Goal: Task Accomplishment & Management: Use online tool/utility

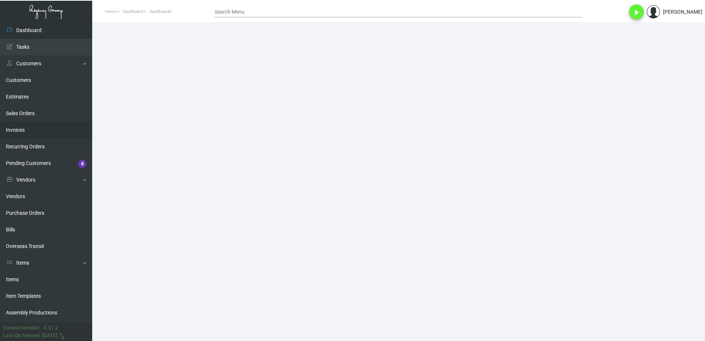
click at [33, 129] on link "Invoices" at bounding box center [46, 130] width 92 height 17
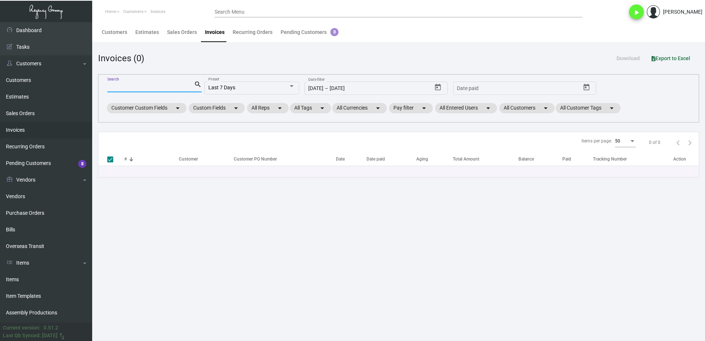
click at [138, 87] on input "Search" at bounding box center [150, 87] width 87 height 6
paste input "89050-2"
type input "89050-2"
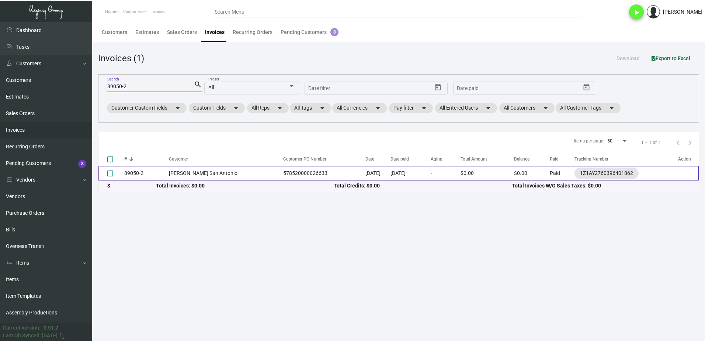
checkbox input "false"
type input "89050-2"
click at [174, 176] on td "[PERSON_NAME] San Antonio" at bounding box center [224, 173] width 111 height 15
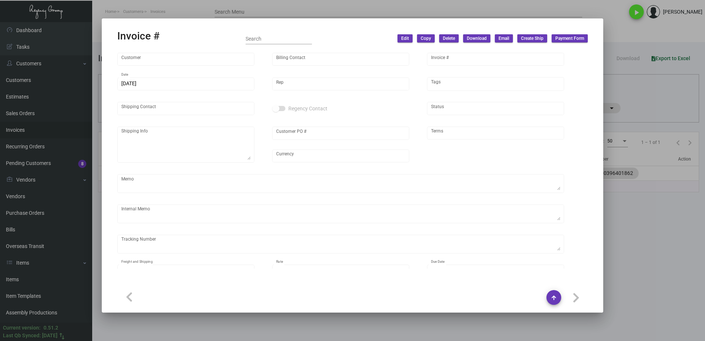
type input "[PERSON_NAME] San Antonio"
type input "Accounts Payable"
type input "89050-2"
type input "[DATE]"
type input "[PERSON_NAME]"
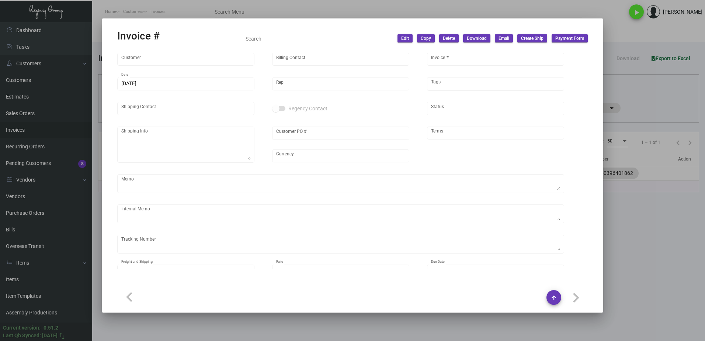
type input "[PERSON_NAME]"
type textarea "[PERSON_NAME] [GEOGRAPHIC_DATA] - Avion [PERSON_NAME] [STREET_ADDRESS]"
type input "578520000026633"
type input "United States Dollar $"
type input "Net 30"
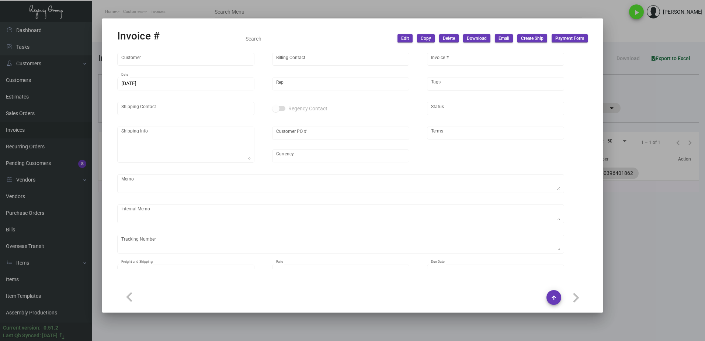
type textarea "42.44"
type input "$ 0.00"
type input "[DATE]"
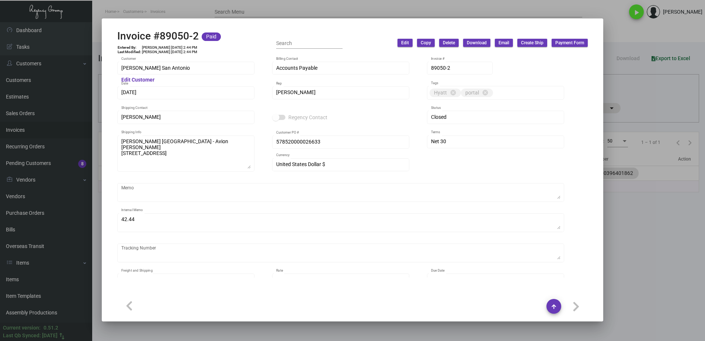
click at [633, 241] on div at bounding box center [352, 170] width 705 height 341
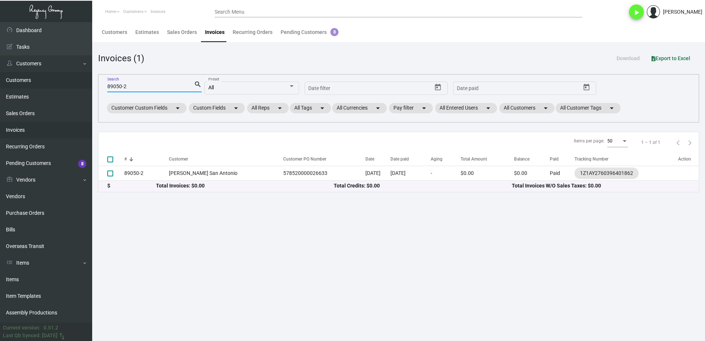
drag, startPoint x: 139, startPoint y: 88, endPoint x: 58, endPoint y: 88, distance: 80.4
click at [58, 88] on div "Dashboard Dashboard Tasks Customers Customers Estimates Sales Orders Invoices R…" at bounding box center [352, 181] width 705 height 319
paste input "2125"
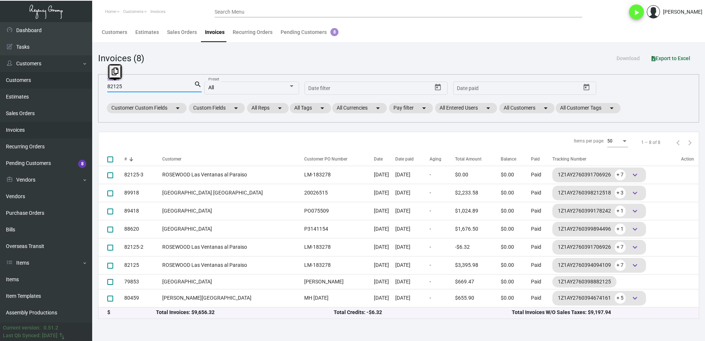
drag, startPoint x: 144, startPoint y: 84, endPoint x: 87, endPoint y: 88, distance: 56.9
click at [88, 88] on div "Dashboard Dashboard Tasks Customers Customers Estimates Sales Orders Invoices R…" at bounding box center [352, 181] width 705 height 319
paste input "5256"
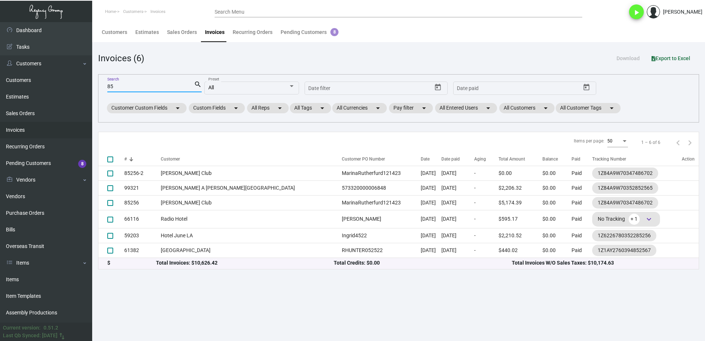
type input "8"
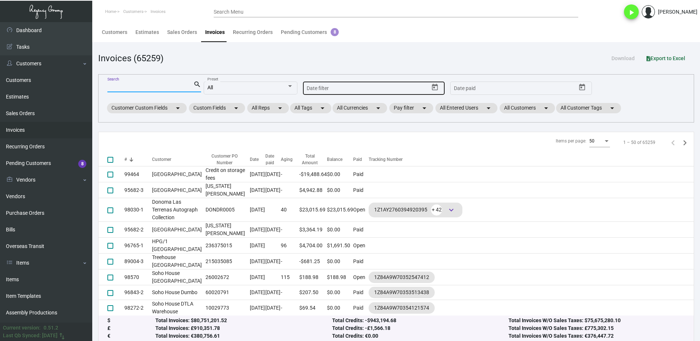
click at [434, 86] on icon "Open calendar" at bounding box center [435, 87] width 6 height 7
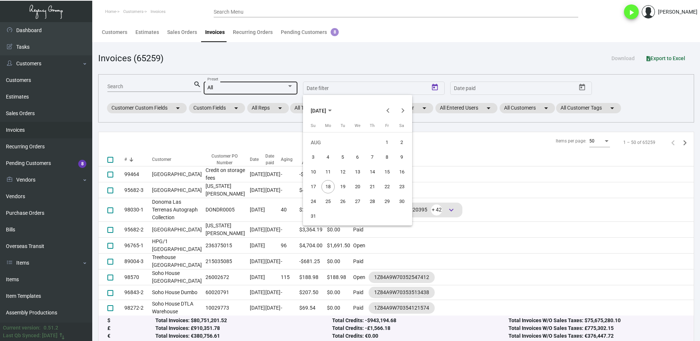
drag, startPoint x: 367, startPoint y: 52, endPoint x: 271, endPoint y: 82, distance: 100.2
click at [365, 52] on div at bounding box center [350, 170] width 700 height 341
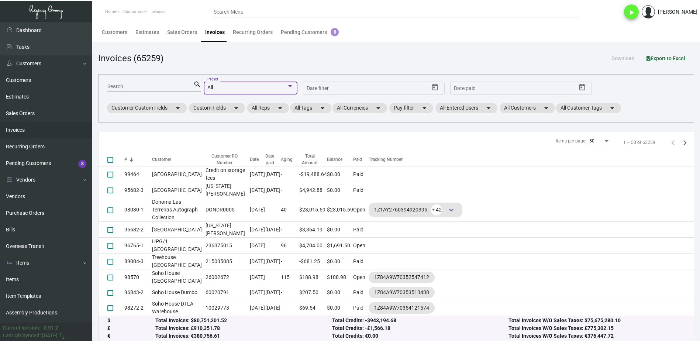
click at [270, 87] on div "All" at bounding box center [246, 88] width 79 height 6
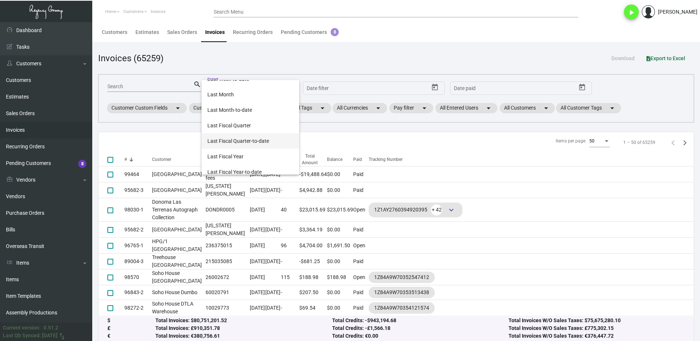
scroll to position [246, 0]
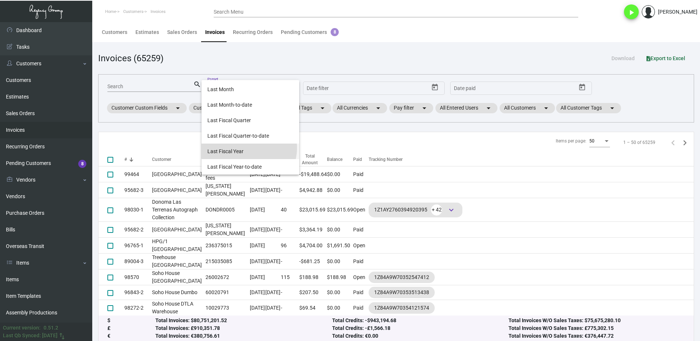
click at [249, 148] on span "Last Fiscal Year" at bounding box center [250, 150] width 86 height 15
type input "[DATE]"
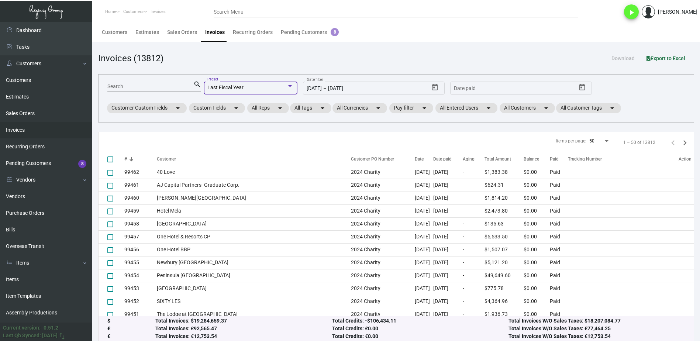
click at [673, 57] on span "Export to Excel" at bounding box center [665, 58] width 39 height 6
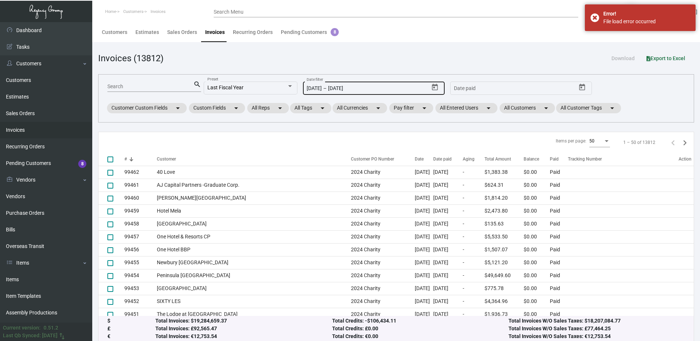
click at [433, 85] on icon "Open calendar" at bounding box center [435, 87] width 6 height 7
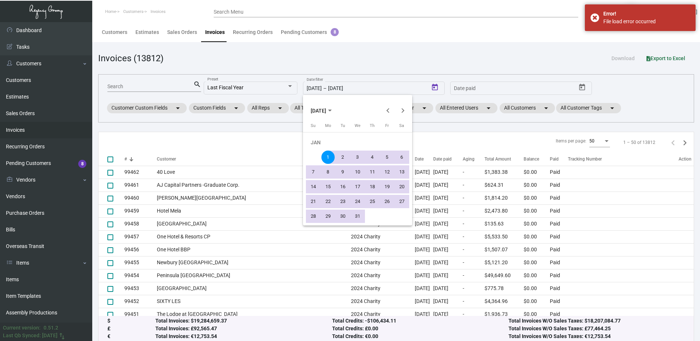
click at [328, 158] on div "1" at bounding box center [327, 156] width 13 height 13
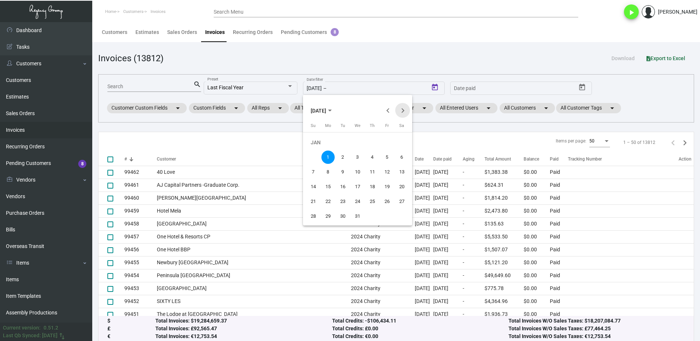
click at [404, 112] on button "Next month" at bounding box center [402, 110] width 15 height 15
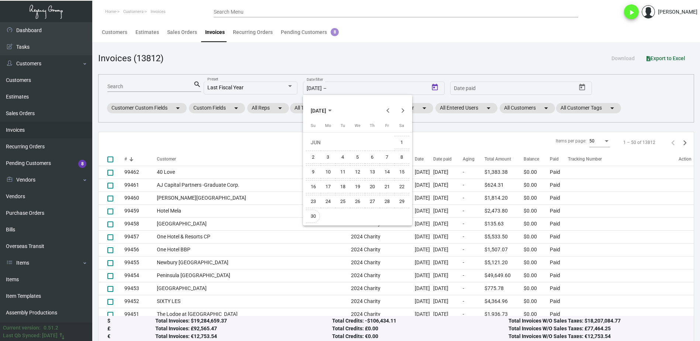
click at [315, 214] on div "30" at bounding box center [313, 216] width 13 height 13
type input "[DATE]"
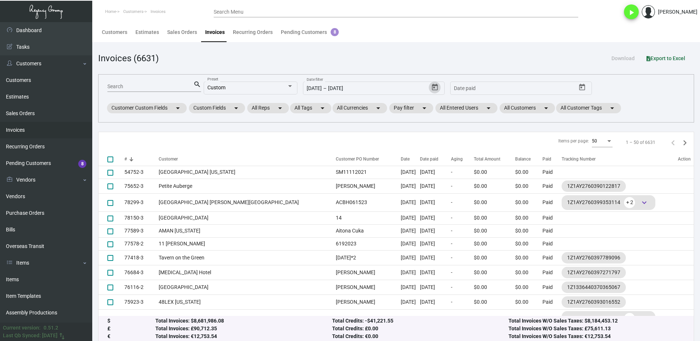
click at [672, 57] on span "Export to Excel" at bounding box center [665, 58] width 39 height 6
click at [435, 86] on icon "Open calendar" at bounding box center [435, 87] width 6 height 7
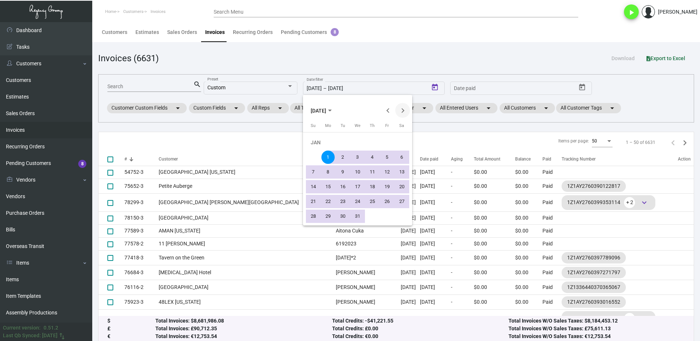
click at [406, 112] on button "Next month" at bounding box center [402, 110] width 15 height 15
click at [405, 113] on button "Next month" at bounding box center [402, 110] width 15 height 15
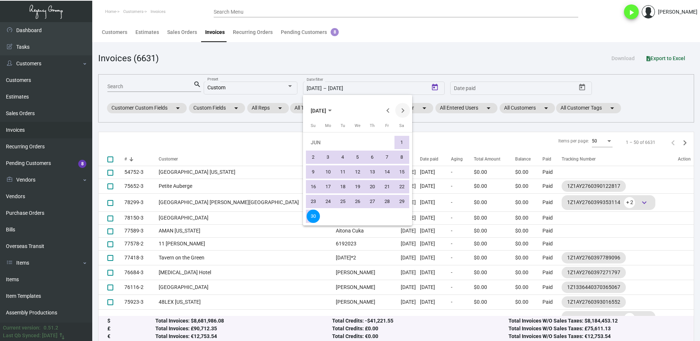
click at [405, 113] on button "Next month" at bounding box center [402, 110] width 15 height 15
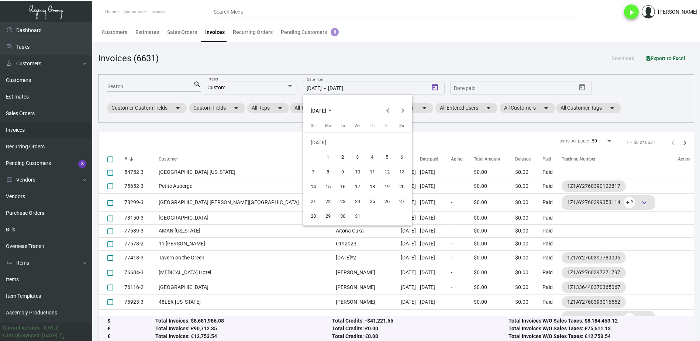
click at [326, 156] on div "1" at bounding box center [327, 156] width 13 height 13
type input "[DATE]"
click at [402, 110] on button "Next month" at bounding box center [402, 110] width 15 height 15
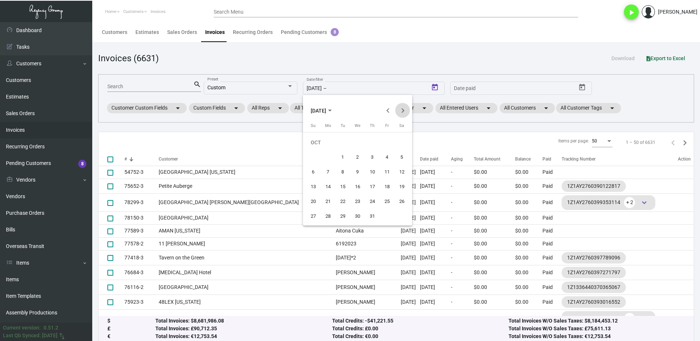
click at [402, 110] on button "Next month" at bounding box center [402, 110] width 15 height 15
click at [342, 215] on div "31" at bounding box center [342, 216] width 13 height 13
type input "[DATE]"
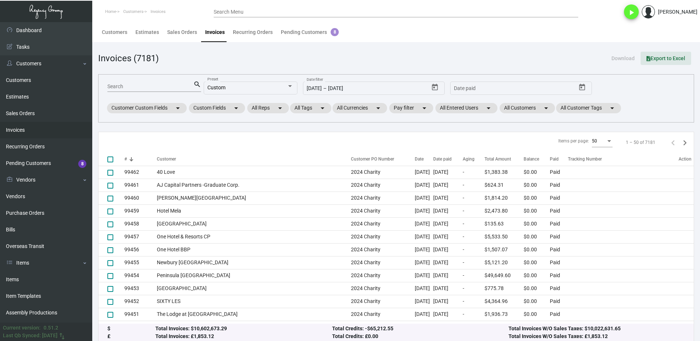
click at [666, 59] on span "Export to Excel" at bounding box center [665, 58] width 39 height 6
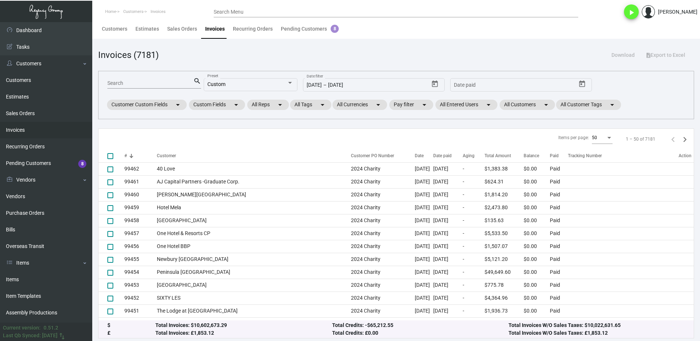
scroll to position [4, 0]
click at [414, 46] on main "Customers Estimates Sales Orders Invoices Recurring Orders Pending Customers 8 …" at bounding box center [396, 179] width 608 height 323
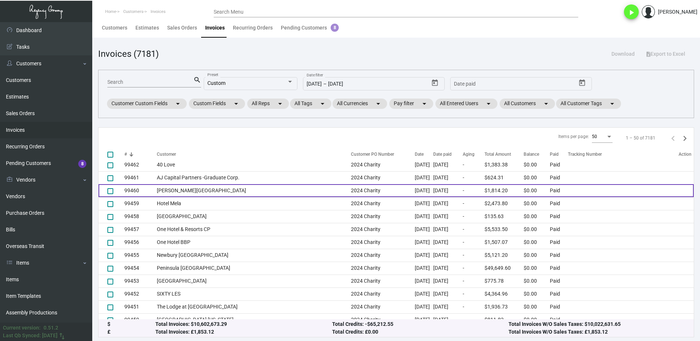
scroll to position [0, 0]
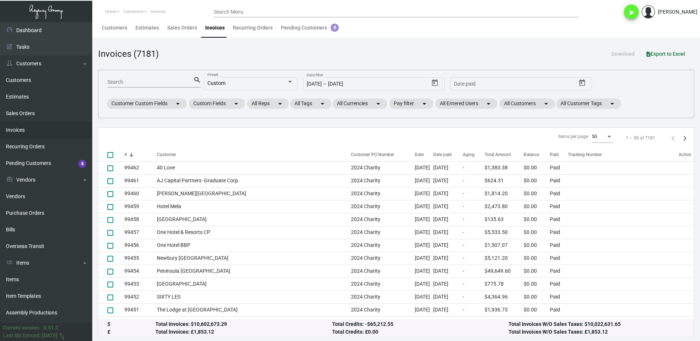
drag, startPoint x: 357, startPoint y: 53, endPoint x: 432, endPoint y: 54, distance: 75.6
click at [357, 53] on div "Invoices (7181) Download Export to Excel" at bounding box center [396, 53] width 596 height 13
click at [209, 104] on mat-chip "Custom Fields arrow_drop_down" at bounding box center [217, 103] width 56 height 10
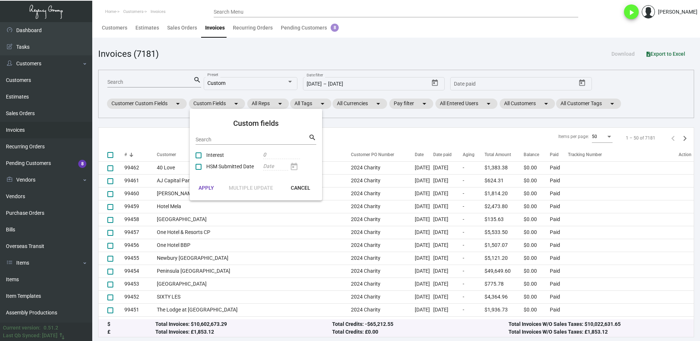
click at [176, 50] on div at bounding box center [350, 170] width 700 height 341
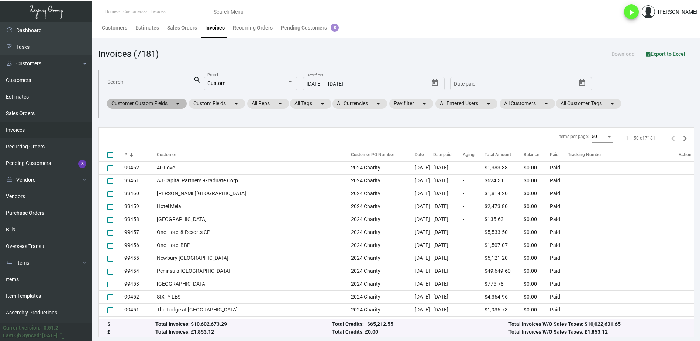
click at [147, 103] on mat-chip "Customer Custom Fields arrow_drop_down" at bounding box center [147, 103] width 80 height 10
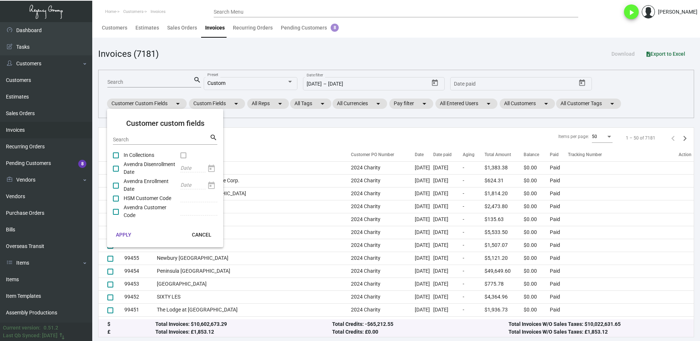
click at [116, 184] on span at bounding box center [116, 186] width 6 height 6
click at [116, 188] on input "checkbox" at bounding box center [115, 188] width 0 height 0
checkbox input "true"
click at [128, 234] on span "APPLY" at bounding box center [123, 235] width 15 height 6
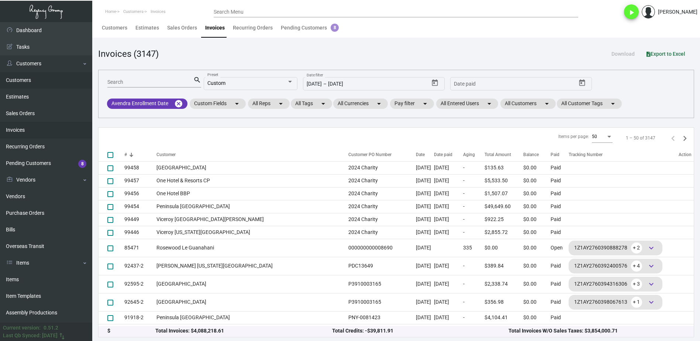
click at [33, 80] on link "Customers" at bounding box center [46, 80] width 92 height 17
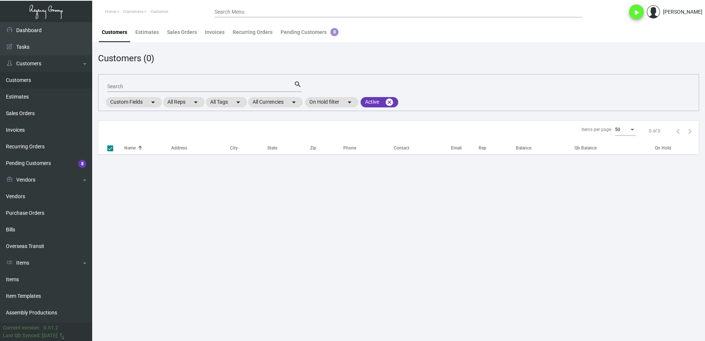
checkbox input "false"
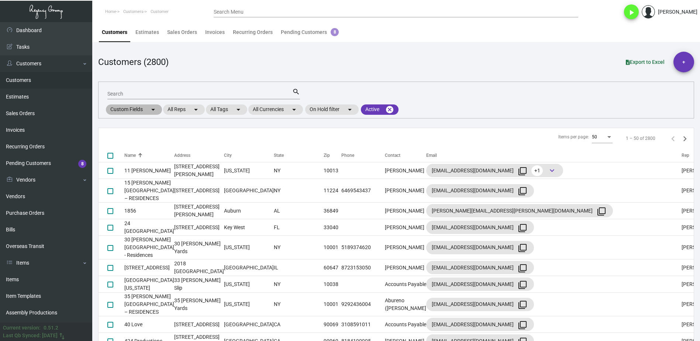
click at [134, 109] on mat-chip "Custom Fields arrow_drop_down" at bounding box center [134, 109] width 56 height 10
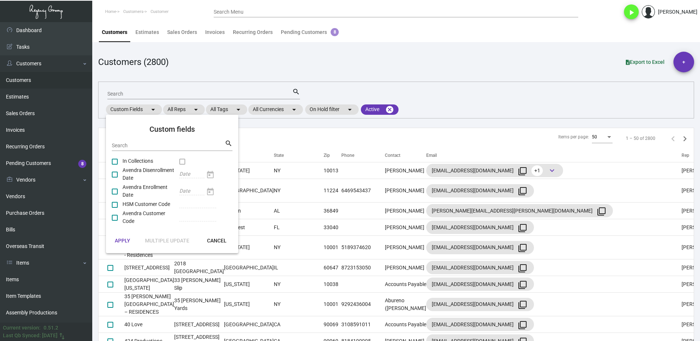
click at [114, 190] on span at bounding box center [115, 191] width 6 height 6
click at [114, 194] on input "checkbox" at bounding box center [114, 194] width 0 height 0
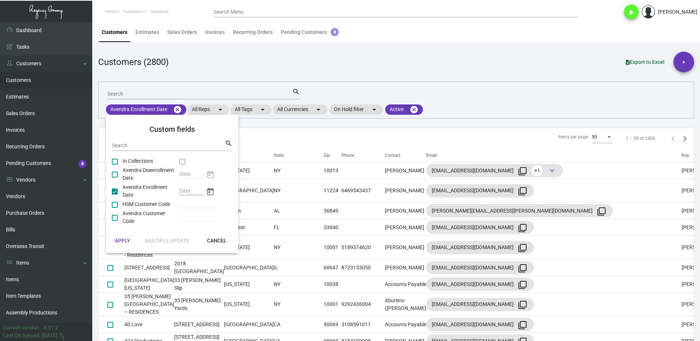
click at [114, 190] on span at bounding box center [115, 191] width 6 height 6
click at [114, 194] on input "checkbox" at bounding box center [114, 194] width 0 height 0
checkbox input "false"
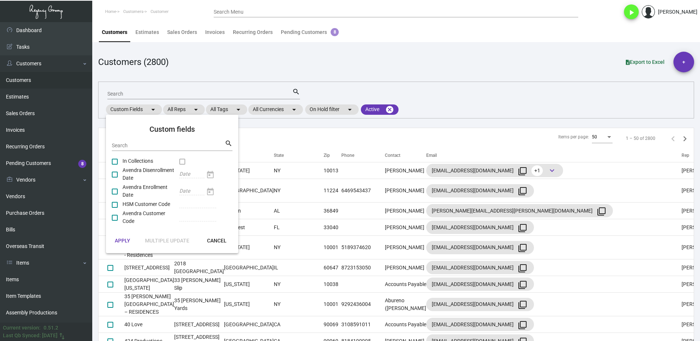
click at [115, 219] on span at bounding box center [115, 218] width 6 height 6
click at [115, 221] on input "checkbox" at bounding box center [114, 221] width 0 height 0
checkbox input "true"
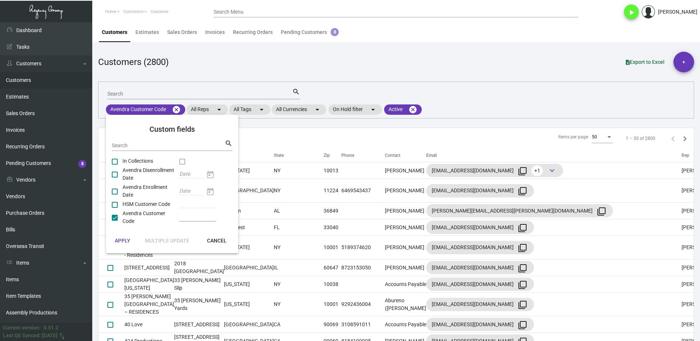
click at [123, 241] on span "APPLY" at bounding box center [122, 241] width 15 height 6
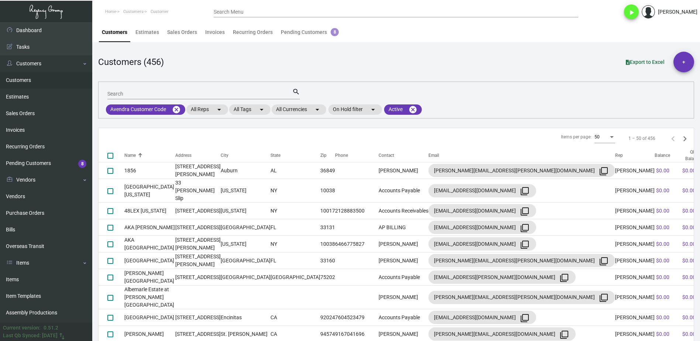
click at [645, 62] on span "Export to Excel" at bounding box center [645, 62] width 39 height 6
click at [188, 93] on input "Search" at bounding box center [199, 94] width 185 height 6
paste input "89931"
type input "89931"
checkbox input "true"
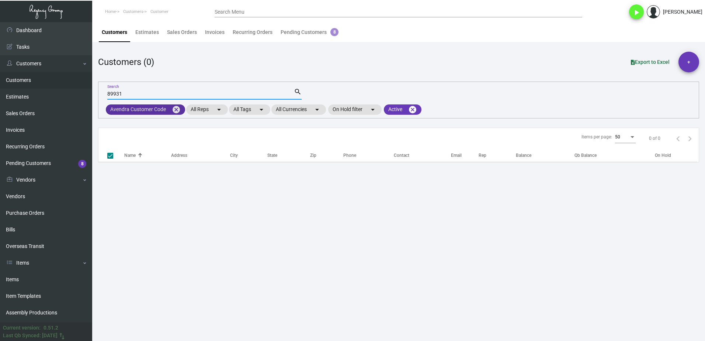
type input "89931"
click at [176, 110] on mat-icon "cancel" at bounding box center [176, 109] width 9 height 9
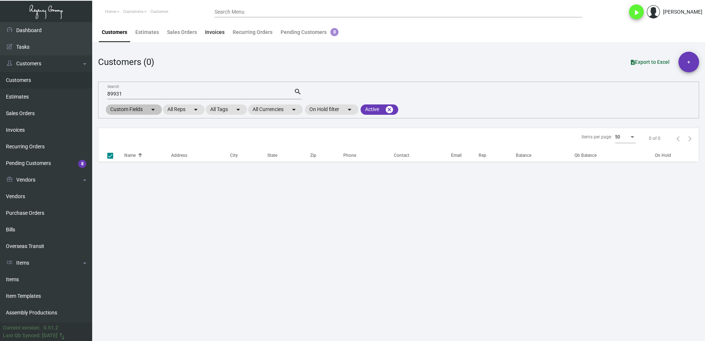
click at [215, 32] on div "Invoices" at bounding box center [215, 32] width 20 height 8
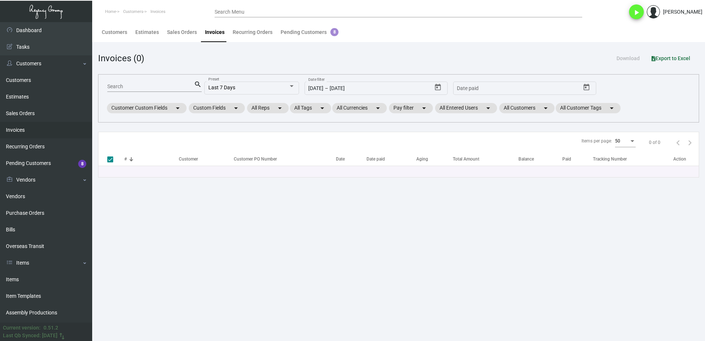
click at [160, 88] on input "Search" at bounding box center [150, 87] width 87 height 6
paste input "89931"
type input "89931"
checkbox input "false"
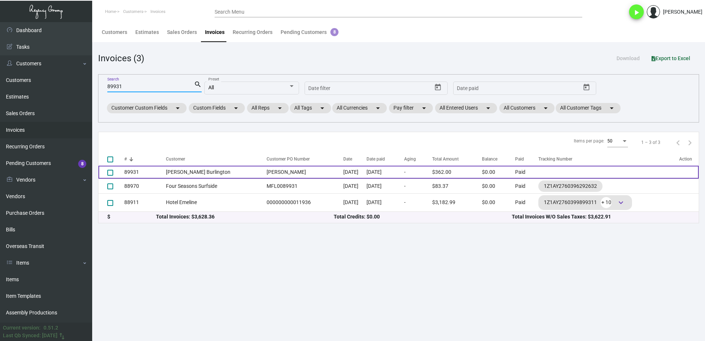
type input "89931"
click at [186, 172] on td "[PERSON_NAME] Burlington" at bounding box center [214, 172] width 97 height 13
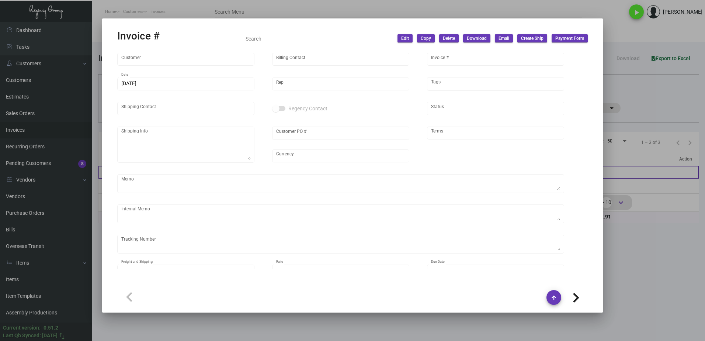
type input "[PERSON_NAME] Burlington"
type input "[PERSON_NAME]"
type input "89931"
type input "[DATE]"
type input "[PERSON_NAME]"
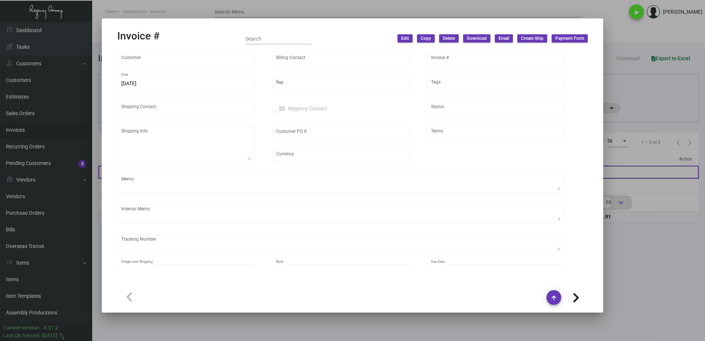
type input "[PERSON_NAME]"
type textarea "[PERSON_NAME] Burlington - [PERSON_NAME] [STREET_ADDRESS]"
type input "[PERSON_NAME]"
type input "United States Dollar $"
type input "Net 30"
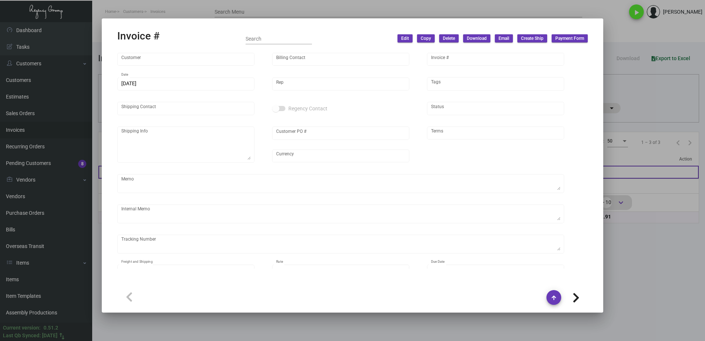
type input "$ 0.00"
type input "[DATE]"
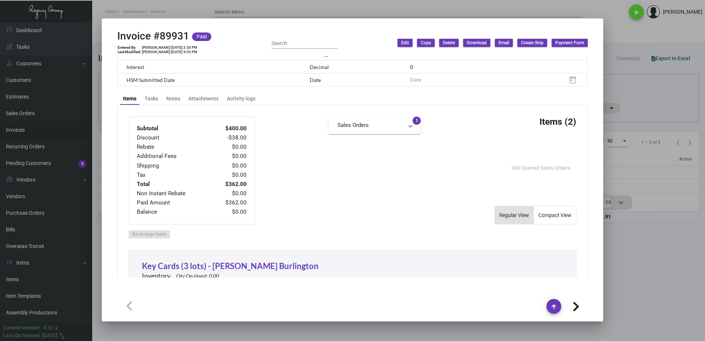
scroll to position [257, 0]
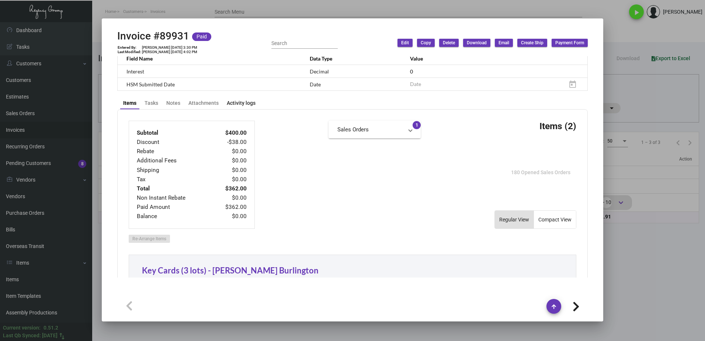
click at [231, 103] on div "Activity logs" at bounding box center [241, 103] width 29 height 8
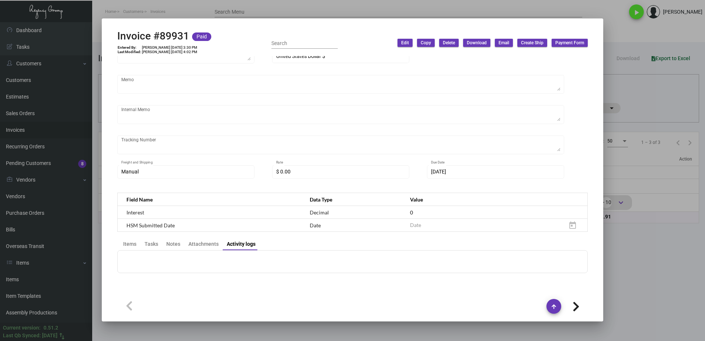
scroll to position [201, 0]
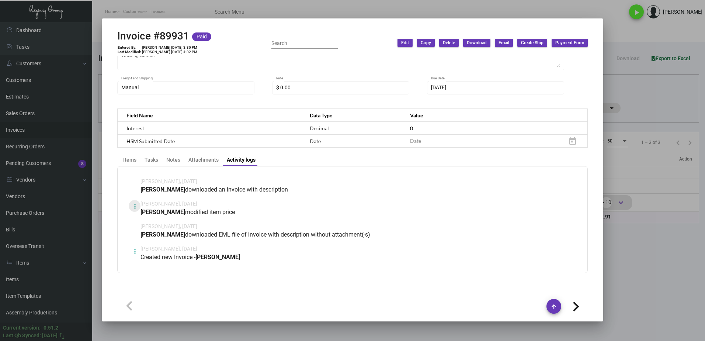
click at [133, 207] on button at bounding box center [135, 206] width 12 height 12
click at [146, 221] on button "View" at bounding box center [149, 224] width 41 height 18
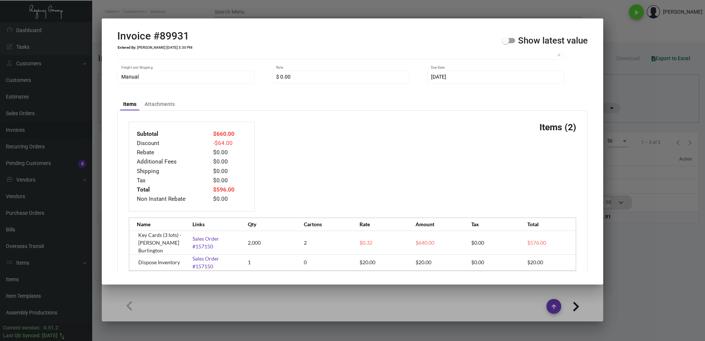
scroll to position [204, 0]
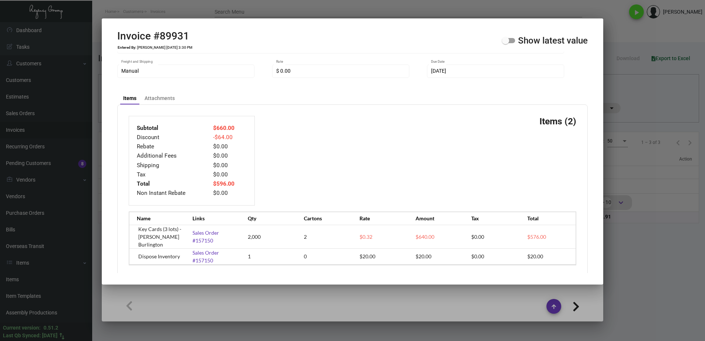
click at [511, 41] on span at bounding box center [508, 40] width 13 height 5
click at [506, 43] on input "Show latest value" at bounding box center [505, 43] width 0 height 0
checkbox input "true"
type input "United States Dollar $"
type input "Net 30"
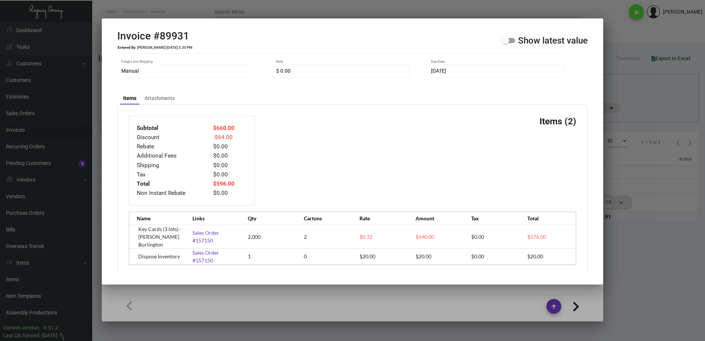
type input "Manual"
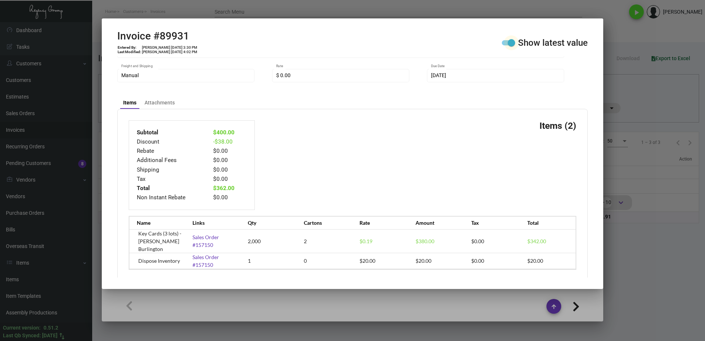
click at [511, 41] on span at bounding box center [511, 42] width 7 height 7
click at [506, 45] on input "Show latest value" at bounding box center [505, 45] width 0 height 0
checkbox input "false"
type input "United States Dollar $"
type input "Net 30"
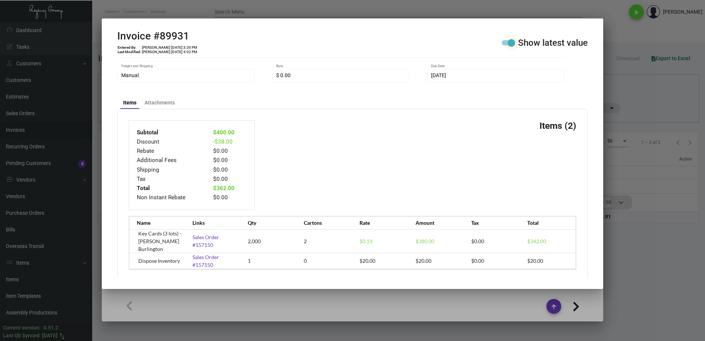
type input "Manual"
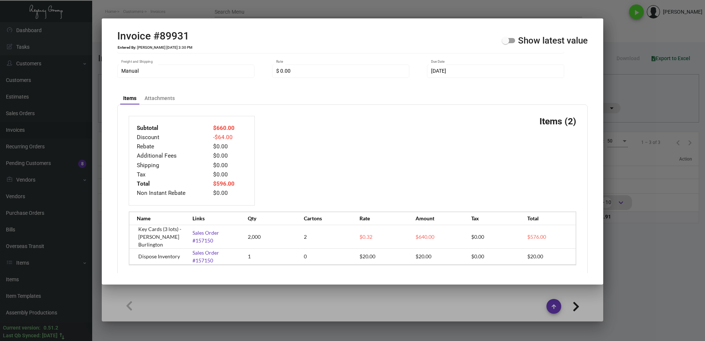
click at [510, 39] on span at bounding box center [508, 40] width 13 height 5
click at [506, 43] on input "Show latest value" at bounding box center [505, 43] width 0 height 0
checkbox input "true"
type input "United States Dollar $"
type input "Net 30"
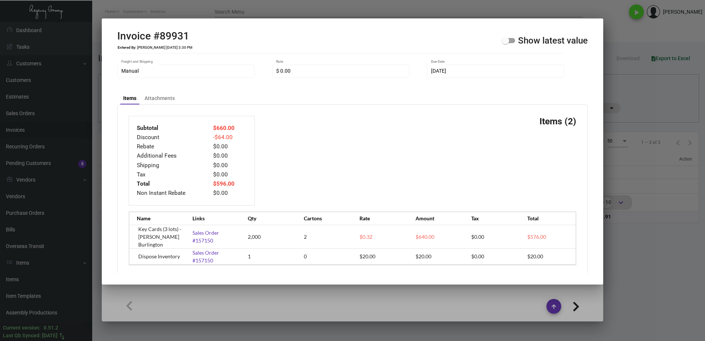
type input "Manual"
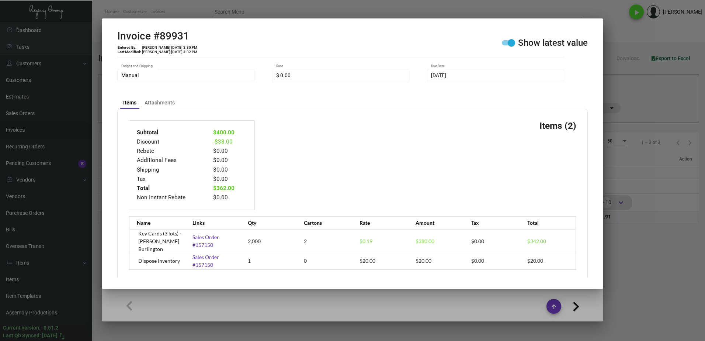
click at [659, 265] on div at bounding box center [352, 170] width 705 height 341
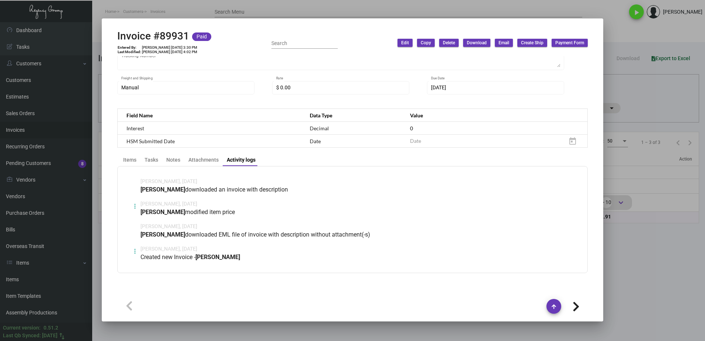
click at [138, 205] on button at bounding box center [135, 206] width 12 height 12
click at [161, 227] on button "View" at bounding box center [149, 224] width 41 height 18
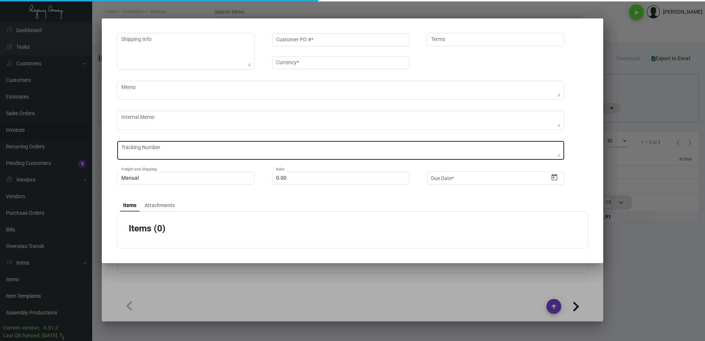
type input "[PERSON_NAME] Burlington"
type input "[PERSON_NAME]"
type input "89931"
type input "[DATE]"
type input "[PERSON_NAME]"
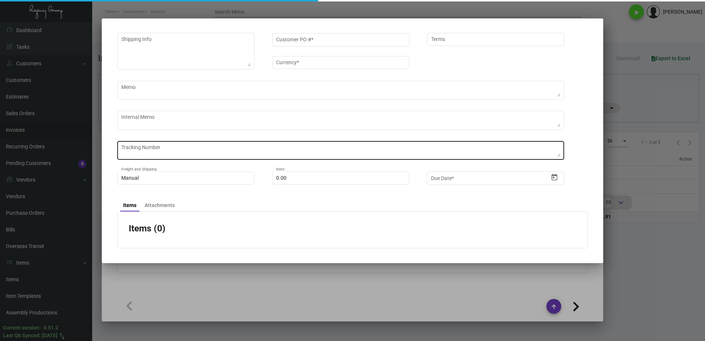
type input "[PERSON_NAME]"
type input "In Progress"
type textarea "[PERSON_NAME] Burlington - [PERSON_NAME] [STREET_ADDRESS]"
type input "[PERSON_NAME]"
type input "United States Dollar $"
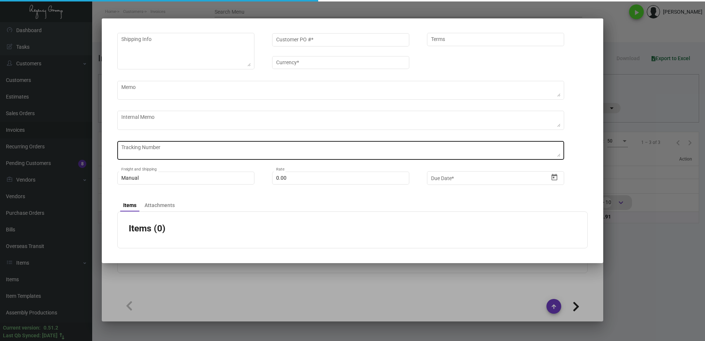
type input "Net 30"
type input "Manual"
type input "$ 0.00"
type input "[DATE]"
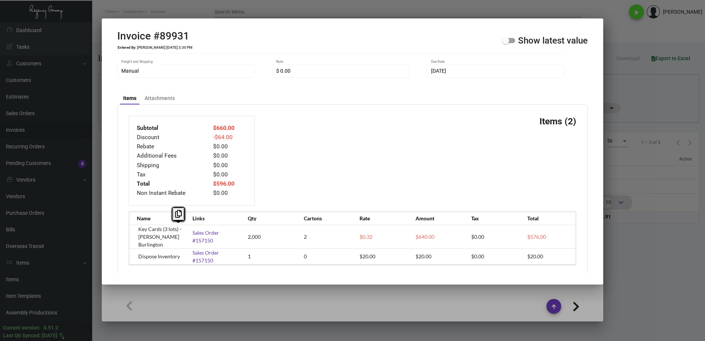
drag, startPoint x: 185, startPoint y: 236, endPoint x: 141, endPoint y: 229, distance: 45.3
click at [141, 229] on div "Name Links Qty Cartons Rate Amount Tax Total Key Cards (3 lots) - [PERSON_NAME]…" at bounding box center [353, 238] width 448 height 54
click at [140, 229] on div "Name Links Qty Cartons Rate Amount Tax Total Key Cards (3 lots) - [PERSON_NAME]…" at bounding box center [353, 238] width 448 height 54
drag, startPoint x: 138, startPoint y: 229, endPoint x: 180, endPoint y: 237, distance: 42.8
click at [180, 237] on div "Name Links Qty Cartons Rate Amount Tax Total Key Cards (3 lots) - [PERSON_NAME]…" at bounding box center [353, 238] width 448 height 54
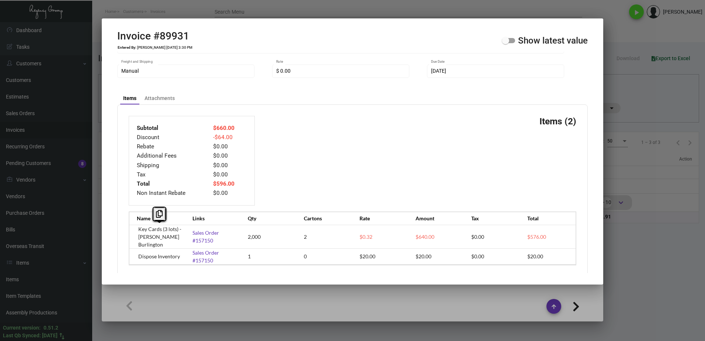
copy td "Key Cards (3 lots) - [PERSON_NAME] Burlington"
click at [507, 41] on span at bounding box center [505, 40] width 7 height 7
click at [506, 43] on input "Show latest value" at bounding box center [505, 43] width 0 height 0
checkbox input "true"
type input "United States Dollar $"
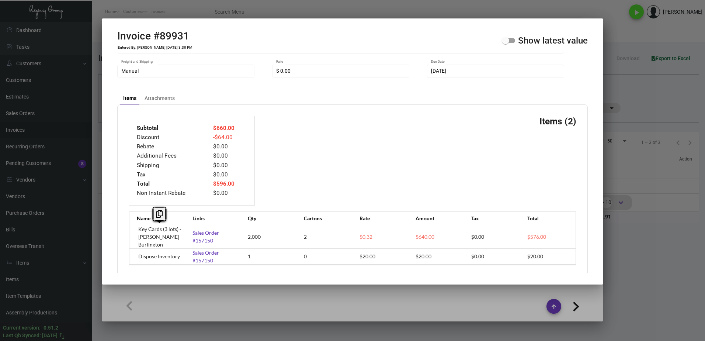
type input "Net 30"
type input "Manual"
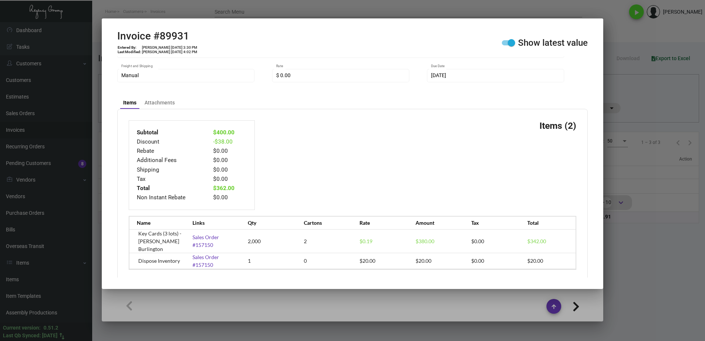
drag, startPoint x: 398, startPoint y: 298, endPoint x: 392, endPoint y: 301, distance: 7.1
click at [397, 298] on div at bounding box center [352, 170] width 705 height 341
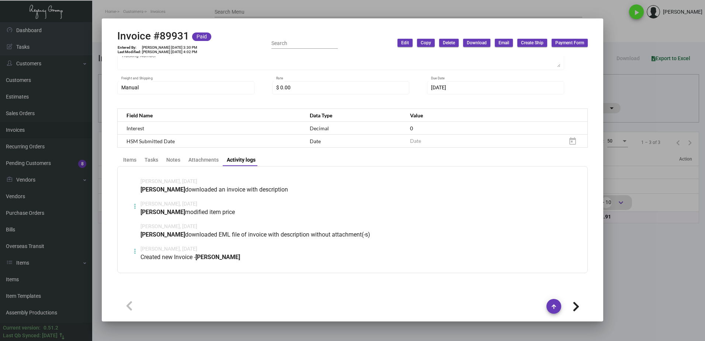
click at [385, 301] on div at bounding box center [352, 306] width 471 height 15
click at [344, 333] on div at bounding box center [352, 170] width 705 height 341
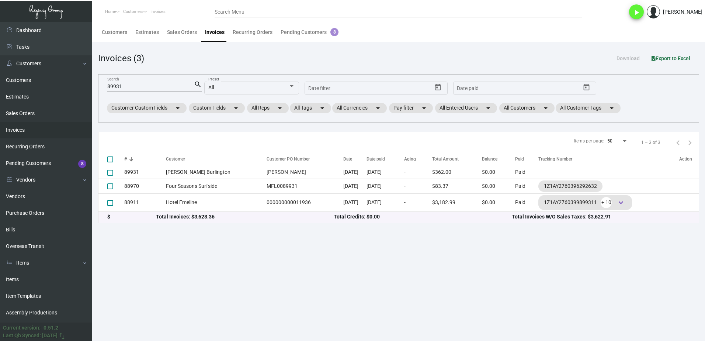
click at [149, 89] on input "89931" at bounding box center [150, 87] width 87 height 6
paste input "93527"
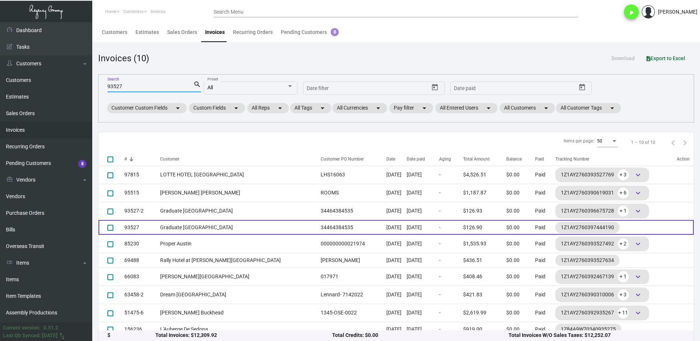
type input "93527"
click at [212, 222] on td "Graduate [GEOGRAPHIC_DATA]" at bounding box center [238, 227] width 157 height 15
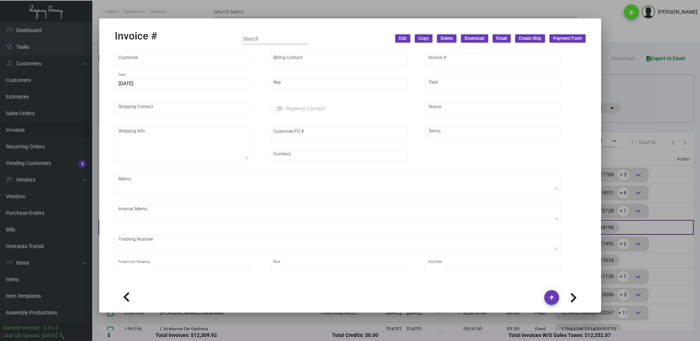
type input "Graduate [GEOGRAPHIC_DATA]"
type input "Accounts Receivable"
type input "93527"
type input "[DATE]"
type input "[PERSON_NAME]"
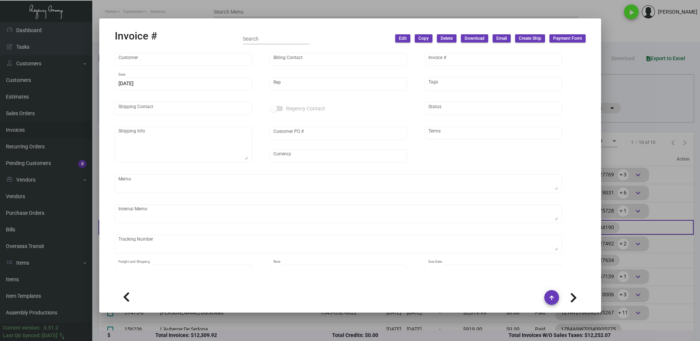
type input "[PERSON_NAME]"
type textarea "Graduate [GEOGRAPHIC_DATA] - [PERSON_NAME] [STREET_ADDRESS]"
type input "34464384535"
type input "United States Dollar $"
type input "Net 30"
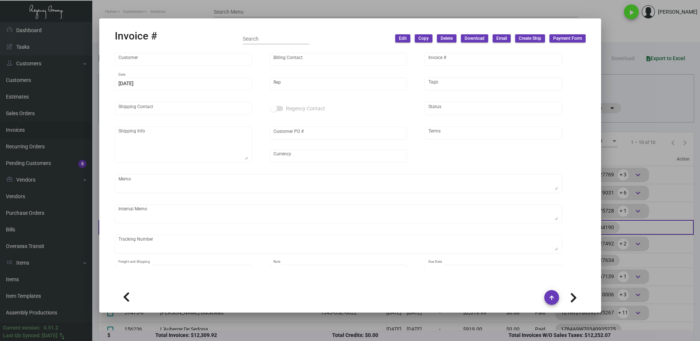
type textarea "Partial Shipment"
type textarea "7/10 - per [PERSON_NAME], ok to ship 1k now and 1k when restocked, 9.27"
type input "$ 36.90"
type input "[DATE]"
type input "$ 0.09"
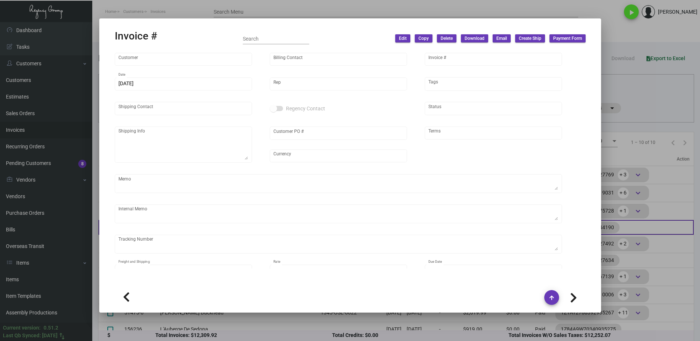
type input "$ 90.00"
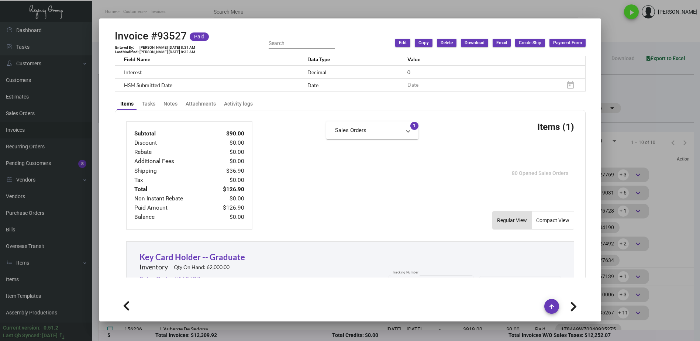
scroll to position [258, 0]
click at [238, 98] on div "Activity logs" at bounding box center [238, 102] width 29 height 8
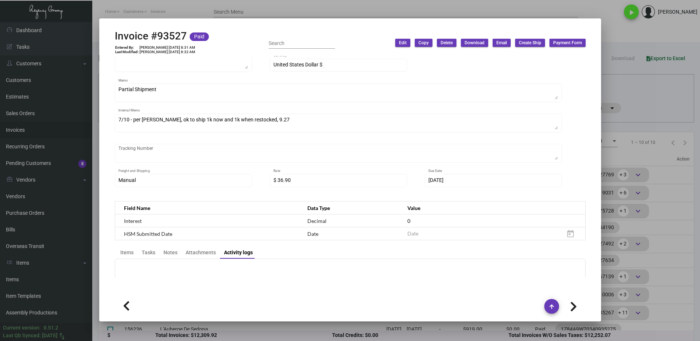
scroll to position [170, 0]
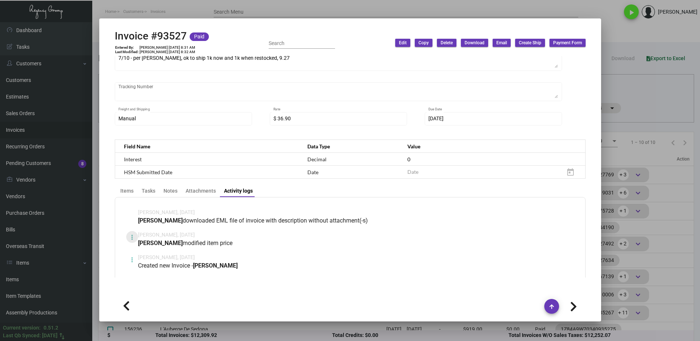
click at [131, 233] on icon at bounding box center [132, 237] width 2 height 9
click at [149, 246] on button "View" at bounding box center [146, 246] width 41 height 18
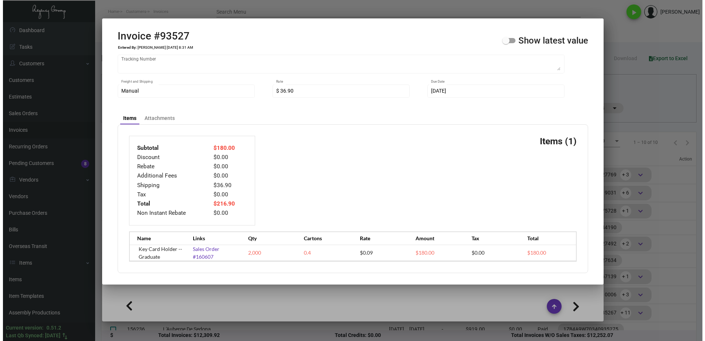
scroll to position [188, 0]
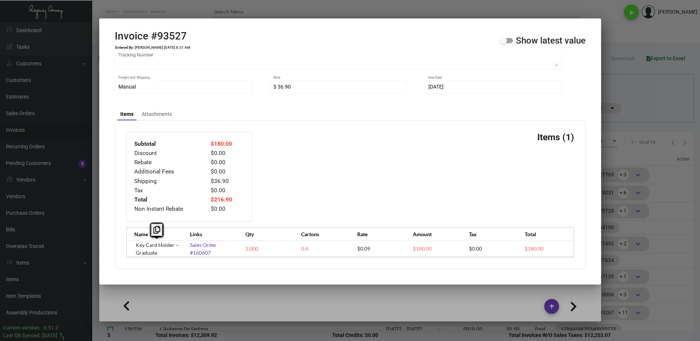
drag, startPoint x: 165, startPoint y: 252, endPoint x: 134, endPoint y: 244, distance: 32.0
click at [134, 244] on div "Name Links Qty Cartons Rate Amount Tax Total Key Card Holder -- Graduate Sales …" at bounding box center [350, 242] width 448 height 30
copy td "Key Card Holder -- Graduate"
click at [508, 43] on span at bounding box center [505, 40] width 13 height 5
click at [503, 43] on input "Show latest value" at bounding box center [503, 43] width 0 height 0
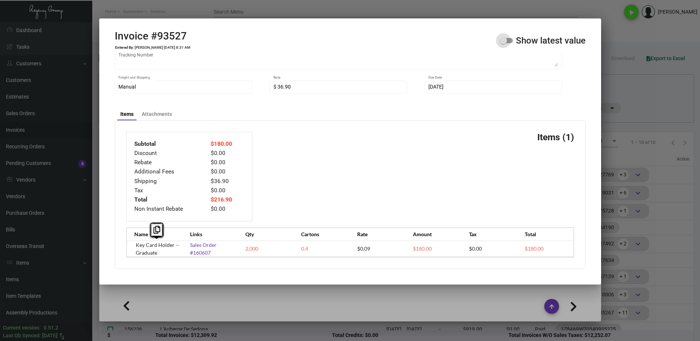
checkbox input "true"
type input "United States Dollar $"
type input "Net 30"
type input "Manual"
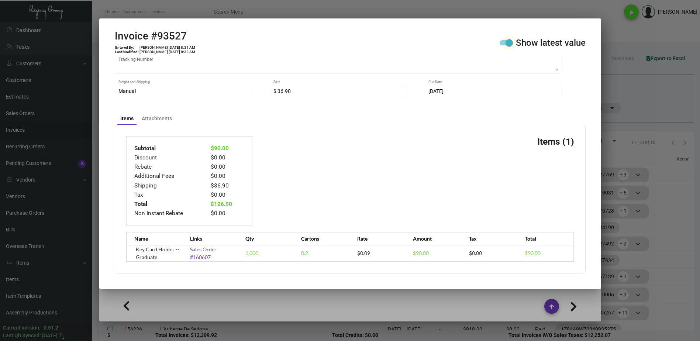
click at [508, 43] on span at bounding box center [508, 42] width 7 height 7
click at [503, 45] on input "Show latest value" at bounding box center [503, 45] width 0 height 0
checkbox input "false"
type input "United States Dollar $"
type input "Net 30"
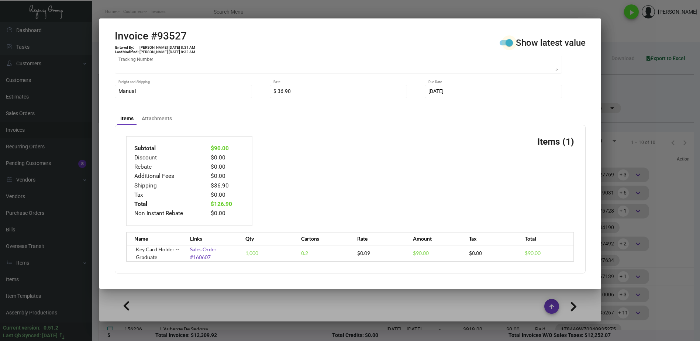
type input "Manual"
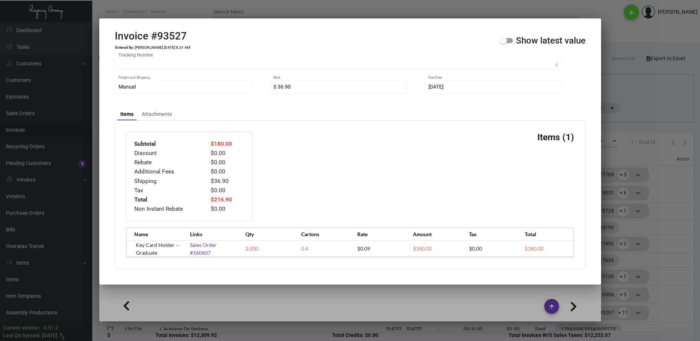
drag, startPoint x: 662, startPoint y: 122, endPoint x: 652, endPoint y: 108, distance: 17.7
click at [662, 122] on div at bounding box center [350, 170] width 700 height 341
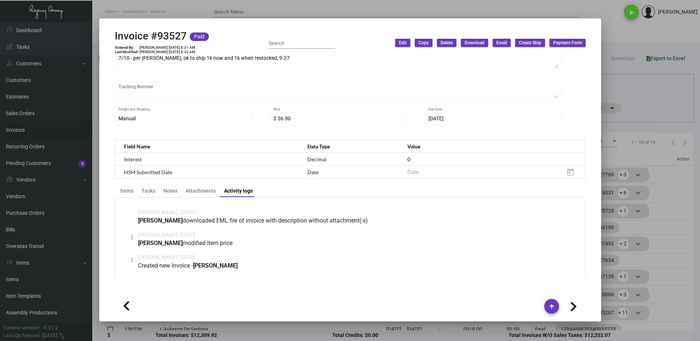
click at [649, 103] on div at bounding box center [350, 170] width 700 height 341
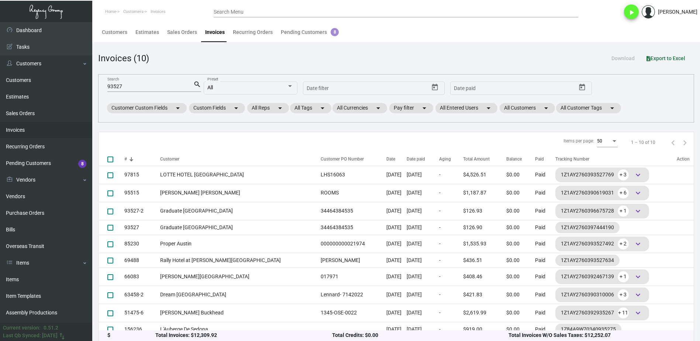
click at [163, 90] on div "93527 Search" at bounding box center [150, 85] width 86 height 11
click at [166, 87] on input "93527" at bounding box center [150, 87] width 86 height 6
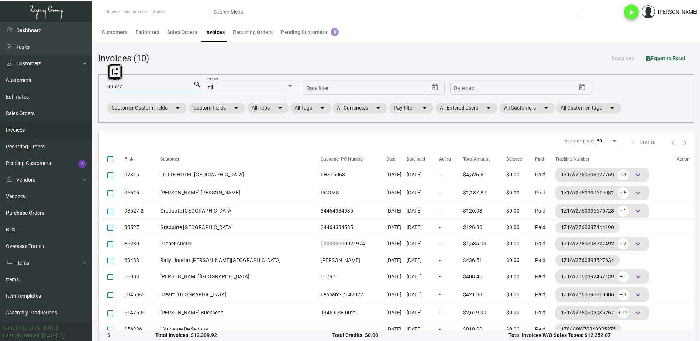
paste input "88245"
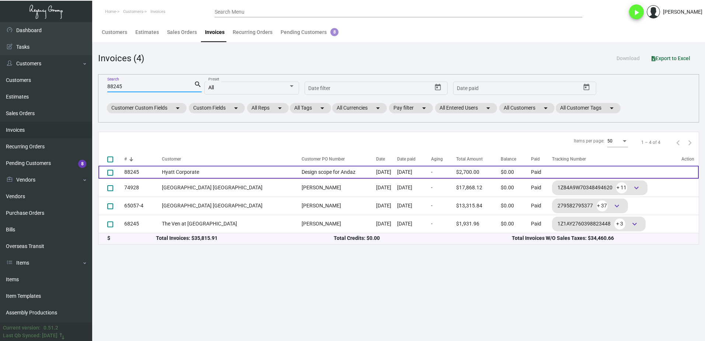
type input "88245"
click at [186, 168] on td "Hyatt Corporate" at bounding box center [230, 172] width 136 height 13
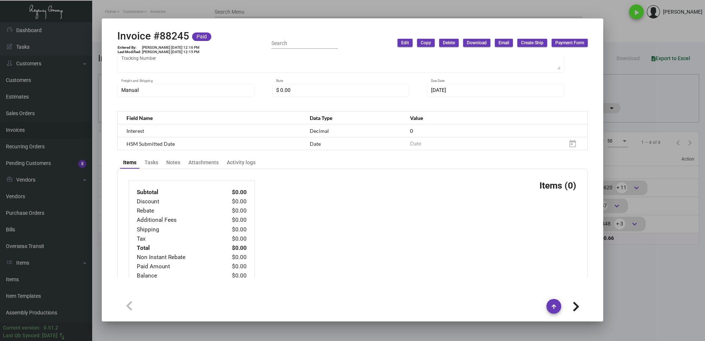
scroll to position [216, 0]
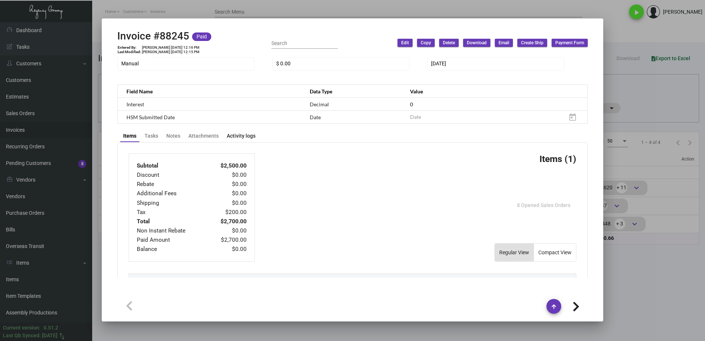
click at [245, 136] on div "Activity logs" at bounding box center [241, 136] width 29 height 8
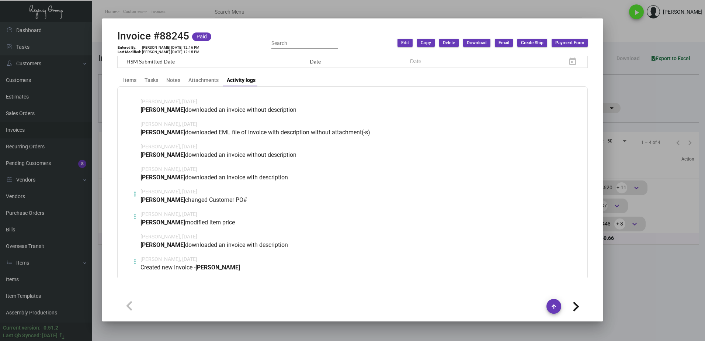
scroll to position [282, 0]
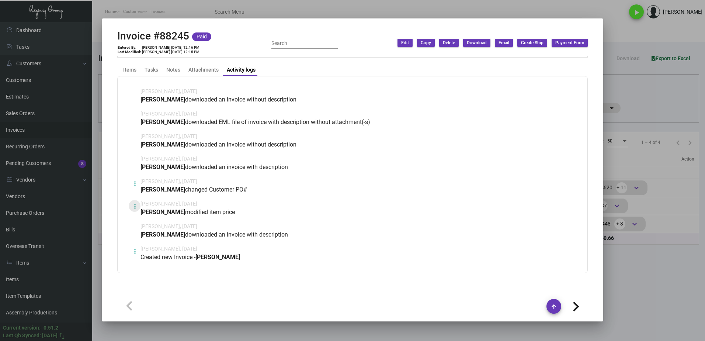
click at [134, 206] on icon at bounding box center [135, 206] width 2 height 9
click at [140, 222] on span "View" at bounding box center [140, 224] width 11 height 6
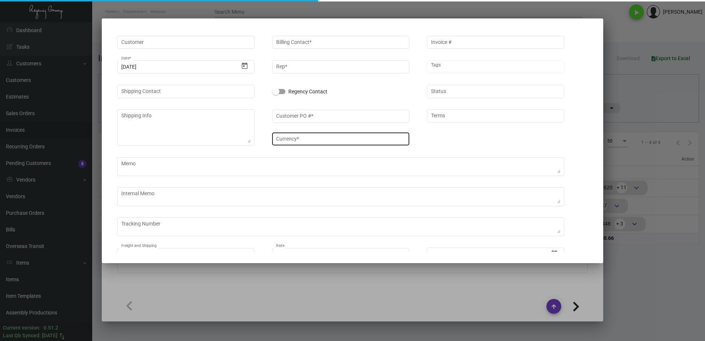
type input "Hyatt Corporate"
type input "[PERSON_NAME]"
type input "88245"
type input "[DATE]"
type input "[PERSON_NAME]"
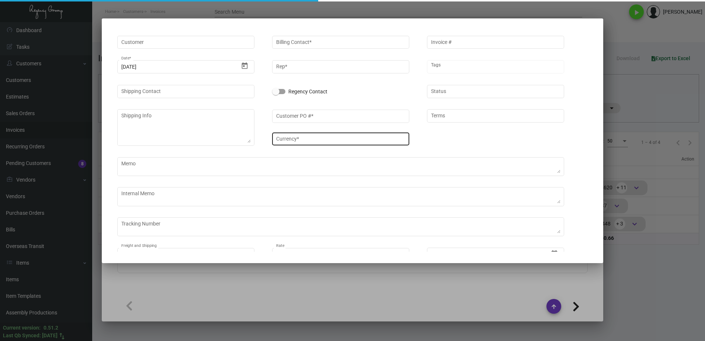
type input "[PERSON_NAME]"
type input "In Progress"
type textarea "Hyatt Corporate - [PERSON_NAME]"
type input "Design scope for Alila/Andaz"
type input "United States Dollar $"
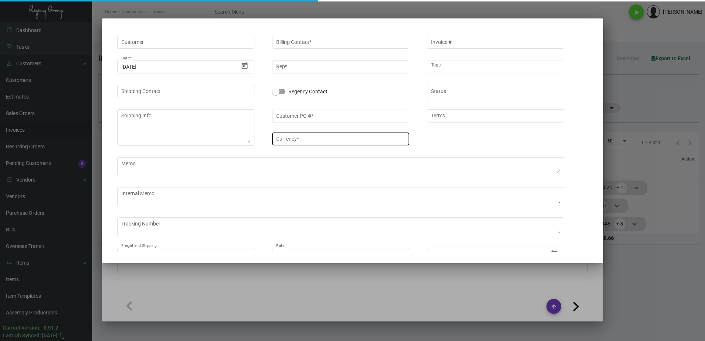
type input "Net 30"
type input "Manual"
type input "$ 0.00"
type input "[DATE]"
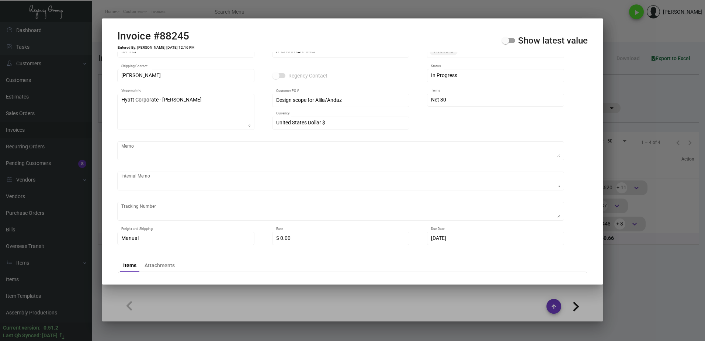
scroll to position [188, 0]
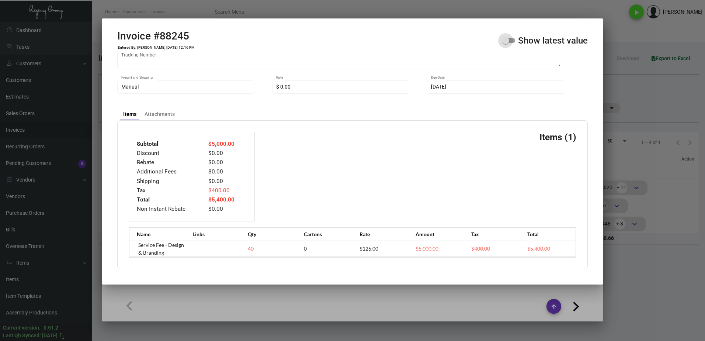
click at [510, 38] on span at bounding box center [508, 40] width 13 height 5
click at [506, 43] on input "Show latest value" at bounding box center [505, 43] width 0 height 0
checkbox input "true"
type input "United States Dollar $"
type input "Net 30"
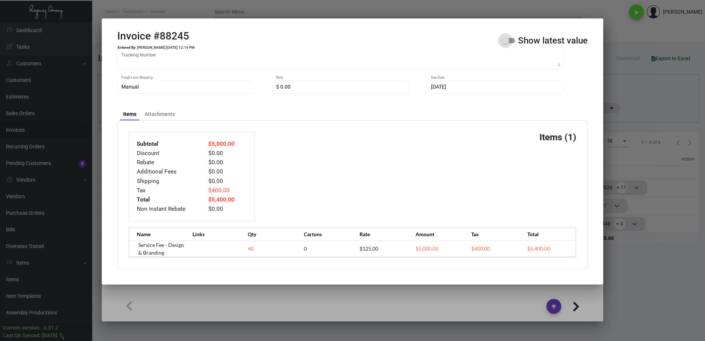
type input "Manual"
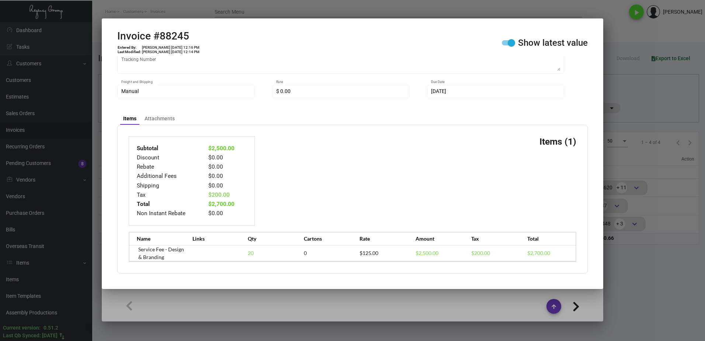
click at [510, 38] on div "Invoice #88245 Entered By: [PERSON_NAME] [DATE] 12:16 PM Last Modified: [PERSON…" at bounding box center [352, 43] width 471 height 26
click at [509, 41] on span at bounding box center [511, 42] width 7 height 7
click at [506, 45] on input "Show latest value" at bounding box center [505, 45] width 0 height 0
checkbox input "false"
type input "United States Dollar $"
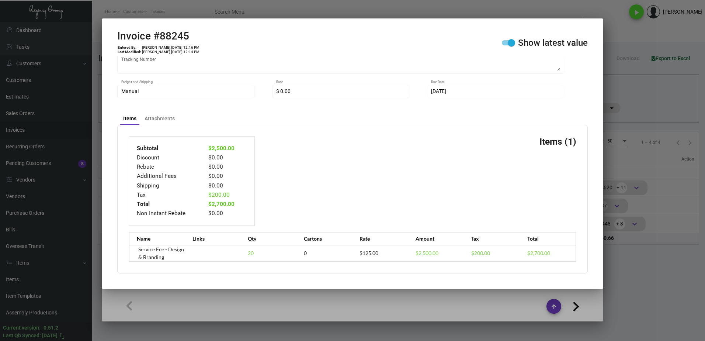
type input "Net 30"
type input "Manual"
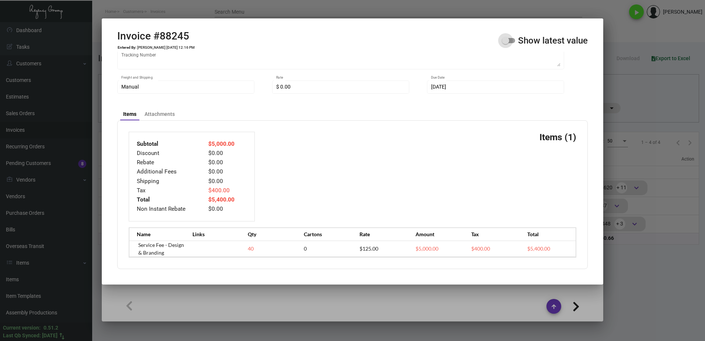
click at [509, 41] on span at bounding box center [505, 40] width 7 height 7
click at [506, 43] on input "Show latest value" at bounding box center [505, 43] width 0 height 0
checkbox input "true"
type input "United States Dollar $"
type input "Net 30"
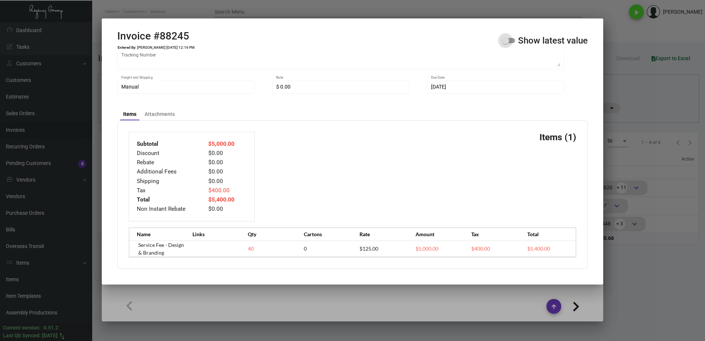
type input "Manual"
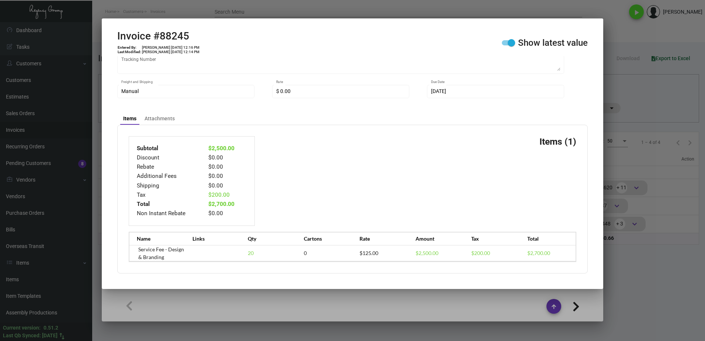
click at [509, 41] on span at bounding box center [511, 42] width 7 height 7
click at [506, 45] on input "Show latest value" at bounding box center [505, 45] width 0 height 0
checkbox input "false"
type input "United States Dollar $"
type input "Net 30"
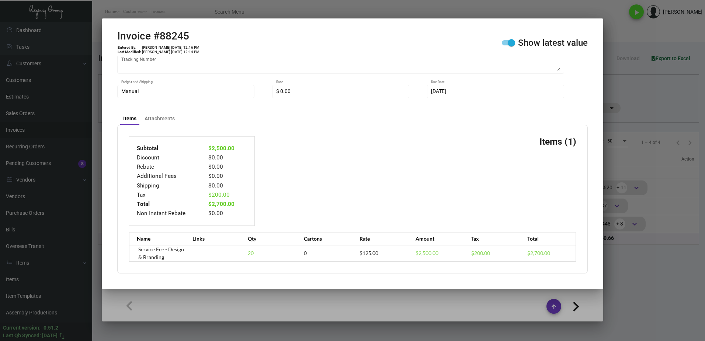
type input "Manual"
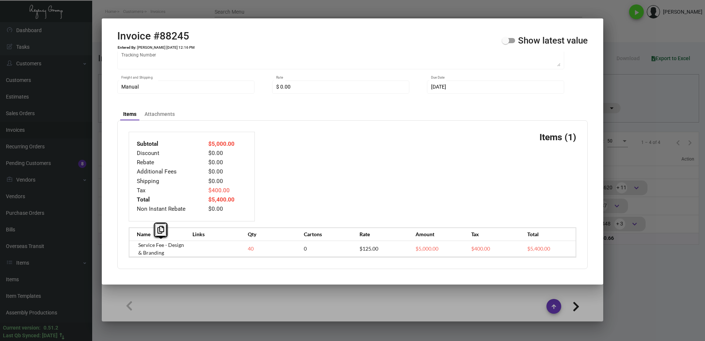
drag, startPoint x: 167, startPoint y: 252, endPoint x: 136, endPoint y: 246, distance: 30.9
click at [136, 246] on div "Name Links Qty Cartons Rate Amount Tax Total Service Fee - Design & Branding 40…" at bounding box center [353, 242] width 448 height 30
click at [159, 233] on icon at bounding box center [161, 230] width 7 height 8
copy td "Service Fee - Design & Branding"
click at [650, 100] on div at bounding box center [352, 170] width 705 height 341
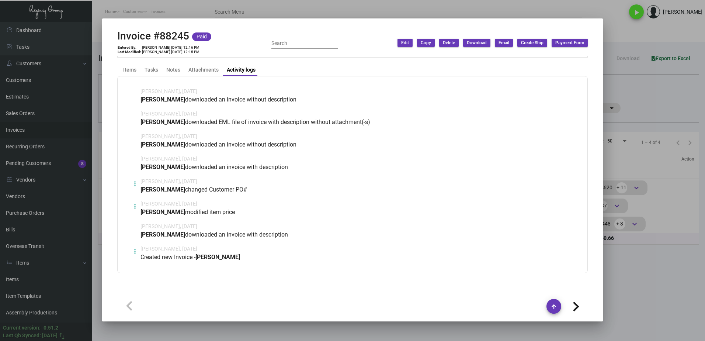
click at [650, 100] on div at bounding box center [352, 170] width 705 height 341
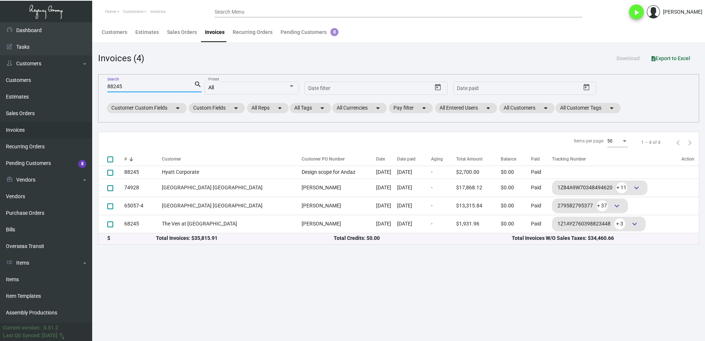
click at [143, 85] on input "88245" at bounding box center [150, 87] width 87 height 6
paste input "99434"
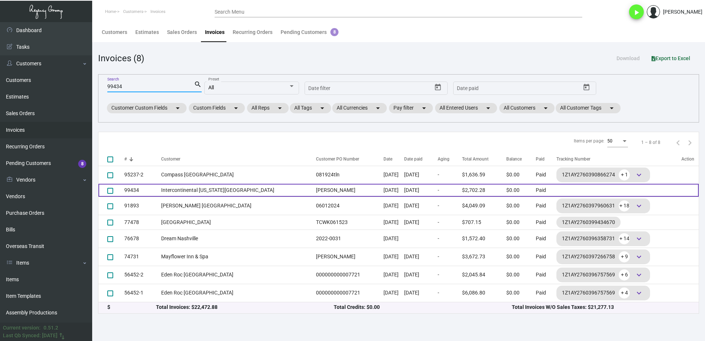
type input "99434"
click at [212, 191] on td "Intercontinental [US_STATE][GEOGRAPHIC_DATA]" at bounding box center [236, 190] width 151 height 13
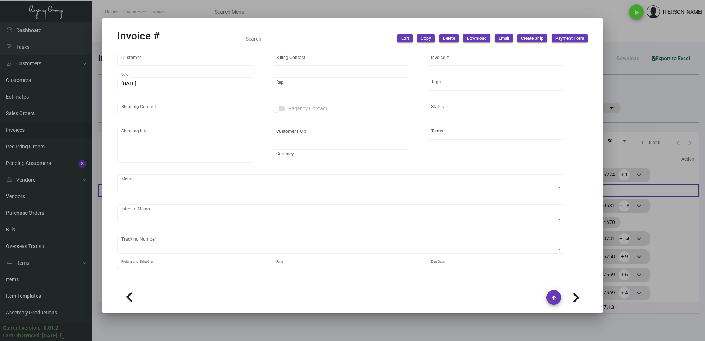
type input "Intercontinental [US_STATE][GEOGRAPHIC_DATA]"
type input "Accounts Paybale"
type input "99434"
type input "[DATE]"
type input "[PERSON_NAME]"
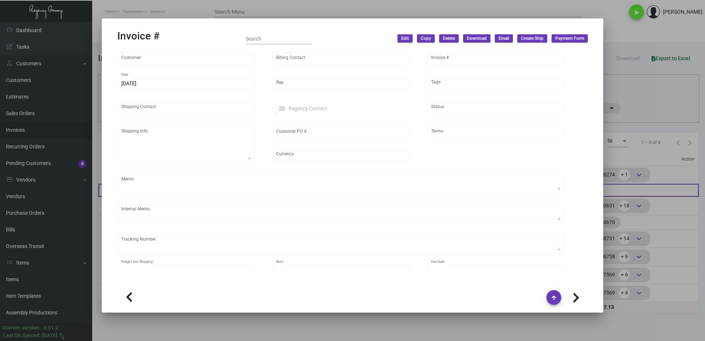
type input "[PERSON_NAME]"
type textarea "Intercontinental [US_STATE][GEOGRAPHIC_DATA] - [PERSON_NAME] [STREET_ADDRESS][U…"
type input "[PERSON_NAME]"
type input "United States Dollar $"
type input "Net 30"
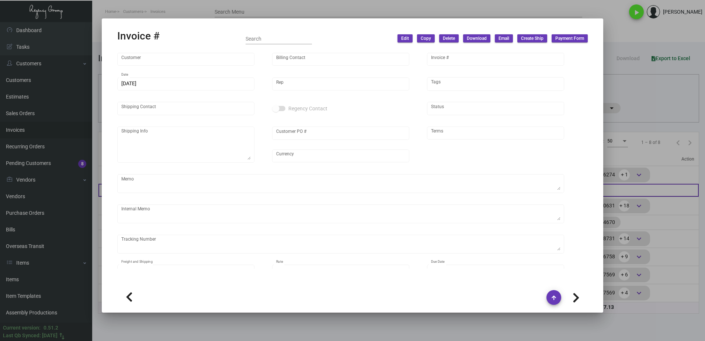
type input "$ 0.00"
type input "[DATE]"
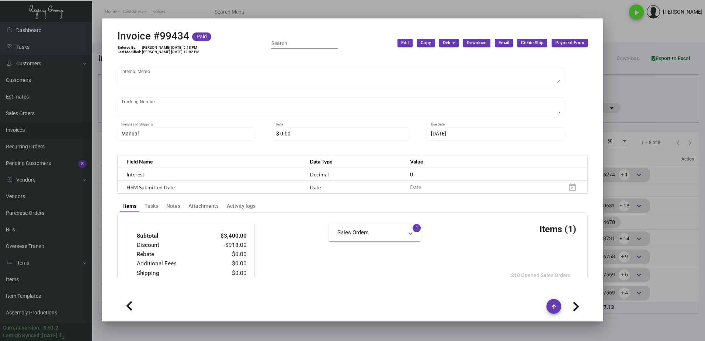
scroll to position [184, 0]
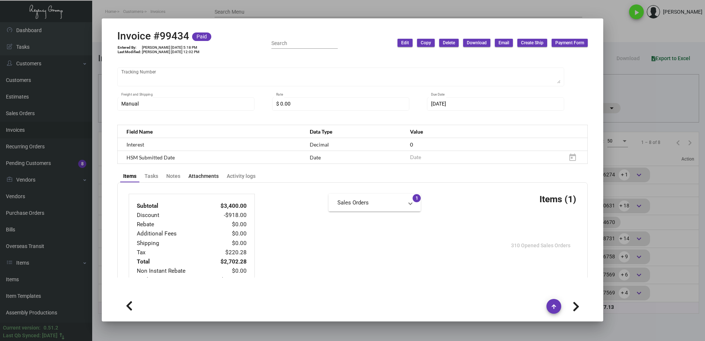
click at [208, 177] on div "Attachments" at bounding box center [203, 176] width 30 height 8
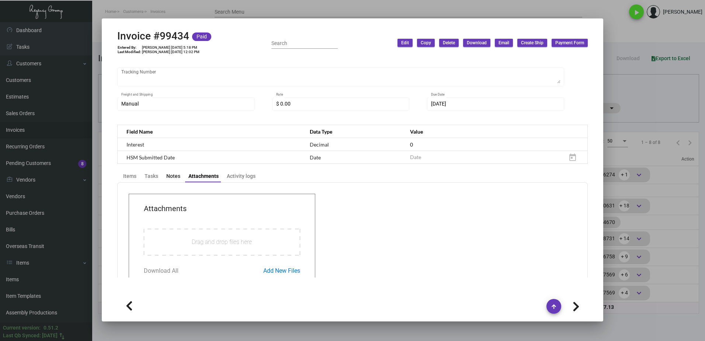
click at [172, 176] on div "Notes" at bounding box center [173, 176] width 14 height 8
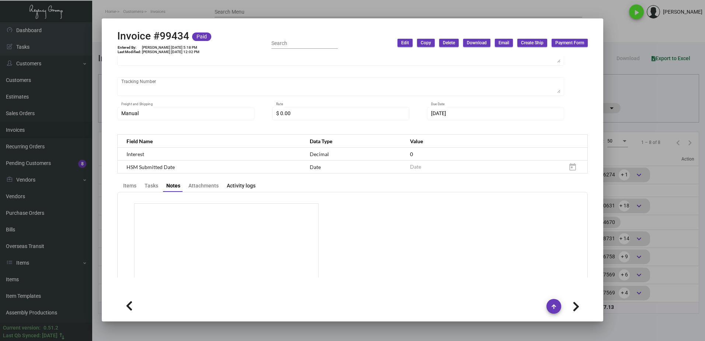
click at [239, 187] on div "Activity logs" at bounding box center [241, 186] width 29 height 8
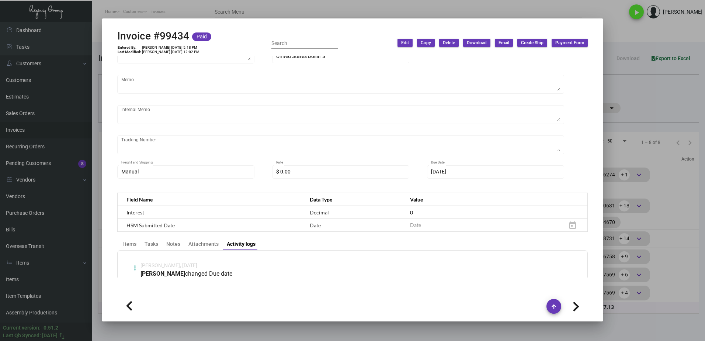
scroll to position [175, 0]
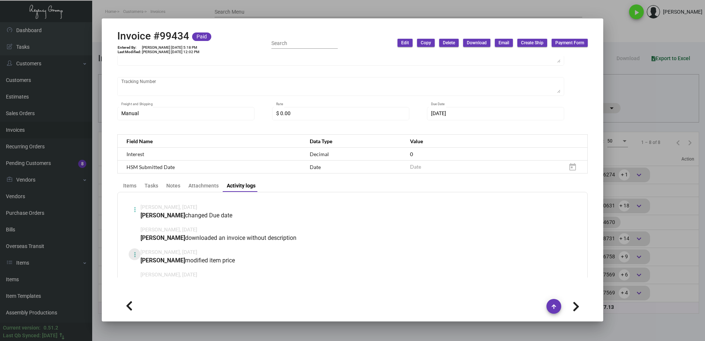
click at [133, 256] on button at bounding box center [135, 254] width 12 height 12
click at [150, 269] on button "View" at bounding box center [149, 272] width 41 height 18
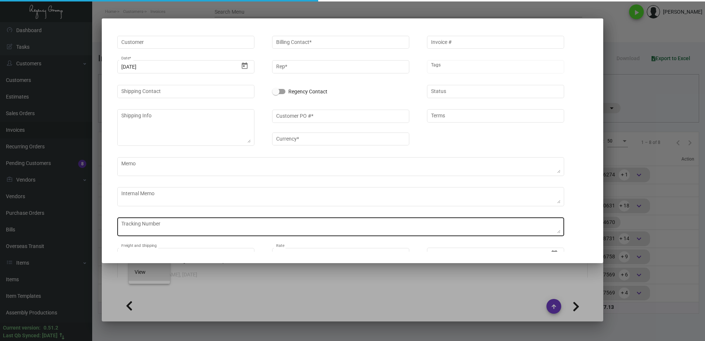
type input "Intercontinental [US_STATE][GEOGRAPHIC_DATA]"
type input "Accounts Paybale"
type input "99434"
type input "[DATE]"
type input "[PERSON_NAME]"
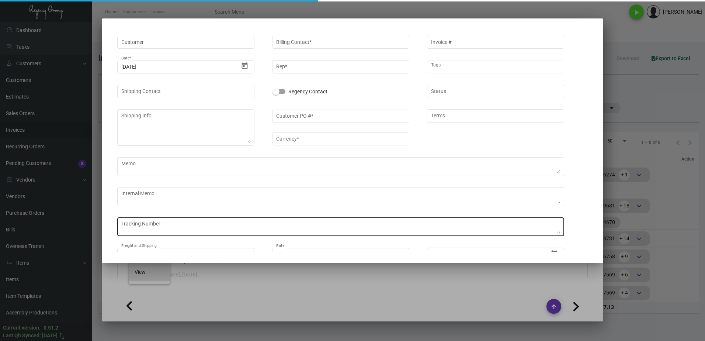
type input "[PERSON_NAME]"
type input "In Progress"
type textarea "Intercontinental [US_STATE][GEOGRAPHIC_DATA] - [PERSON_NAME] [STREET_ADDRESS][U…"
type input "[PERSON_NAME]"
type input "United States Dollar $"
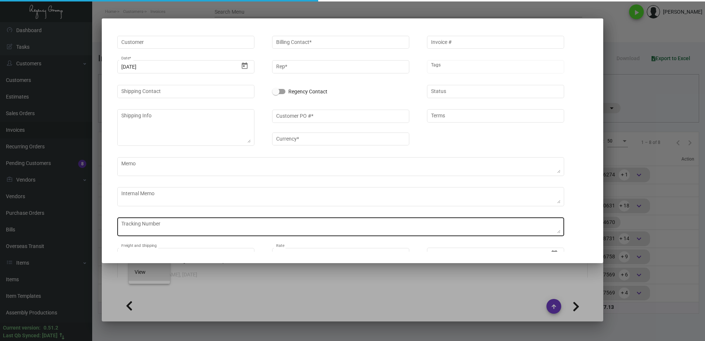
type input "Net 30"
type input "Manual"
type input "$ 0.00"
type input "[DATE]"
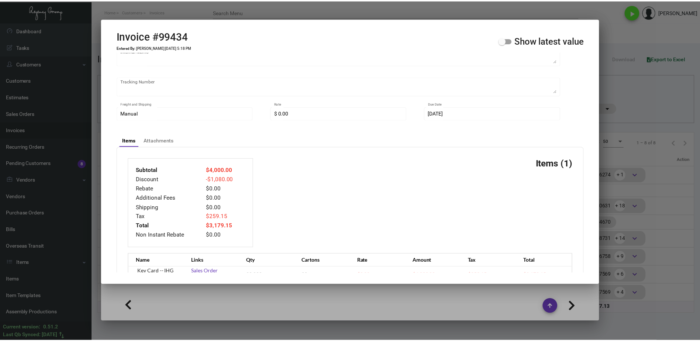
scroll to position [197, 0]
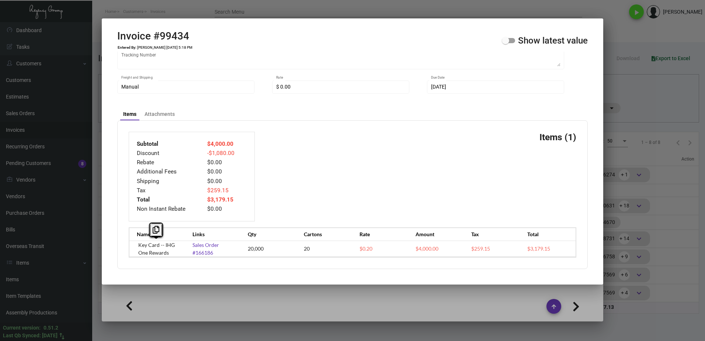
drag, startPoint x: 169, startPoint y: 251, endPoint x: 133, endPoint y: 244, distance: 36.4
click at [133, 244] on div "Name Links Qty Cartons Rate Amount Tax Total Key Card -- IHG One Rewards Sales …" at bounding box center [353, 242] width 448 height 30
copy td "Key Card -- IHG One Rewards"
click at [509, 42] on span at bounding box center [505, 40] width 7 height 7
click at [506, 43] on input "Show latest value" at bounding box center [505, 43] width 0 height 0
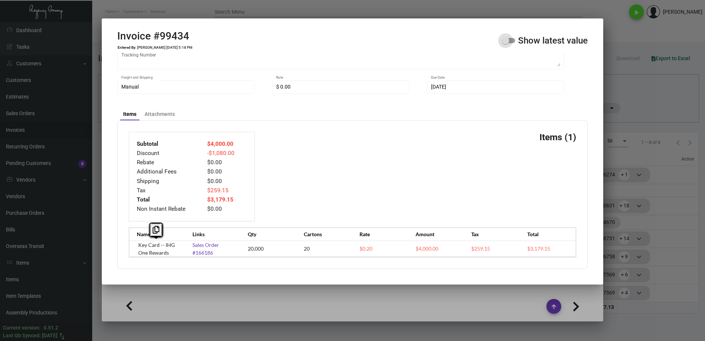
checkbox input "true"
type input "United States Dollar $"
type input "Net 30"
type input "Manual"
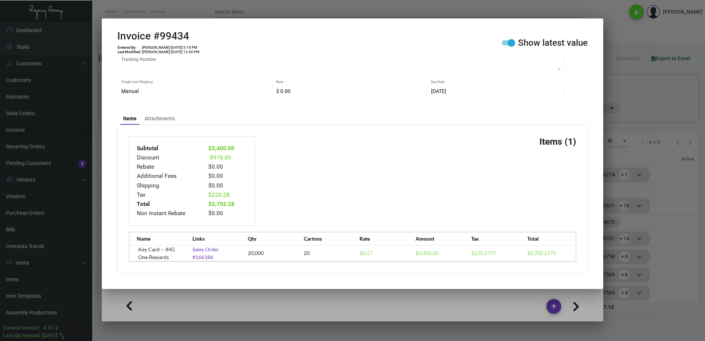
click at [509, 42] on span at bounding box center [511, 42] width 7 height 7
click at [506, 45] on input "Show latest value" at bounding box center [505, 45] width 0 height 0
checkbox input "false"
type input "United States Dollar $"
type input "Net 30"
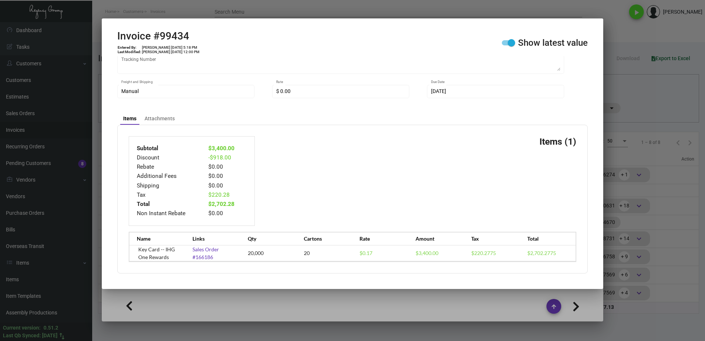
type input "Manual"
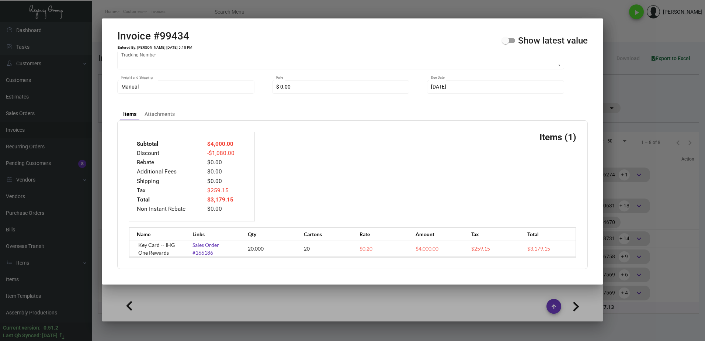
click at [674, 105] on div at bounding box center [352, 170] width 705 height 341
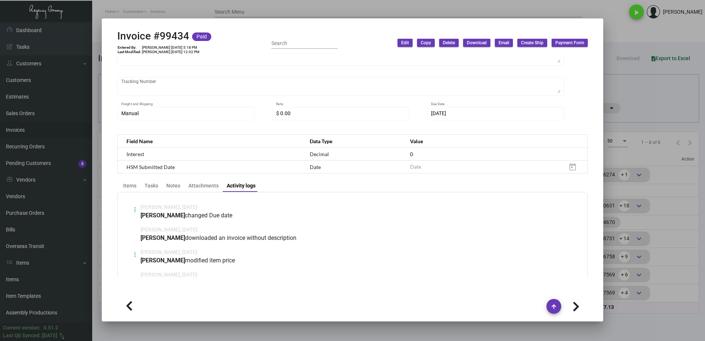
click at [674, 105] on div at bounding box center [352, 170] width 705 height 341
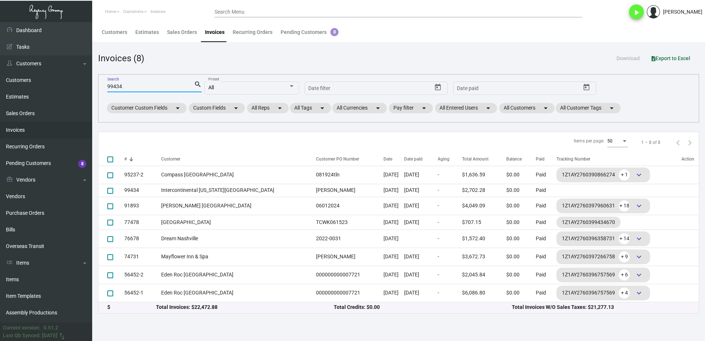
click at [131, 85] on input "99434" at bounding box center [150, 87] width 87 height 6
click at [131, 86] on input "99434" at bounding box center [150, 87] width 87 height 6
paste input "8517"
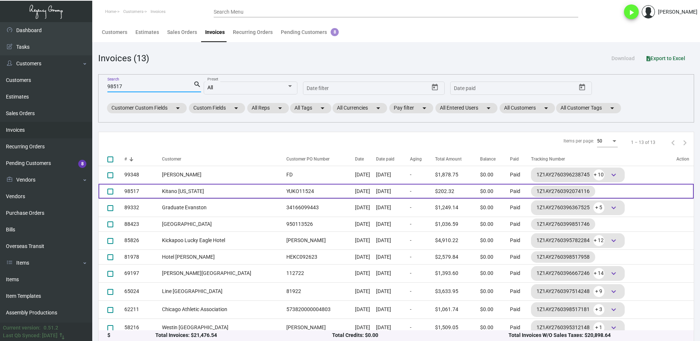
type input "98517"
click at [217, 191] on td "Kitano [US_STATE]" at bounding box center [222, 191] width 121 height 15
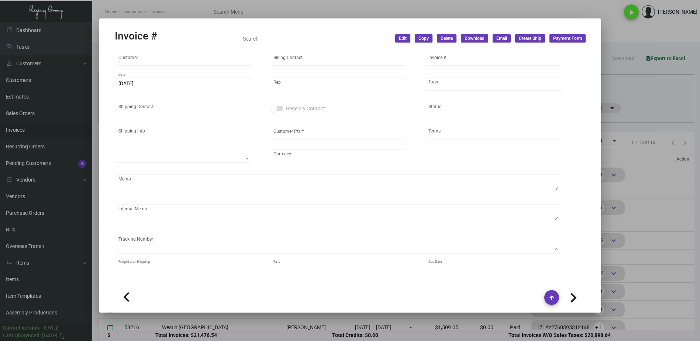
type input "Kitano [US_STATE]"
type input "[PERSON_NAME]"
type input "98517"
type input "[DATE]"
type input "[PERSON_NAME]"
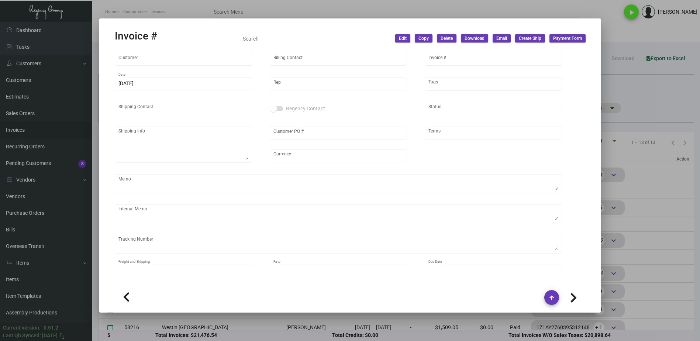
type input "[PERSON_NAME]"
type textarea "Kitano [US_STATE] - [PERSON_NAME][GEOGRAPHIC_DATA][STREET_ADDRESS][US_STATE]"
type input "YUKO11524"
type input "United States Dollar $"
type input "Net 30"
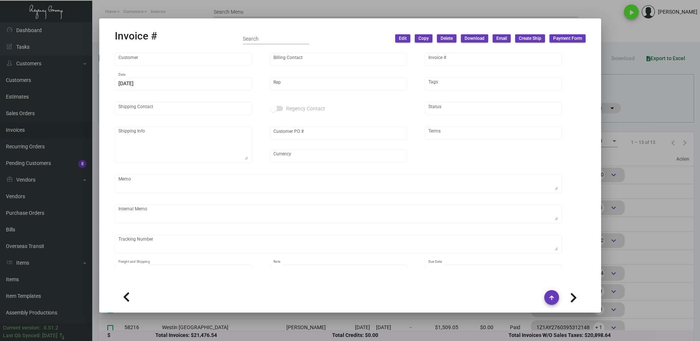
type textarea "8.35"
type input "$ 35.83"
type input "[DATE]"
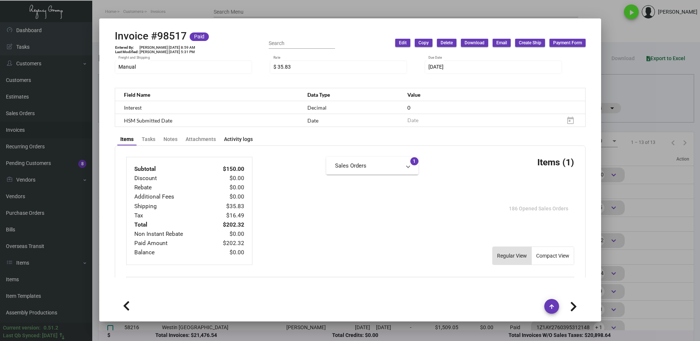
click at [228, 135] on div "Activity logs" at bounding box center [238, 139] width 29 height 8
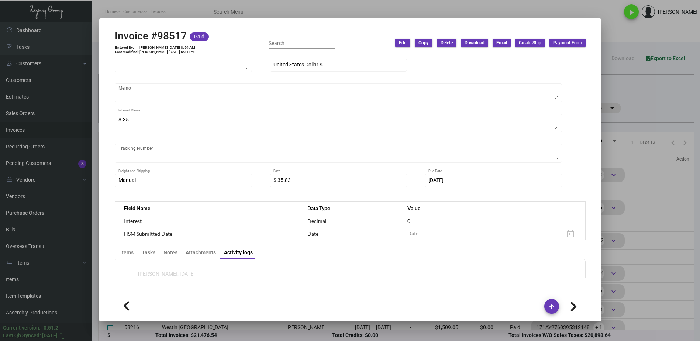
scroll to position [221, 0]
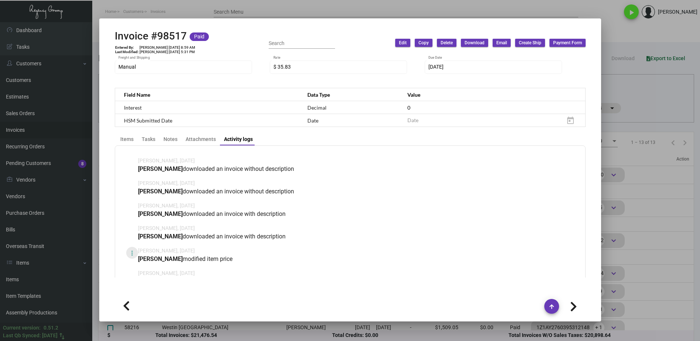
click at [133, 249] on icon at bounding box center [132, 253] width 2 height 9
click at [153, 260] on button "View" at bounding box center [146, 262] width 41 height 18
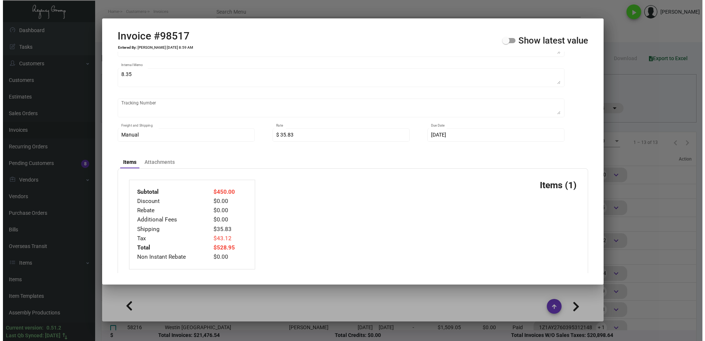
scroll to position [188, 0]
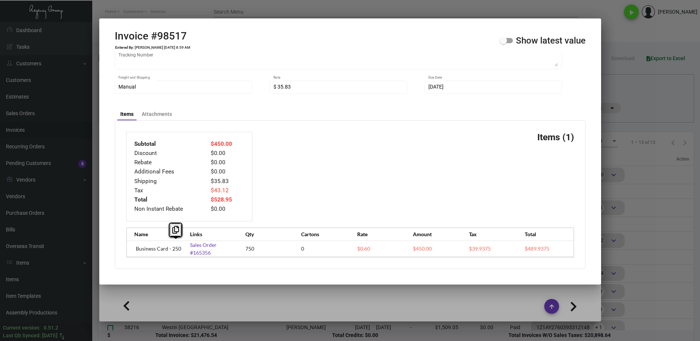
drag, startPoint x: 182, startPoint y: 249, endPoint x: 135, endPoint y: 246, distance: 47.3
click at [135, 246] on div "Name Links Qty Cartons Rate Amount Tax Total Business Card - 250 Sales Order #1…" at bounding box center [350, 242] width 448 height 30
click at [176, 230] on icon at bounding box center [175, 230] width 7 height 8
copy tr "Business Card - 250 Sales Order"
click at [508, 41] on span at bounding box center [505, 40] width 13 height 5
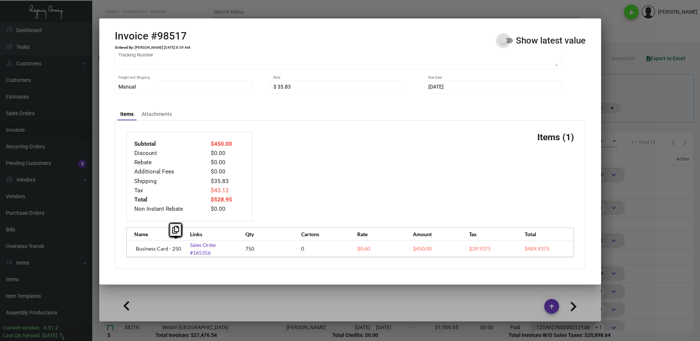
click at [503, 43] on input "Show latest value" at bounding box center [503, 43] width 0 height 0
checkbox input "true"
type input "United States Dollar $"
type input "Net 30"
type input "Manual"
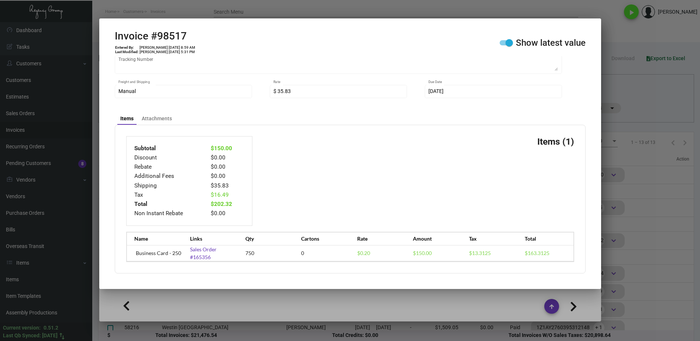
click at [653, 105] on div at bounding box center [350, 170] width 700 height 341
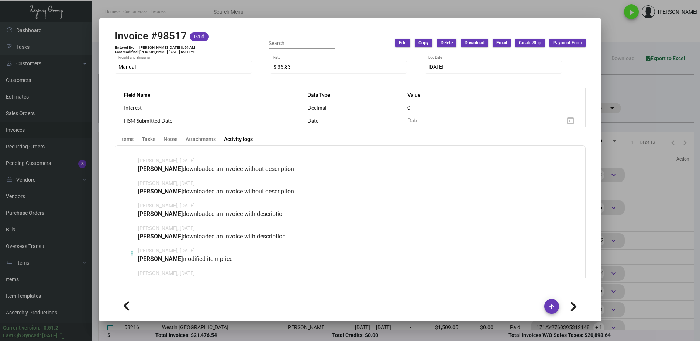
click at [653, 105] on div at bounding box center [350, 170] width 700 height 341
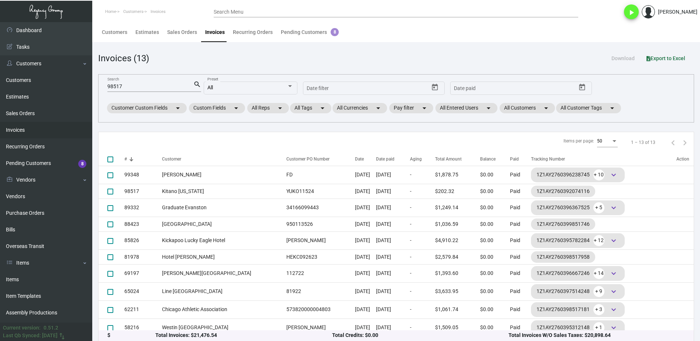
click at [147, 86] on input "98517" at bounding box center [150, 87] width 86 height 6
paste input "1664"
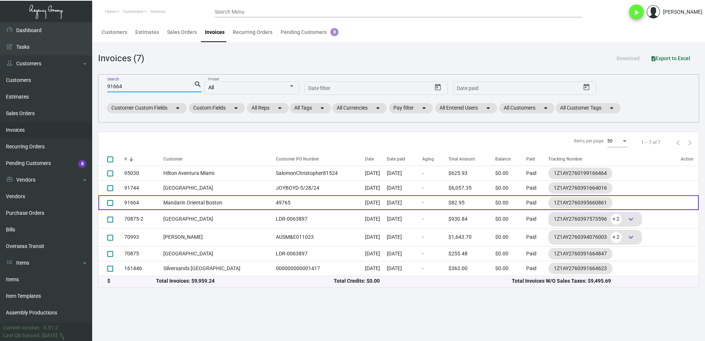
type input "91664"
click at [207, 199] on td "Mandarin Oriental Boston" at bounding box center [217, 202] width 109 height 15
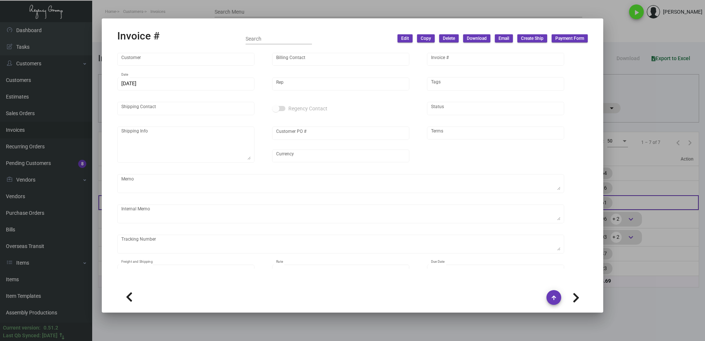
type input "Mandarin Oriental Boston"
type input "[PERSON_NAME]"
type input "91664"
type input "[DATE]"
type input "[PERSON_NAME]"
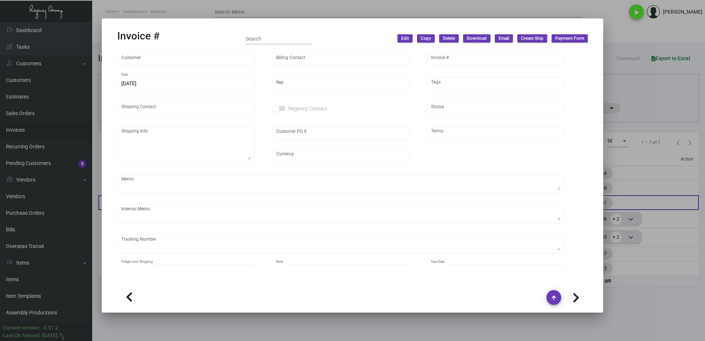
type input "[PERSON_NAME]"
type textarea "Mandarin Oriental Boston - [PERSON_NAME] [STREET_ADDRESS]"
type input "49765"
type input "United States Dollar $"
type input "Net 30"
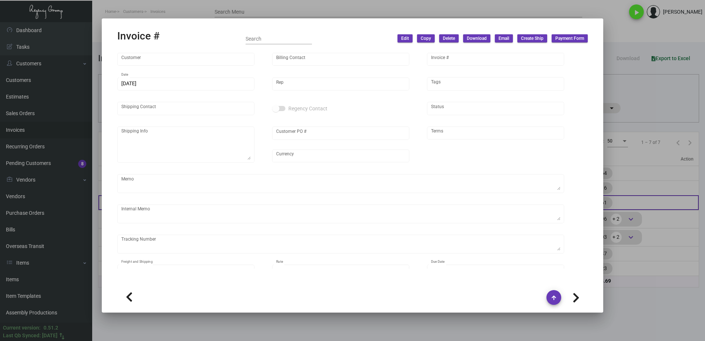
type textarea "[DATE] Shipped from Team Concept by UPS Ground Cost $9.27 [DATE] Corrected item…"
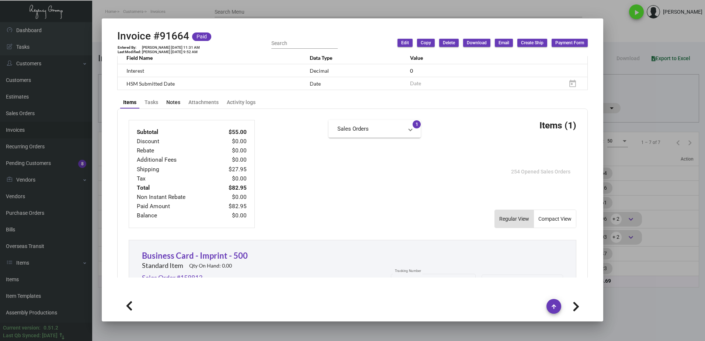
click at [177, 104] on div "Notes" at bounding box center [173, 102] width 14 height 8
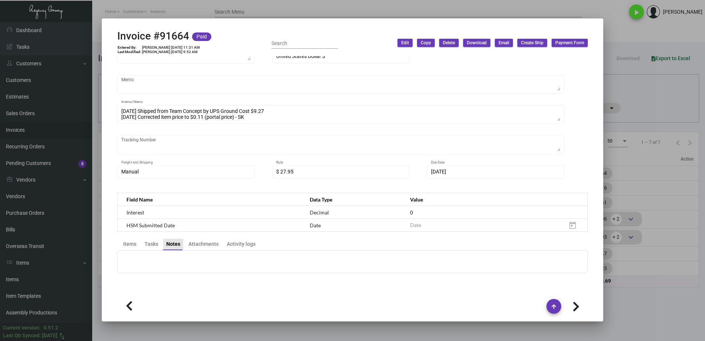
scroll to position [117, 0]
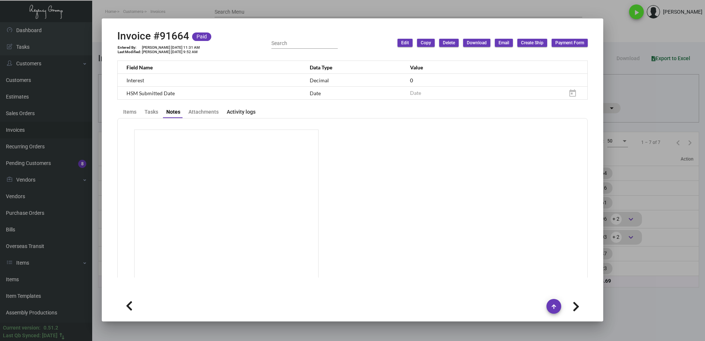
click at [240, 110] on div "Activity logs" at bounding box center [241, 112] width 29 height 8
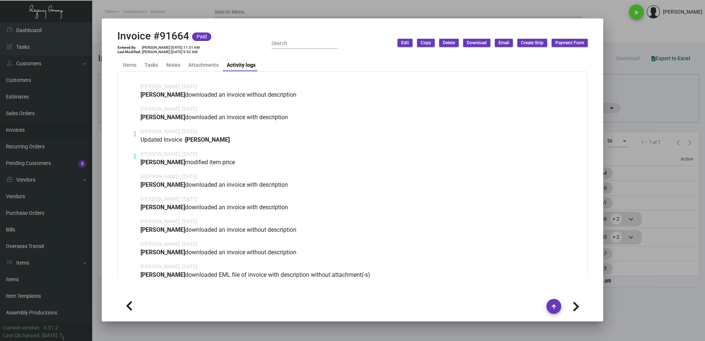
scroll to position [299, 0]
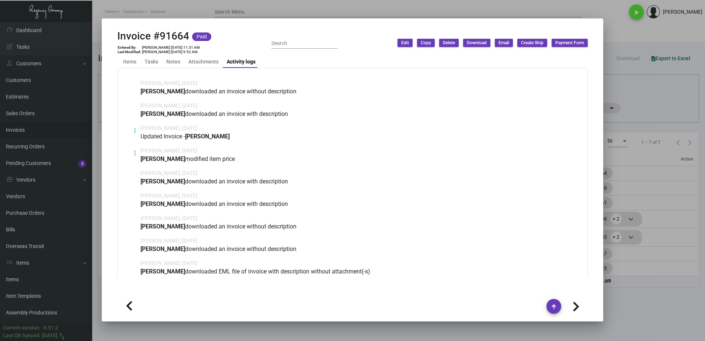
click at [136, 154] on button at bounding box center [135, 153] width 12 height 12
click at [146, 168] on span "View" at bounding box center [140, 170] width 11 height 6
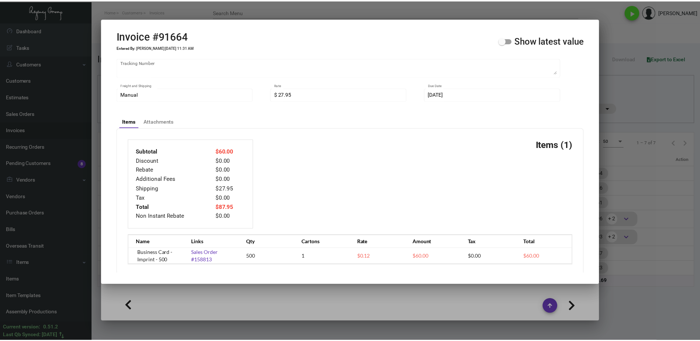
scroll to position [197, 0]
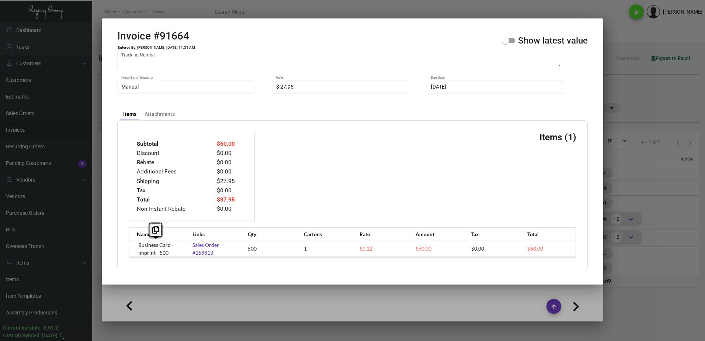
drag, startPoint x: 165, startPoint y: 253, endPoint x: 139, endPoint y: 246, distance: 27.5
click at [139, 246] on div "Name Links Qty Cartons Rate Amount Tax Total Business Card - Imprint - 500 Sale…" at bounding box center [353, 242] width 448 height 30
click at [150, 233] on button at bounding box center [156, 229] width 12 height 13
click at [511, 42] on span at bounding box center [508, 40] width 13 height 5
click at [506, 43] on input "Show latest value" at bounding box center [505, 43] width 0 height 0
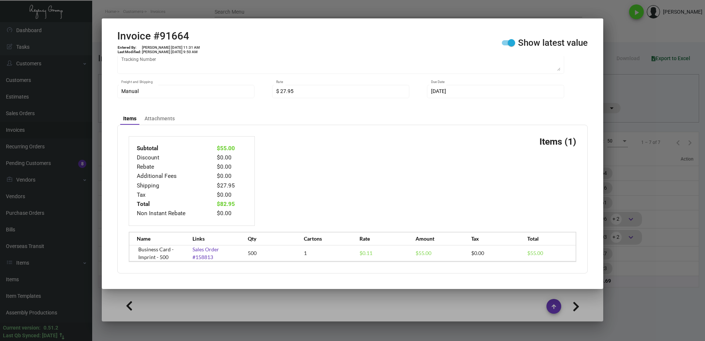
drag, startPoint x: 634, startPoint y: 93, endPoint x: 643, endPoint y: 95, distance: 8.2
click at [634, 93] on div at bounding box center [352, 170] width 705 height 341
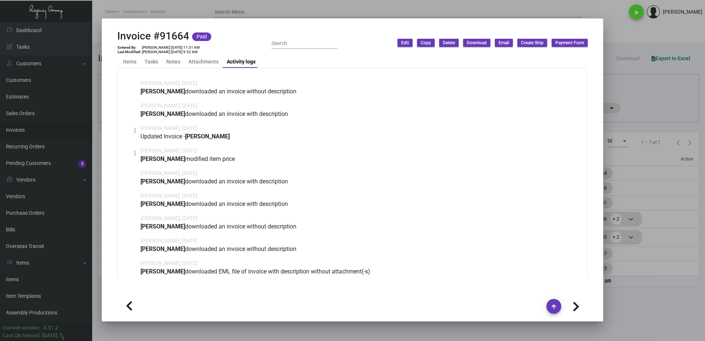
click at [646, 96] on div at bounding box center [352, 170] width 705 height 341
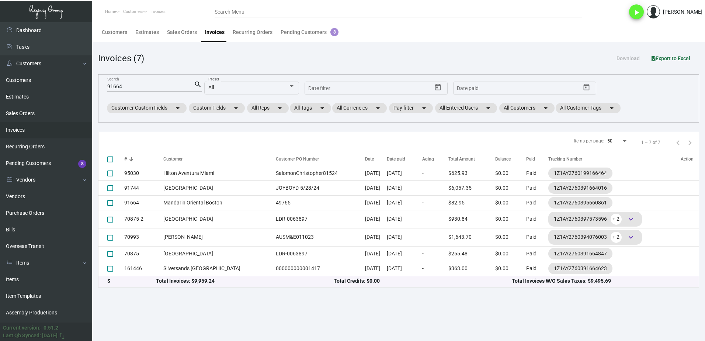
click at [141, 87] on input "91664" at bounding box center [150, 87] width 87 height 6
paste input "9423"
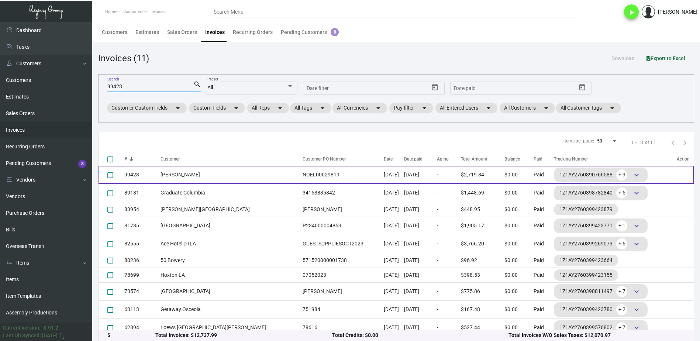
click at [200, 174] on td "[PERSON_NAME]" at bounding box center [229, 175] width 138 height 18
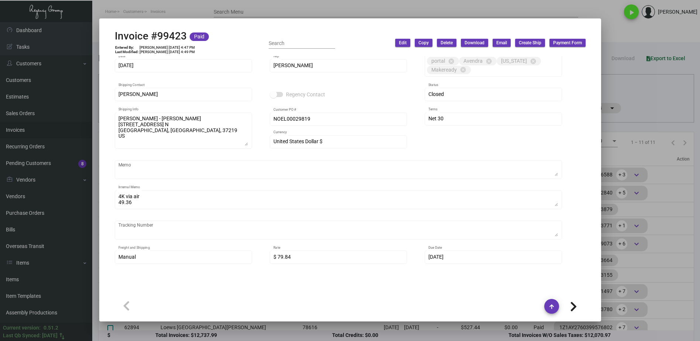
scroll to position [148, 0]
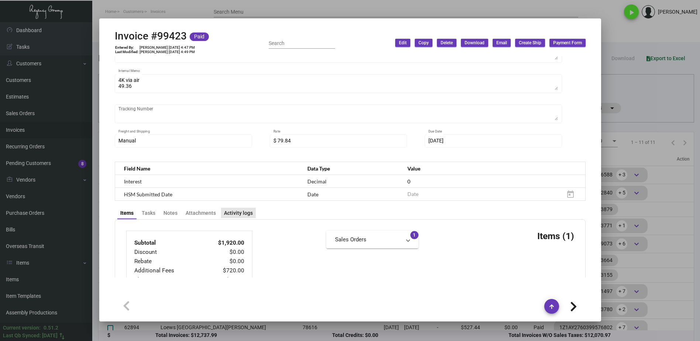
click at [248, 211] on div "Activity logs" at bounding box center [238, 213] width 29 height 8
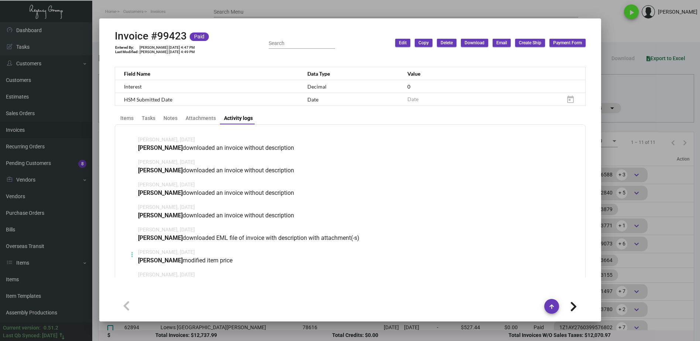
scroll to position [295, 0]
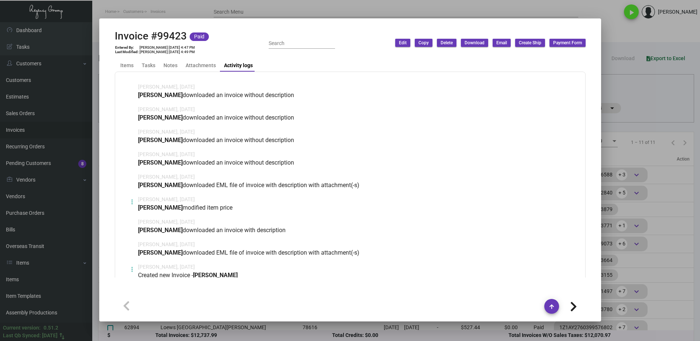
click at [132, 202] on icon at bounding box center [132, 201] width 2 height 9
click at [153, 218] on button "View" at bounding box center [146, 219] width 41 height 18
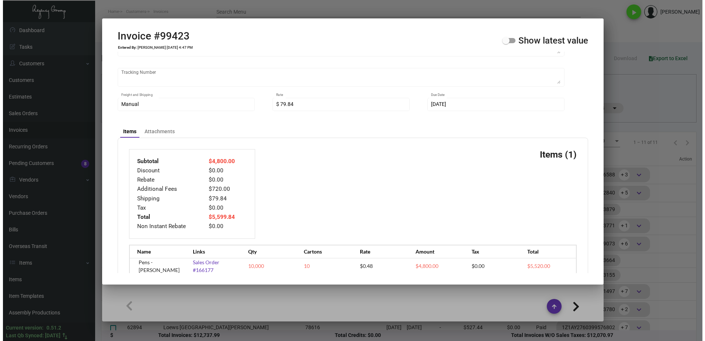
scroll to position [197, 0]
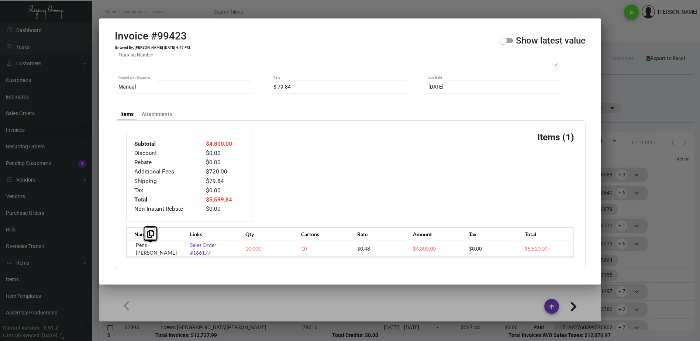
drag, startPoint x: 171, startPoint y: 250, endPoint x: 121, endPoint y: 244, distance: 50.5
click at [121, 244] on div "Subtotal $4,800.00 Discount $0.00 Rebate $0.00 Additional Fees $720.00 Shipping…" at bounding box center [350, 194] width 471 height 149
click at [145, 232] on button at bounding box center [150, 233] width 12 height 13
click at [502, 40] on span at bounding box center [502, 40] width 7 height 7
click at [503, 43] on input "Show latest value" at bounding box center [503, 43] width 0 height 0
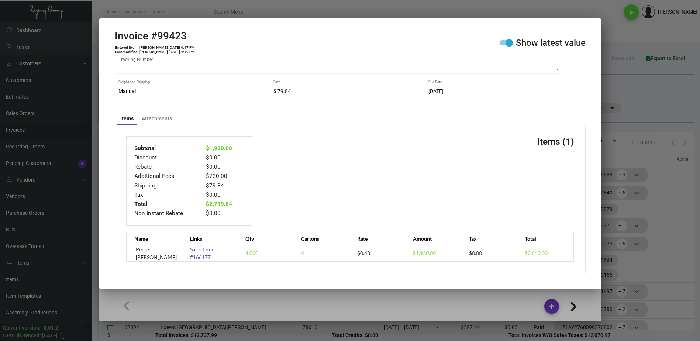
click at [502, 40] on span at bounding box center [505, 42] width 13 height 5
click at [503, 45] on input "Show latest value" at bounding box center [503, 45] width 0 height 0
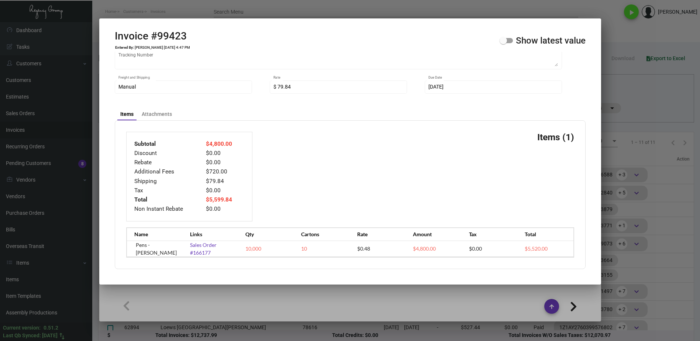
click at [392, 11] on div at bounding box center [350, 170] width 700 height 341
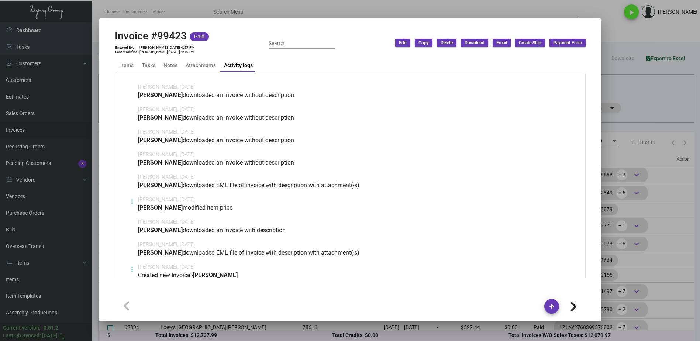
click at [336, 7] on div at bounding box center [350, 170] width 700 height 341
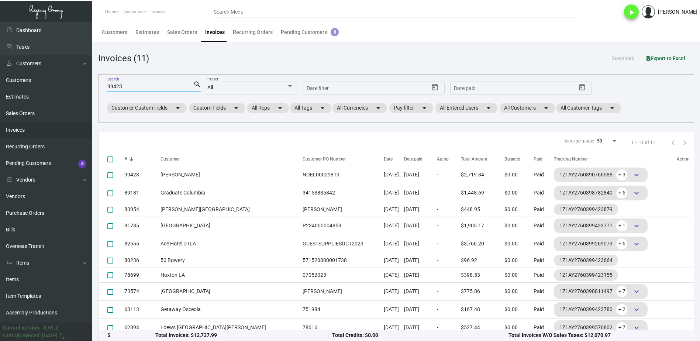
click at [161, 86] on input "99423" at bounding box center [150, 87] width 86 height 6
paste input "88245"
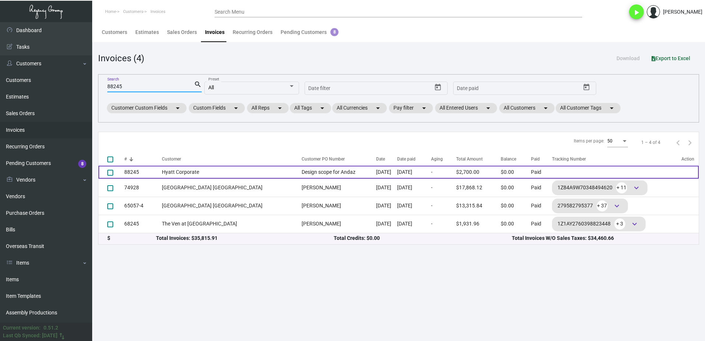
click at [192, 168] on td "Hyatt Corporate" at bounding box center [230, 172] width 136 height 13
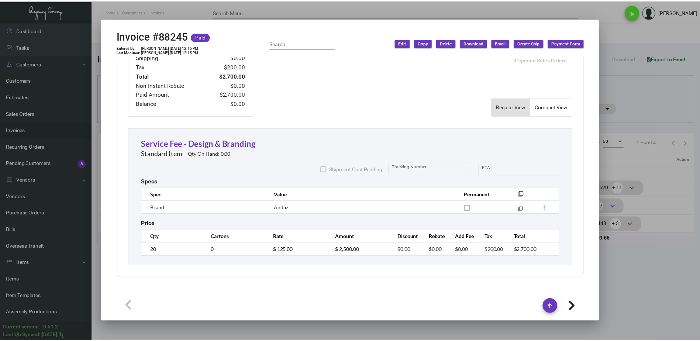
scroll to position [366, 0]
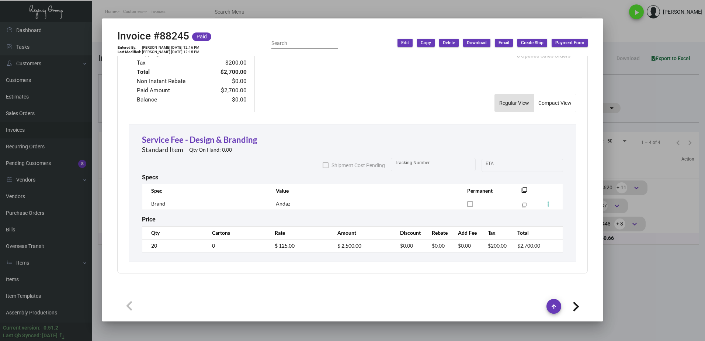
click at [223, 11] on div at bounding box center [352, 170] width 705 height 341
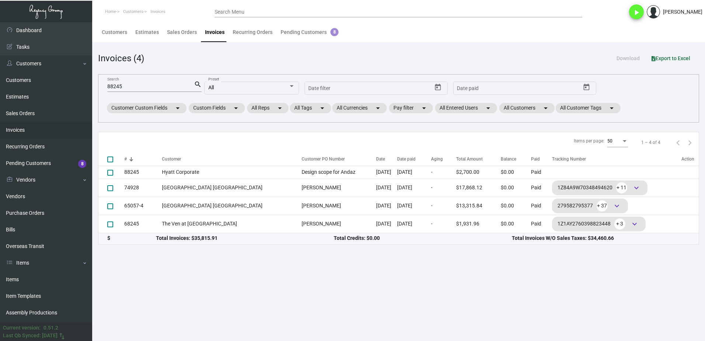
click at [162, 84] on input "88245" at bounding box center [150, 87] width 87 height 6
paste input "93527"
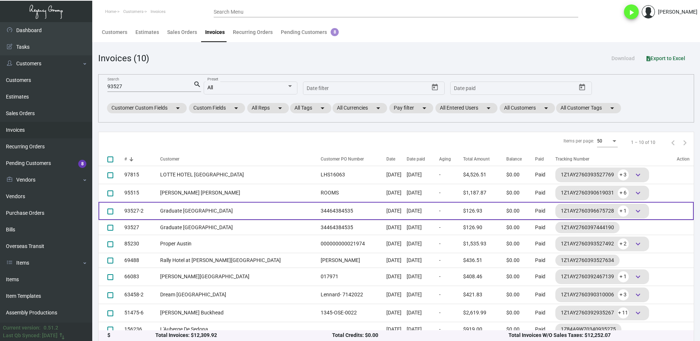
click at [218, 211] on td "Graduate [GEOGRAPHIC_DATA]" at bounding box center [238, 211] width 157 height 18
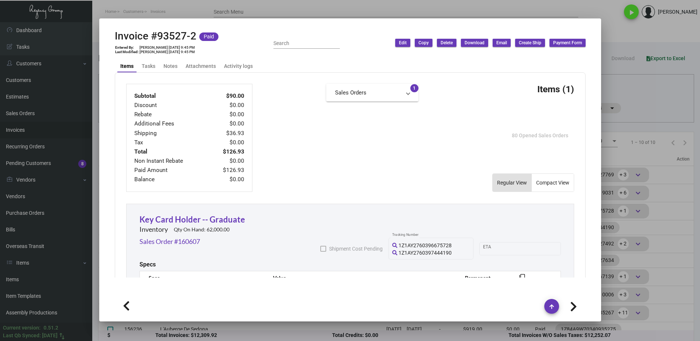
scroll to position [295, 0]
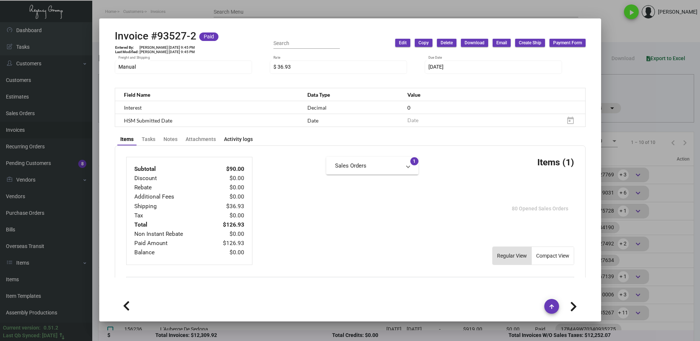
click at [240, 135] on div "Activity logs" at bounding box center [238, 139] width 29 height 8
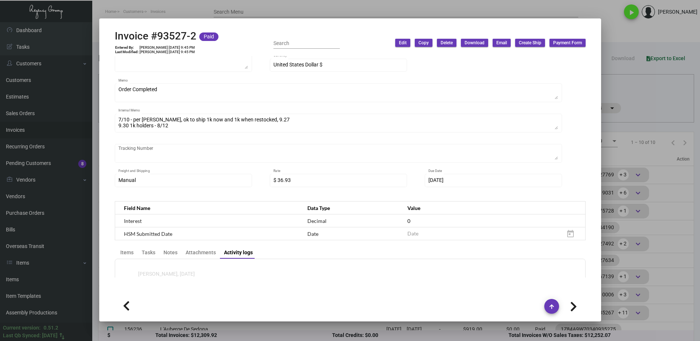
scroll to position [170, 0]
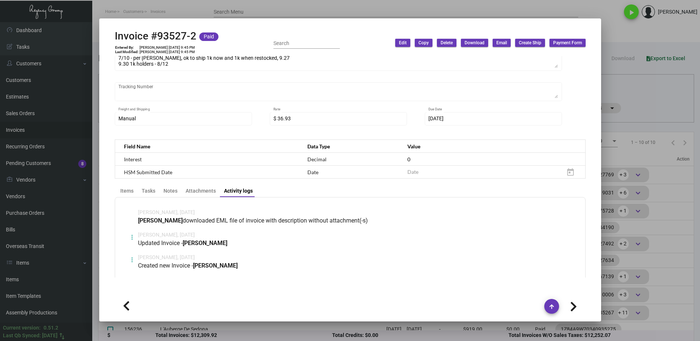
click at [132, 233] on icon at bounding box center [132, 237] width 2 height 9
click at [161, 249] on button "View" at bounding box center [146, 246] width 41 height 18
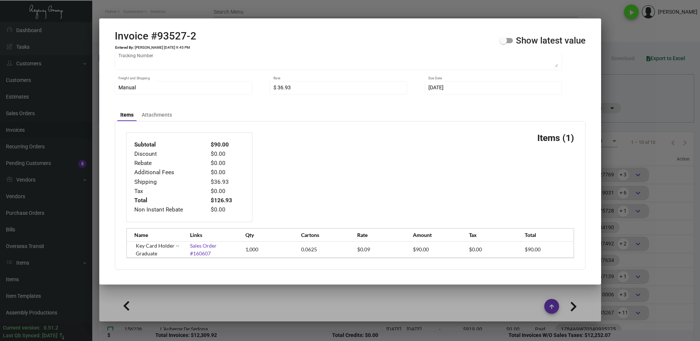
scroll to position [188, 0]
click at [511, 42] on span at bounding box center [505, 40] width 13 height 5
click at [503, 43] on input "Show latest value" at bounding box center [503, 43] width 0 height 0
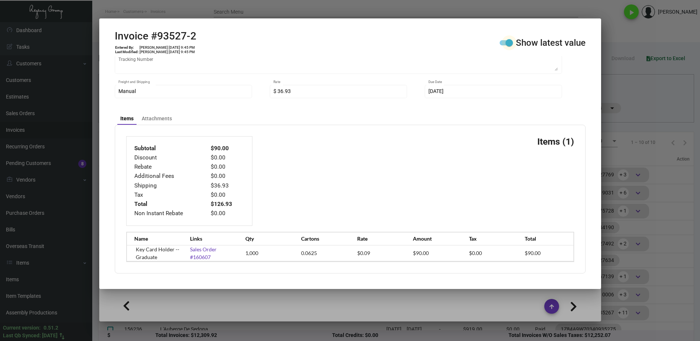
click at [511, 42] on span at bounding box center [508, 42] width 7 height 7
click at [503, 45] on input "Show latest value" at bounding box center [503, 45] width 0 height 0
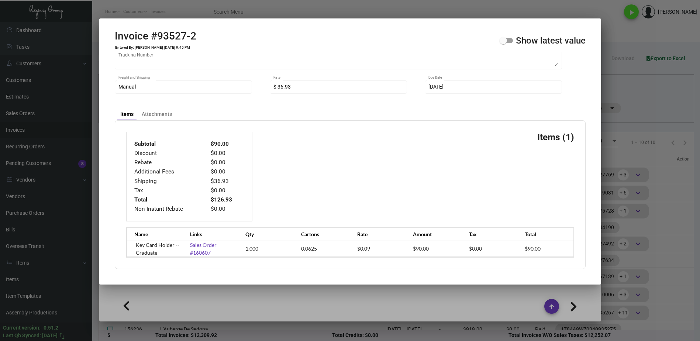
click at [511, 42] on span at bounding box center [505, 40] width 13 height 5
click at [503, 43] on input "Show latest value" at bounding box center [503, 43] width 0 height 0
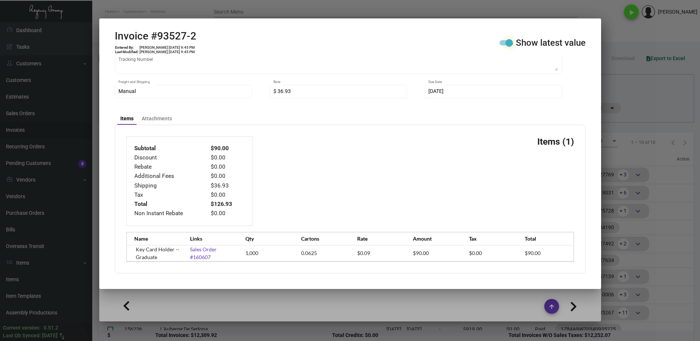
click at [511, 42] on span at bounding box center [508, 42] width 7 height 7
click at [503, 45] on input "Show latest value" at bounding box center [503, 45] width 0 height 0
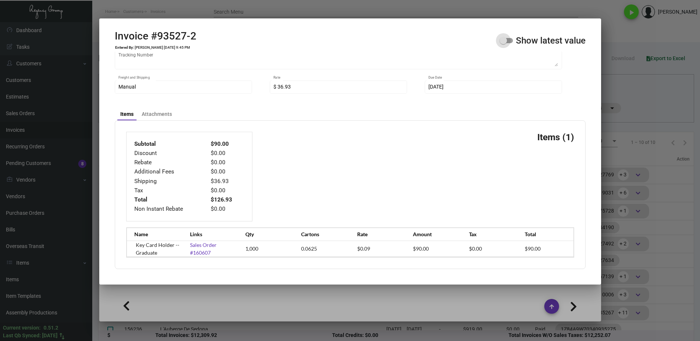
click at [511, 42] on span at bounding box center [505, 40] width 13 height 5
click at [503, 43] on input "Show latest value" at bounding box center [503, 43] width 0 height 0
click at [507, 42] on span at bounding box center [502, 40] width 7 height 7
click at [503, 43] on input "Show latest value" at bounding box center [503, 43] width 0 height 0
click at [511, 42] on span at bounding box center [505, 40] width 13 height 5
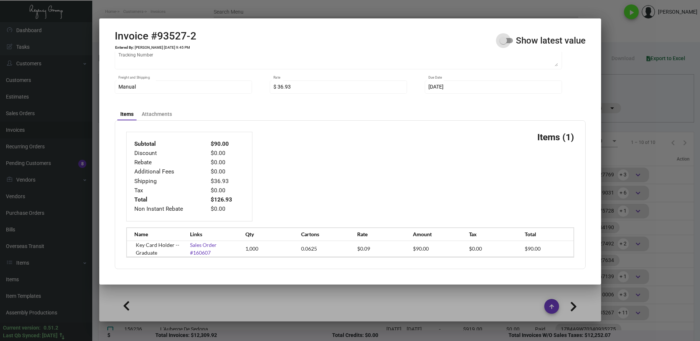
click at [503, 43] on input "Show latest value" at bounding box center [503, 43] width 0 height 0
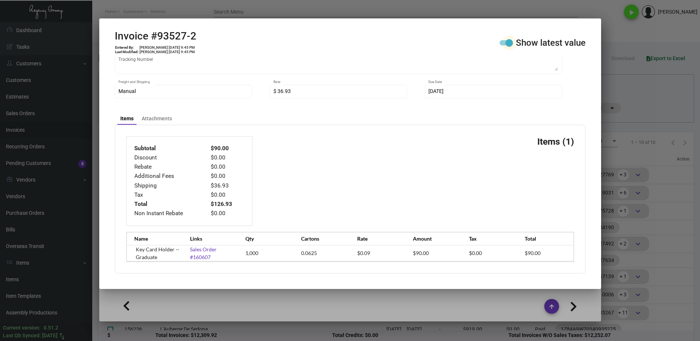
click at [511, 42] on span at bounding box center [508, 42] width 7 height 7
click at [503, 45] on input "Show latest value" at bounding box center [503, 45] width 0 height 0
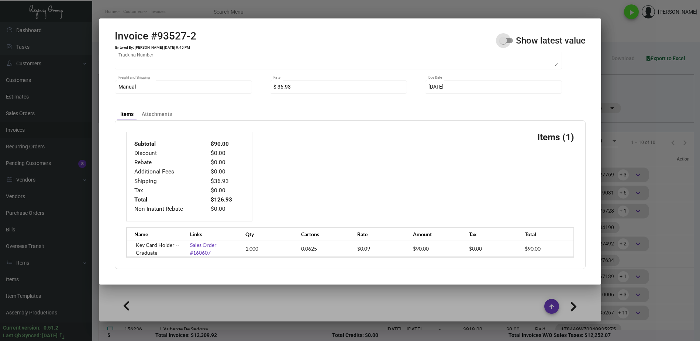
click at [511, 42] on span at bounding box center [505, 40] width 13 height 5
click at [503, 43] on input "Show latest value" at bounding box center [503, 43] width 0 height 0
click at [507, 42] on span at bounding box center [502, 40] width 7 height 7
click at [503, 43] on input "Show latest value" at bounding box center [503, 43] width 0 height 0
click at [511, 42] on span at bounding box center [505, 40] width 13 height 5
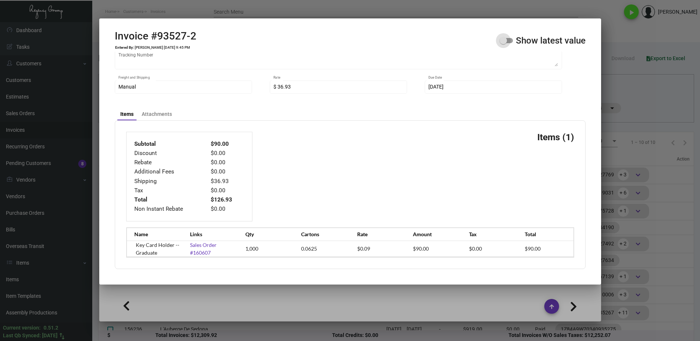
click at [503, 43] on input "Show latest value" at bounding box center [503, 43] width 0 height 0
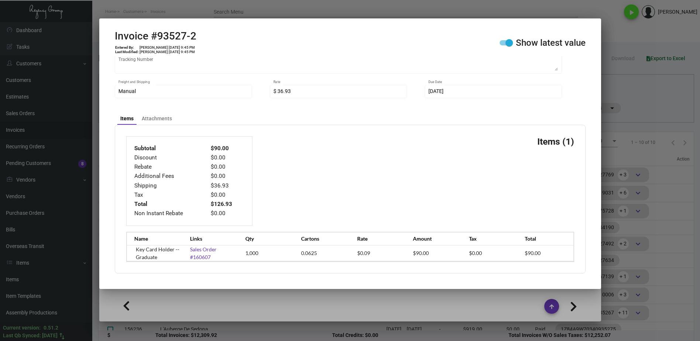
click at [511, 42] on span at bounding box center [508, 42] width 7 height 7
click at [503, 45] on input "Show latest value" at bounding box center [503, 45] width 0 height 0
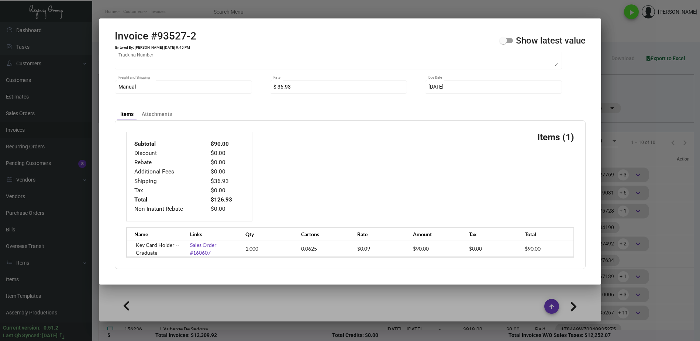
click at [388, 297] on div at bounding box center [350, 170] width 700 height 341
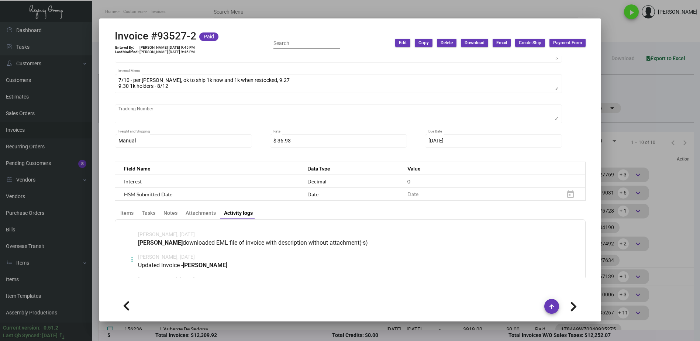
scroll to position [170, 0]
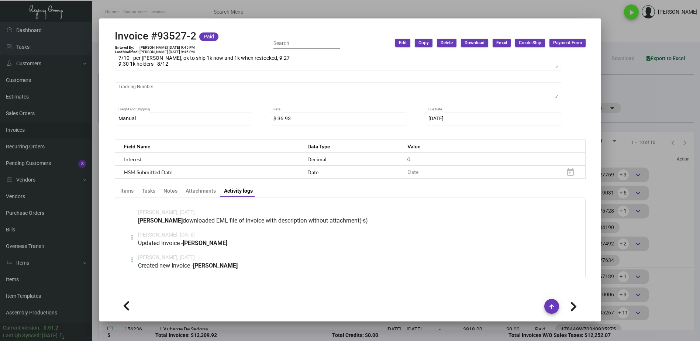
click at [650, 98] on div at bounding box center [350, 170] width 700 height 341
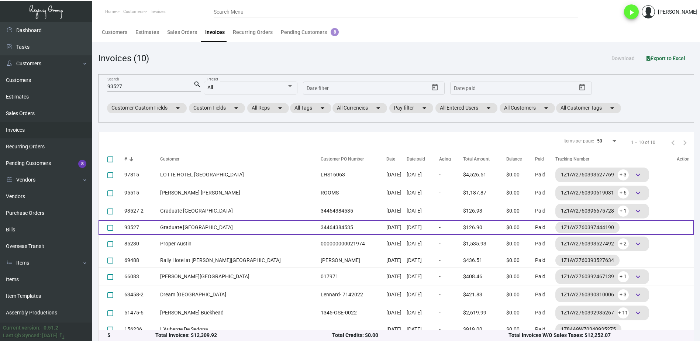
click at [200, 229] on td "Graduate [GEOGRAPHIC_DATA]" at bounding box center [238, 227] width 157 height 15
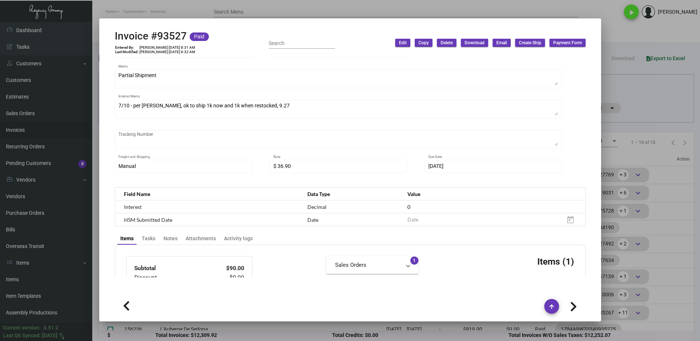
scroll to position [148, 0]
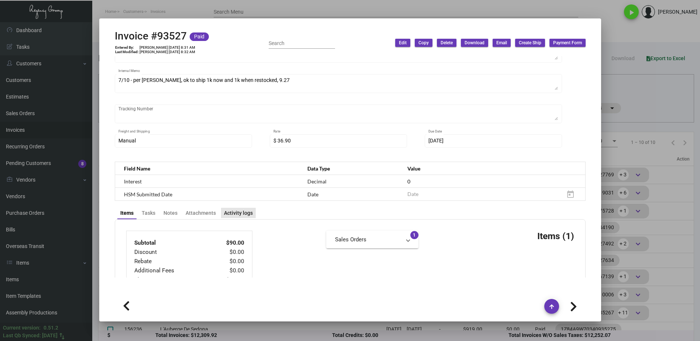
click at [233, 208] on div "Activity logs" at bounding box center [238, 213] width 35 height 10
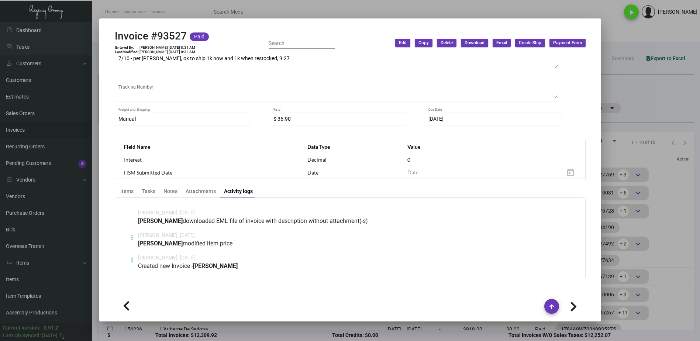
scroll to position [170, 0]
click at [131, 233] on icon at bounding box center [132, 237] width 2 height 9
click at [157, 245] on button "View" at bounding box center [146, 246] width 41 height 18
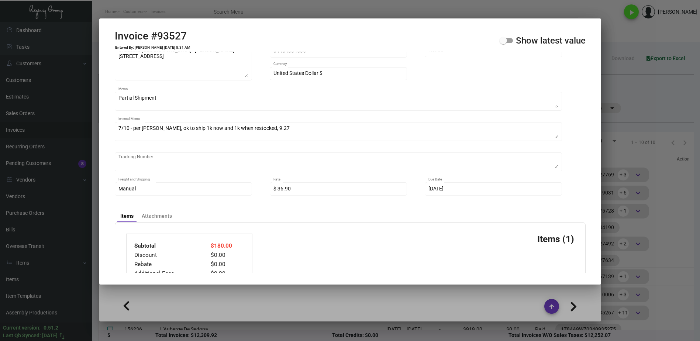
scroll to position [188, 0]
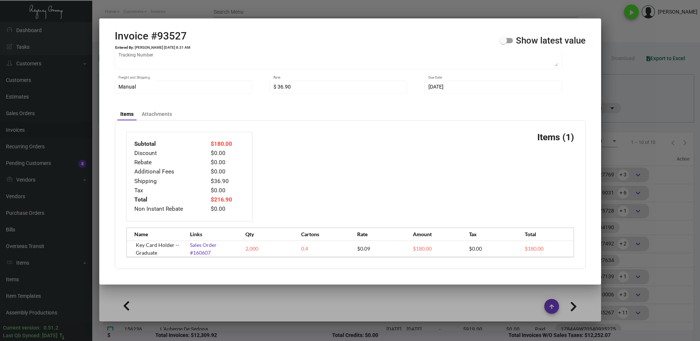
click at [510, 39] on span at bounding box center [505, 40] width 13 height 5
click at [503, 43] on input "Show latest value" at bounding box center [503, 43] width 0 height 0
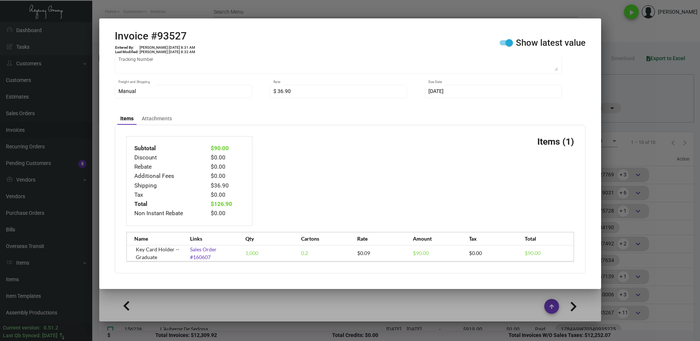
click at [508, 40] on span at bounding box center [508, 42] width 7 height 7
click at [503, 45] on input "Show latest value" at bounding box center [503, 45] width 0 height 0
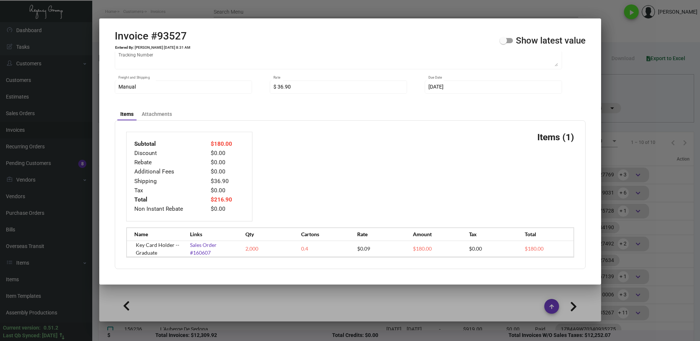
click at [508, 40] on span at bounding box center [505, 40] width 13 height 5
click at [503, 43] on input "Show latest value" at bounding box center [503, 43] width 0 height 0
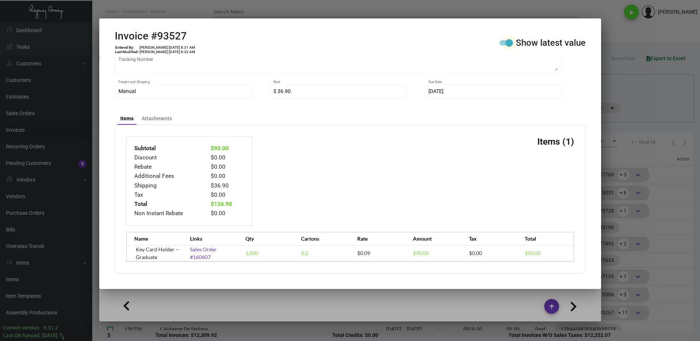
click at [508, 40] on span at bounding box center [508, 42] width 7 height 7
click at [503, 45] on input "Show latest value" at bounding box center [503, 45] width 0 height 0
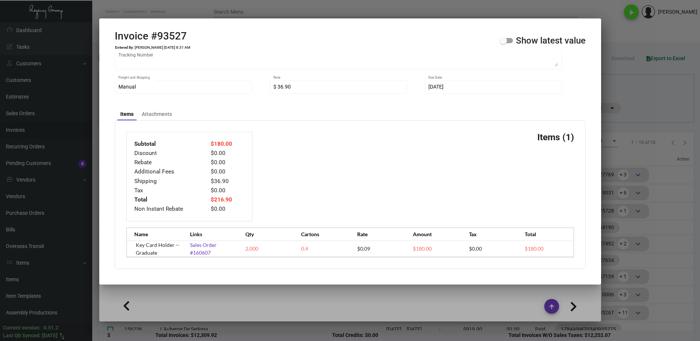
drag, startPoint x: 345, startPoint y: 288, endPoint x: 342, endPoint y: 291, distance: 4.4
click at [344, 288] on div at bounding box center [350, 170] width 700 height 341
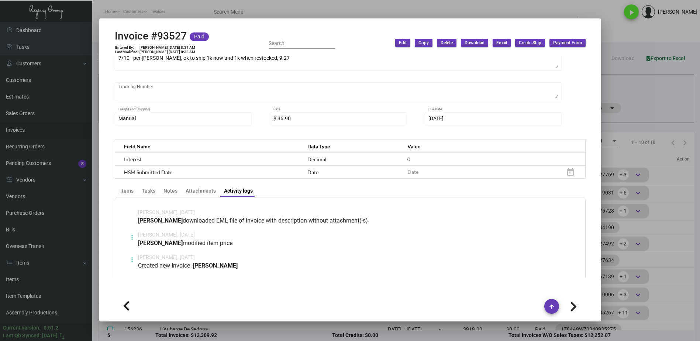
click at [658, 100] on div at bounding box center [350, 170] width 700 height 341
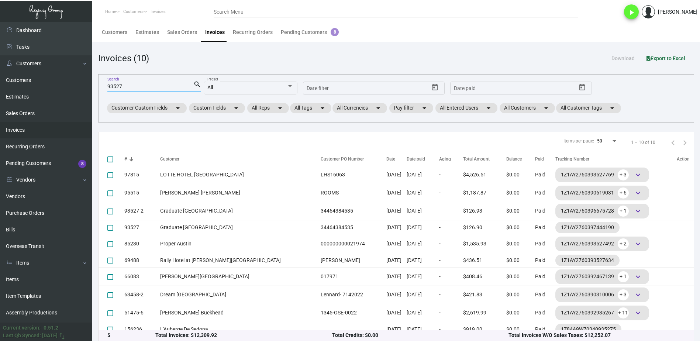
click at [141, 86] on input "93527" at bounding box center [150, 87] width 86 height 6
click at [140, 86] on input "93527" at bounding box center [150, 87] width 86 height 6
paste input "9423"
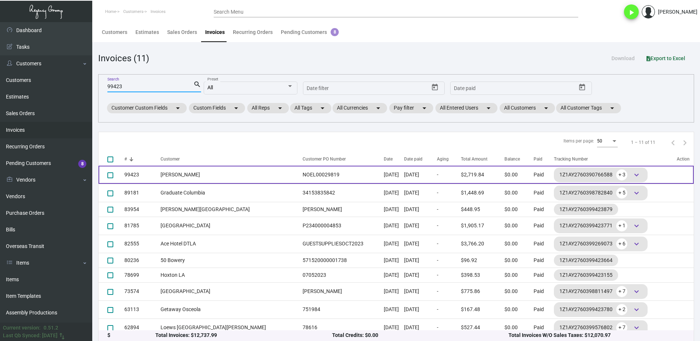
click at [208, 178] on td "[PERSON_NAME]" at bounding box center [229, 175] width 138 height 18
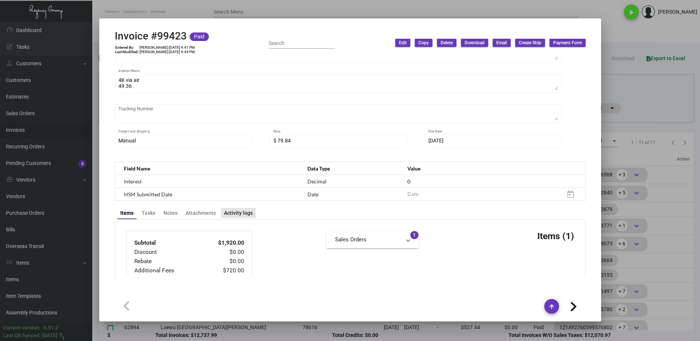
click at [246, 213] on div "Activity logs" at bounding box center [238, 213] width 29 height 8
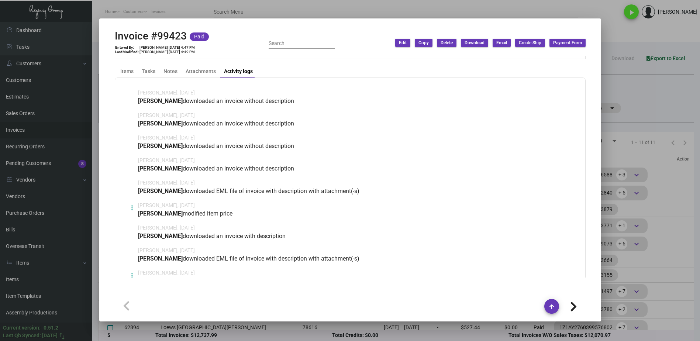
scroll to position [276, 0]
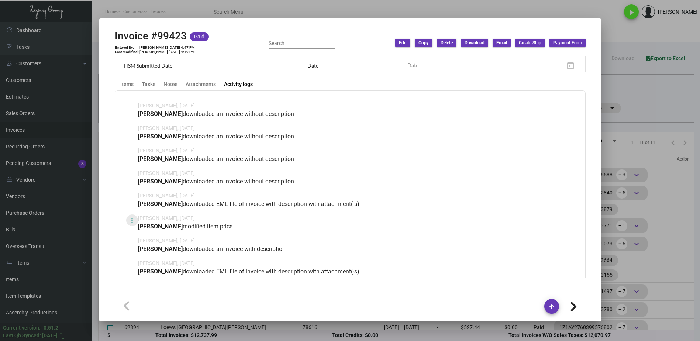
click at [133, 222] on icon at bounding box center [132, 220] width 2 height 9
click at [143, 233] on button "View" at bounding box center [146, 238] width 41 height 18
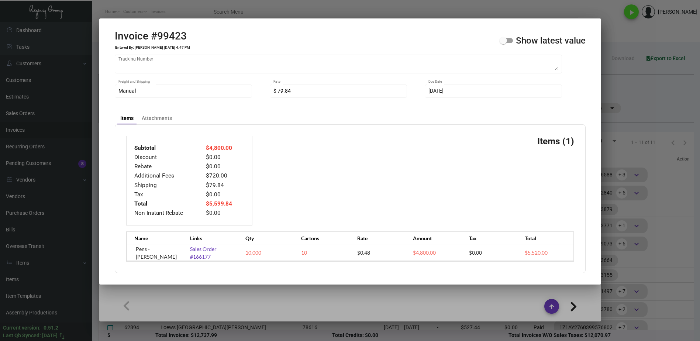
scroll to position [197, 0]
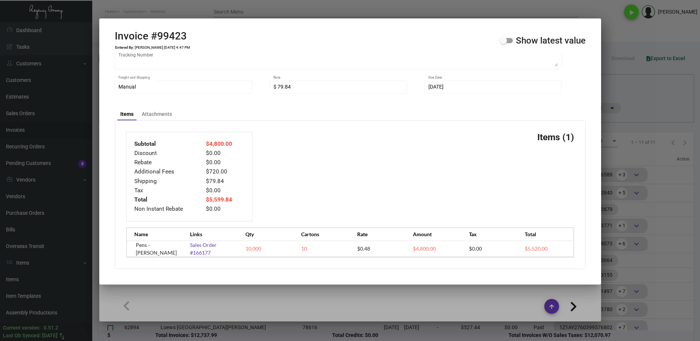
click at [504, 37] on span at bounding box center [502, 40] width 7 height 7
click at [503, 43] on input "Show latest value" at bounding box center [503, 43] width 0 height 0
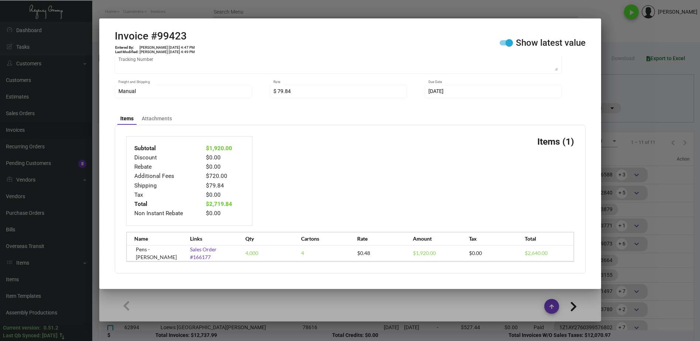
click at [503, 41] on span at bounding box center [505, 42] width 13 height 5
click at [503, 45] on input "Show latest value" at bounding box center [503, 45] width 0 height 0
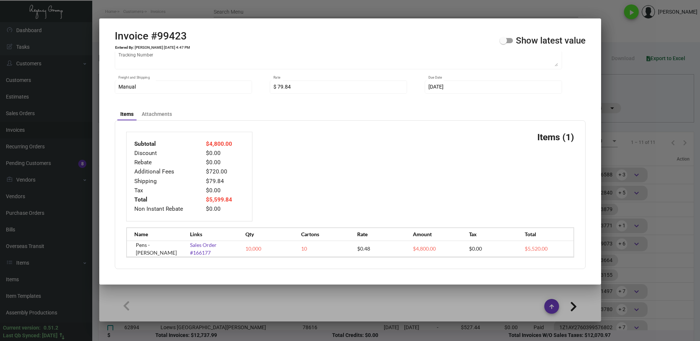
click at [503, 41] on span at bounding box center [502, 40] width 7 height 7
click at [503, 43] on input "Show latest value" at bounding box center [503, 43] width 0 height 0
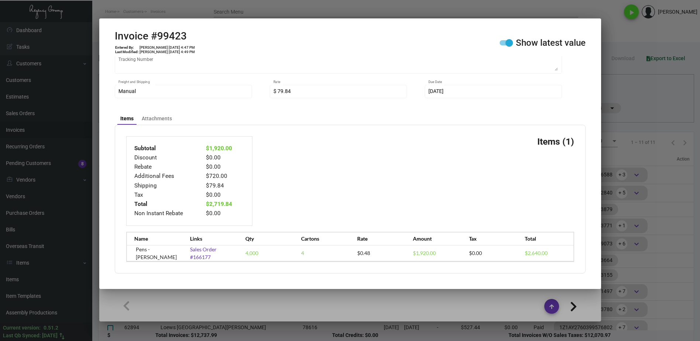
click at [629, 47] on div at bounding box center [350, 170] width 700 height 341
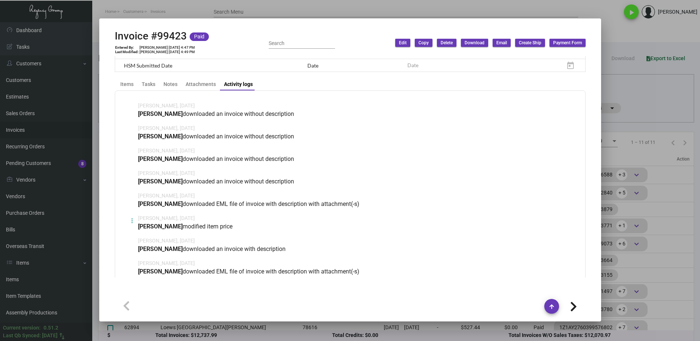
click at [630, 46] on div at bounding box center [350, 170] width 700 height 341
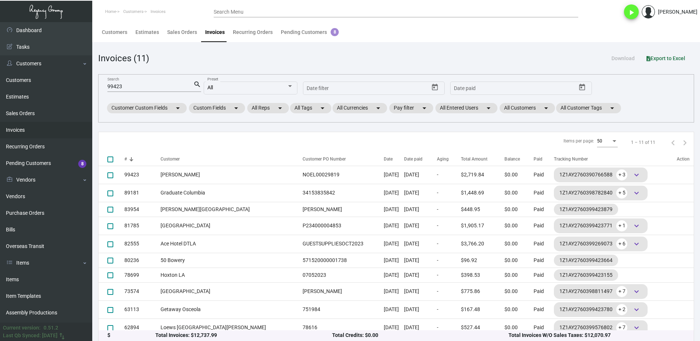
click at [149, 84] on input "99423" at bounding box center [150, 87] width 86 height 6
click at [149, 86] on input "99423" at bounding box center [150, 87] width 86 height 6
paste input "5976"
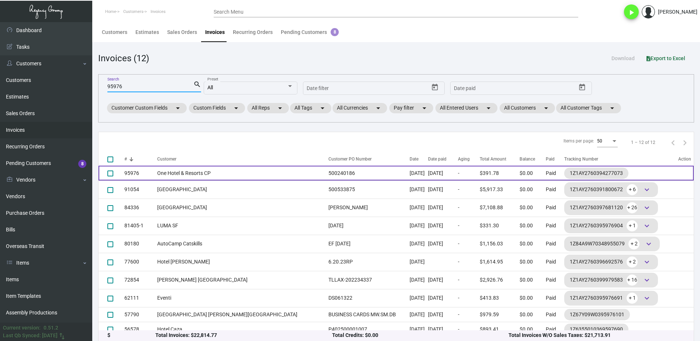
click at [189, 173] on td "One Hotel & Resorts CP" at bounding box center [240, 173] width 167 height 15
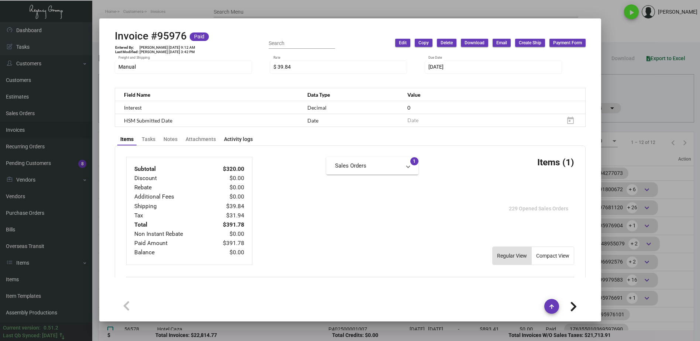
click at [234, 135] on div "Activity logs" at bounding box center [238, 139] width 29 height 8
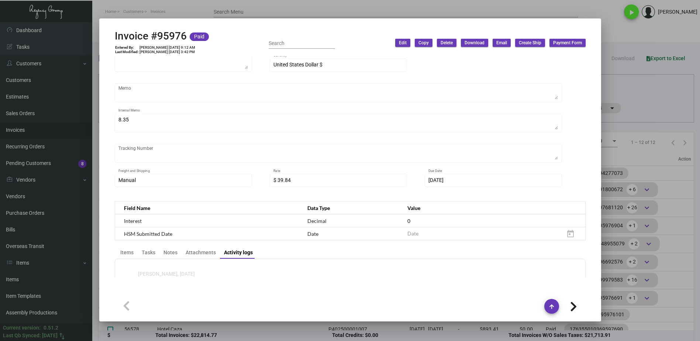
scroll to position [221, 0]
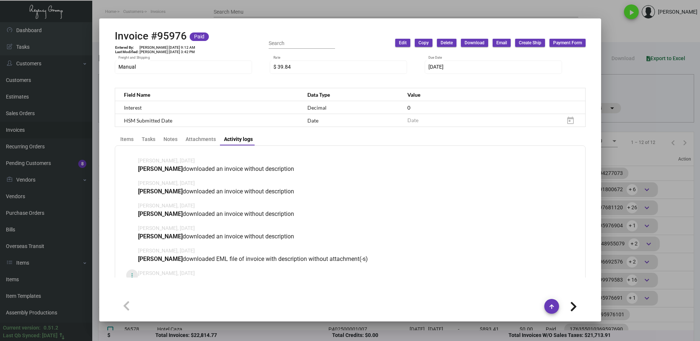
click at [133, 269] on button at bounding box center [132, 275] width 12 height 12
click at [140, 282] on span "View" at bounding box center [137, 284] width 11 height 6
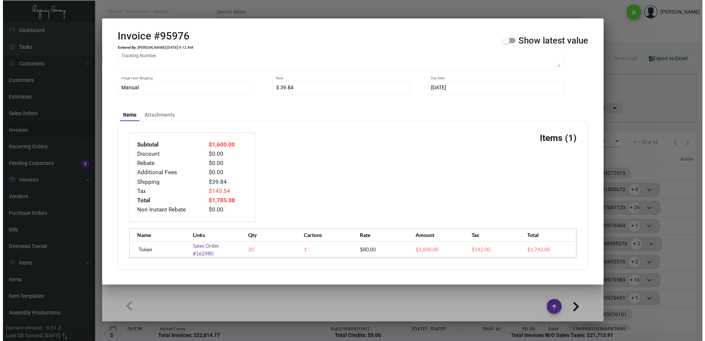
scroll to position [188, 0]
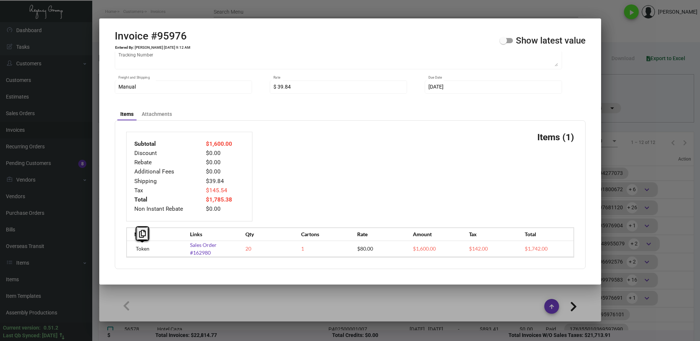
drag, startPoint x: 150, startPoint y: 248, endPoint x: 132, endPoint y: 248, distance: 18.8
click at [132, 248] on div "Name Links Qty Cartons Rate Amount Tax Total Token Sales Order #162980 20 1 $80…" at bounding box center [350, 242] width 448 height 30
click at [139, 236] on icon at bounding box center [142, 234] width 7 height 8
copy td "Token"
click at [511, 41] on span at bounding box center [505, 40] width 13 height 5
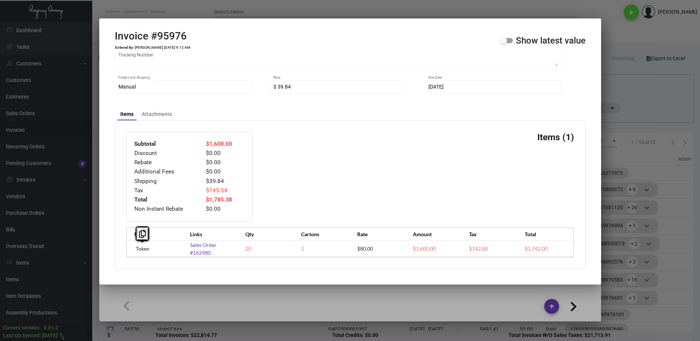
click at [503, 43] on input "Show latest value" at bounding box center [503, 43] width 0 height 0
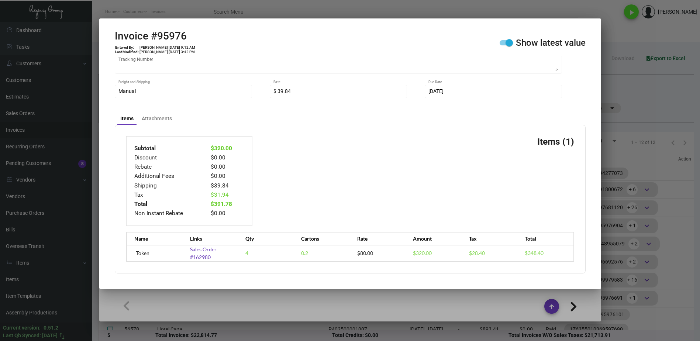
click at [511, 41] on span at bounding box center [508, 42] width 7 height 7
click at [503, 45] on input "Show latest value" at bounding box center [503, 45] width 0 height 0
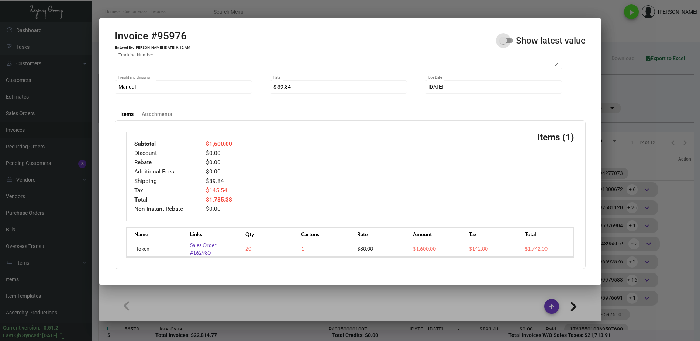
click at [511, 41] on span at bounding box center [505, 40] width 13 height 5
click at [503, 43] on input "Show latest value" at bounding box center [503, 43] width 0 height 0
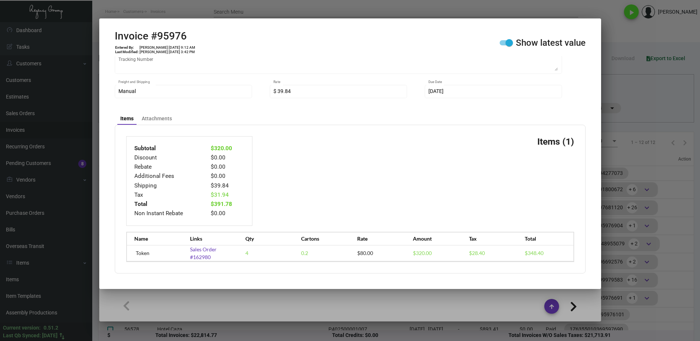
click at [511, 41] on span at bounding box center [508, 42] width 7 height 7
click at [503, 45] on input "Show latest value" at bounding box center [503, 45] width 0 height 0
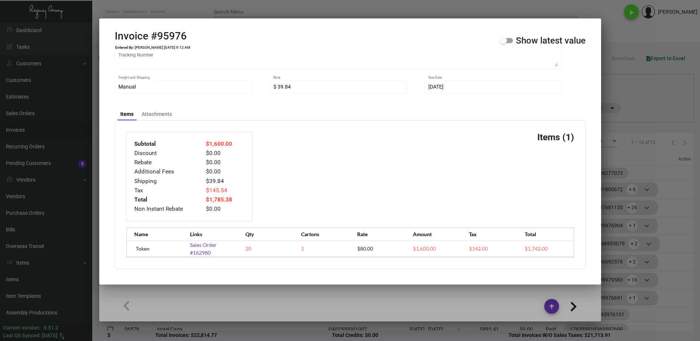
click at [511, 41] on span at bounding box center [505, 40] width 13 height 5
click at [503, 43] on input "Show latest value" at bounding box center [503, 43] width 0 height 0
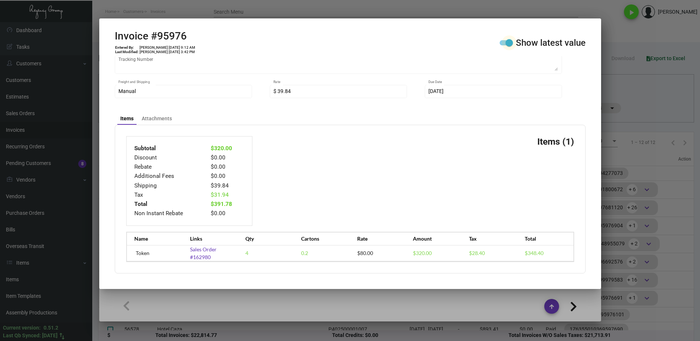
click at [508, 41] on span at bounding box center [508, 42] width 7 height 7
click at [503, 45] on input "Show latest value" at bounding box center [503, 45] width 0 height 0
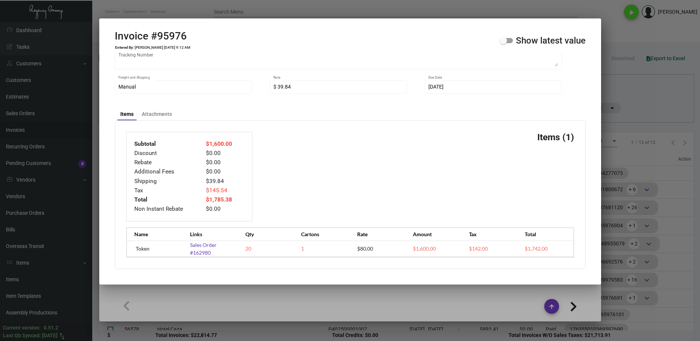
click at [508, 41] on span at bounding box center [505, 40] width 13 height 5
click at [503, 43] on input "Show latest value" at bounding box center [503, 43] width 0 height 0
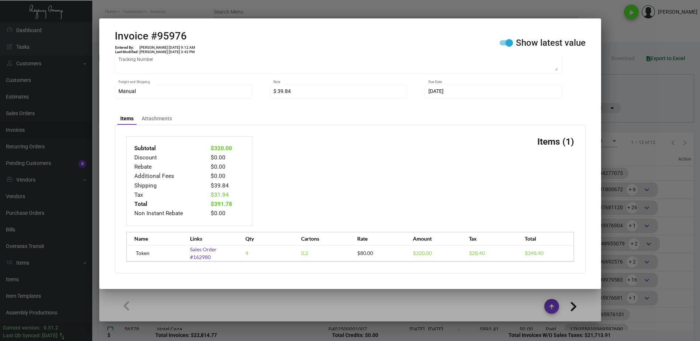
drag, startPoint x: 287, startPoint y: 299, endPoint x: 269, endPoint y: 274, distance: 30.8
click at [287, 299] on div at bounding box center [350, 170] width 700 height 341
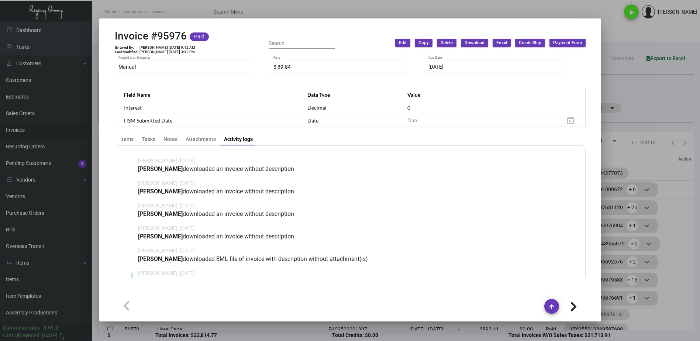
click at [205, 14] on div at bounding box center [350, 170] width 700 height 341
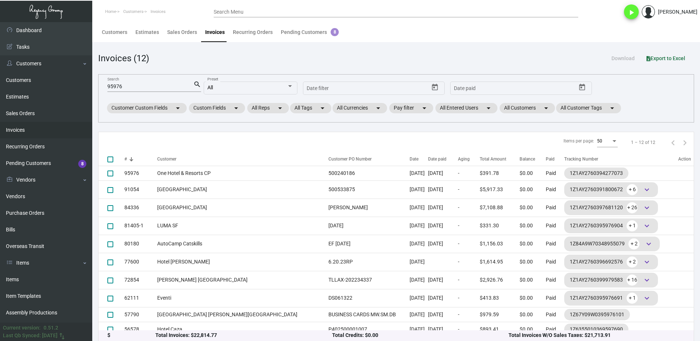
click at [163, 91] on div "95976 Search" at bounding box center [150, 85] width 86 height 11
click at [163, 87] on input "95976" at bounding box center [150, 87] width 86 height 6
paste input "1764-2"
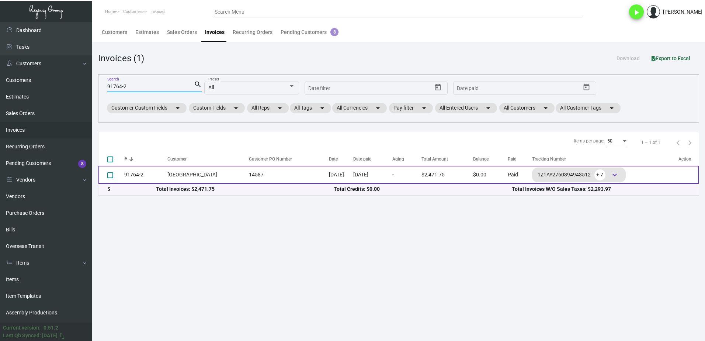
click at [171, 174] on td "[GEOGRAPHIC_DATA]" at bounding box center [206, 175] width 78 height 18
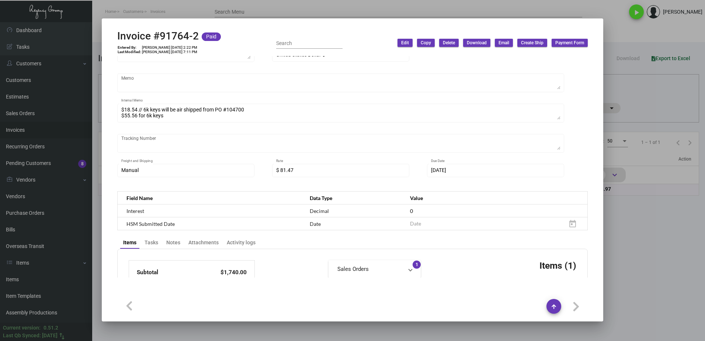
scroll to position [258, 0]
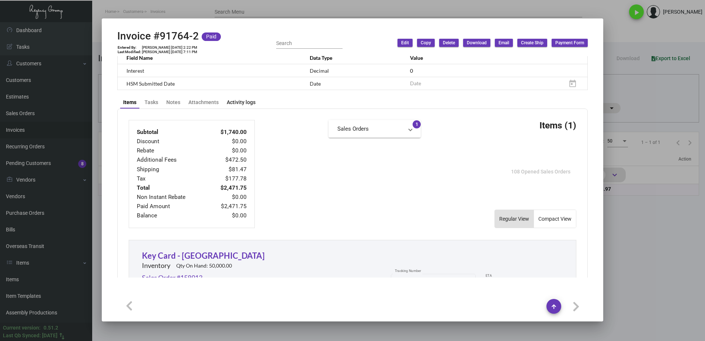
click at [246, 101] on div "Activity logs" at bounding box center [241, 102] width 29 height 8
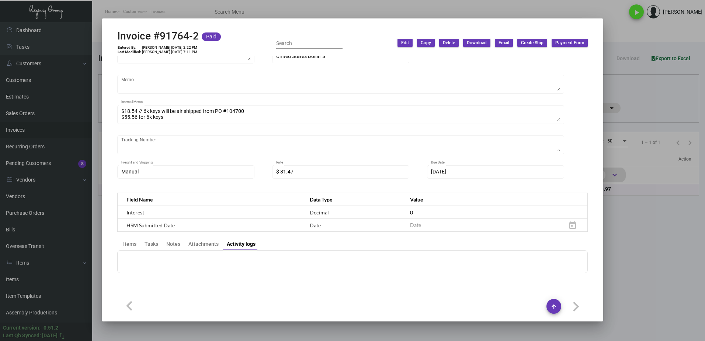
scroll to position [223, 0]
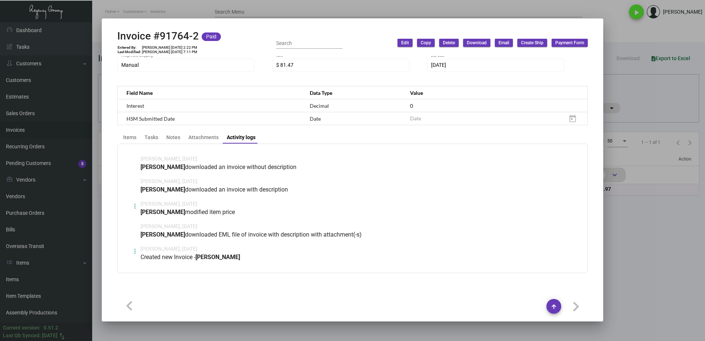
click at [134, 206] on icon at bounding box center [135, 206] width 2 height 9
click at [145, 222] on span "View" at bounding box center [140, 224] width 11 height 6
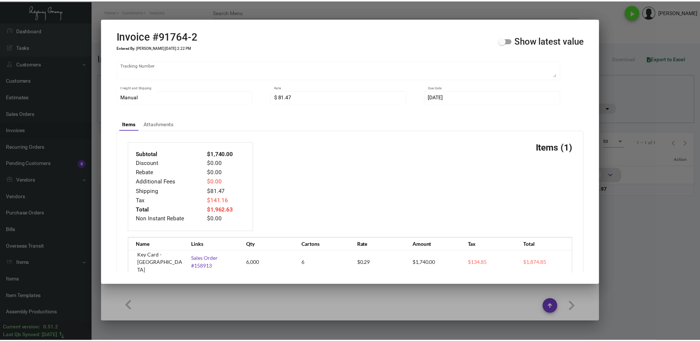
scroll to position [197, 0]
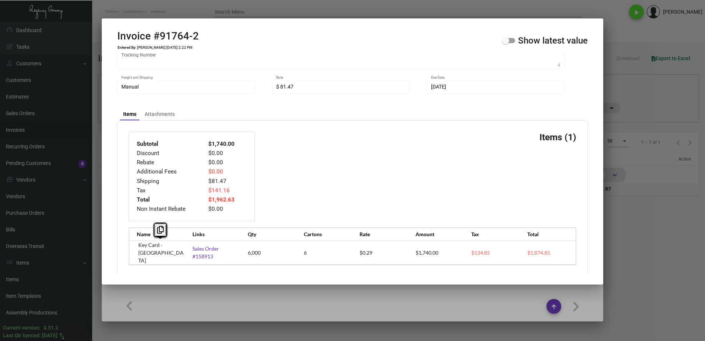
drag, startPoint x: 152, startPoint y: 253, endPoint x: 135, endPoint y: 242, distance: 19.9
click at [135, 242] on div "Name Links Qty Cartons Rate Amount Tax Total Key Card - Paradise Point Sales Or…" at bounding box center [353, 246] width 448 height 38
click at [162, 229] on icon at bounding box center [160, 230] width 7 height 8
copy td "Key Card - [GEOGRAPHIC_DATA]"
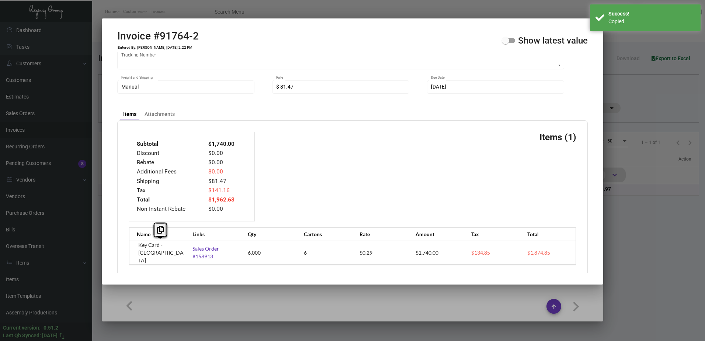
click at [510, 38] on span at bounding box center [508, 40] width 13 height 5
click at [506, 43] on input "Show latest value" at bounding box center [505, 43] width 0 height 0
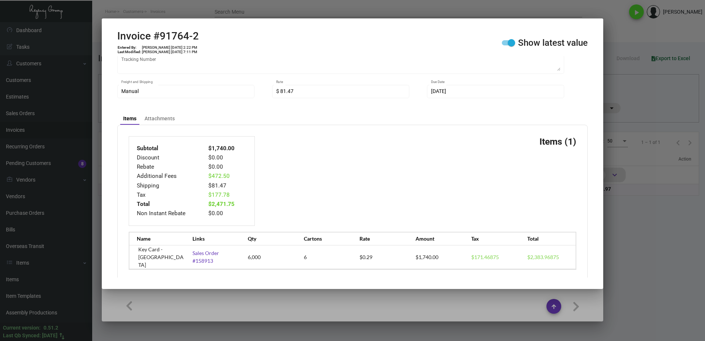
click at [510, 38] on div "Invoice #91764-2 Entered By: [PERSON_NAME] [DATE] 2:22 PM Last Modified: [PERSO…" at bounding box center [352, 43] width 471 height 26
click at [509, 41] on span at bounding box center [511, 42] width 7 height 7
click at [506, 45] on input "Show latest value" at bounding box center [505, 45] width 0 height 0
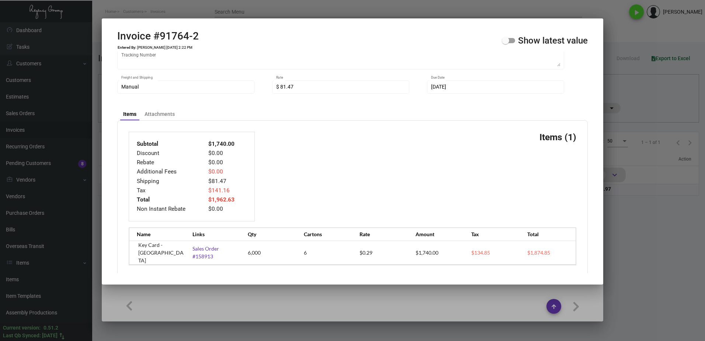
click at [509, 41] on span at bounding box center [505, 40] width 7 height 7
click at [506, 43] on input "Show latest value" at bounding box center [505, 43] width 0 height 0
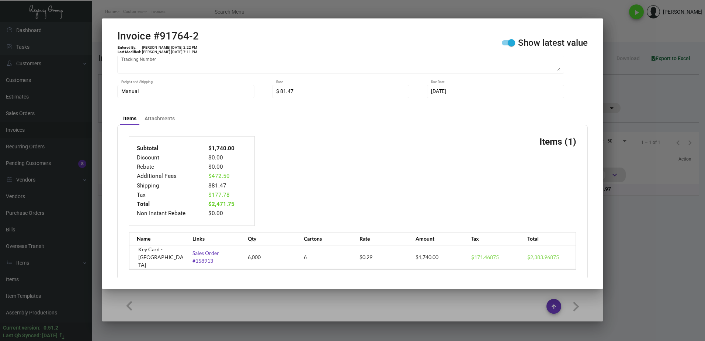
click at [509, 41] on span at bounding box center [511, 42] width 7 height 7
click at [506, 45] on input "Show latest value" at bounding box center [505, 45] width 0 height 0
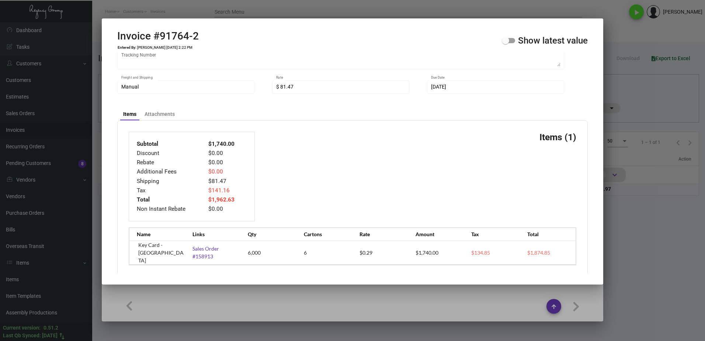
click at [509, 41] on span at bounding box center [505, 40] width 7 height 7
click at [506, 43] on input "Show latest value" at bounding box center [505, 43] width 0 height 0
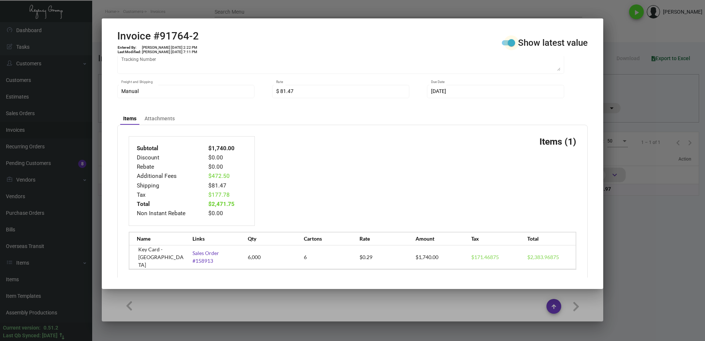
click at [509, 41] on span at bounding box center [511, 42] width 7 height 7
click at [506, 45] on input "Show latest value" at bounding box center [505, 45] width 0 height 0
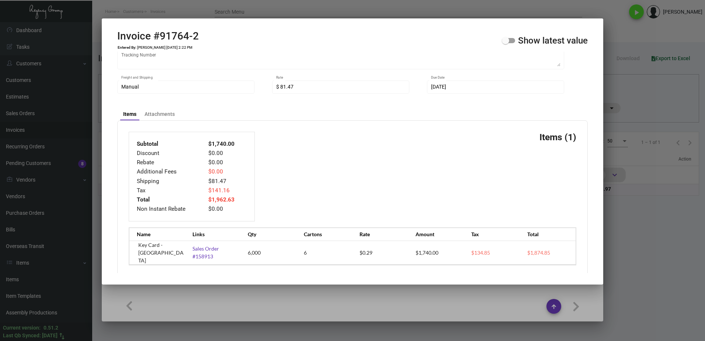
click at [509, 41] on span at bounding box center [505, 40] width 7 height 7
click at [506, 43] on input "Show latest value" at bounding box center [505, 43] width 0 height 0
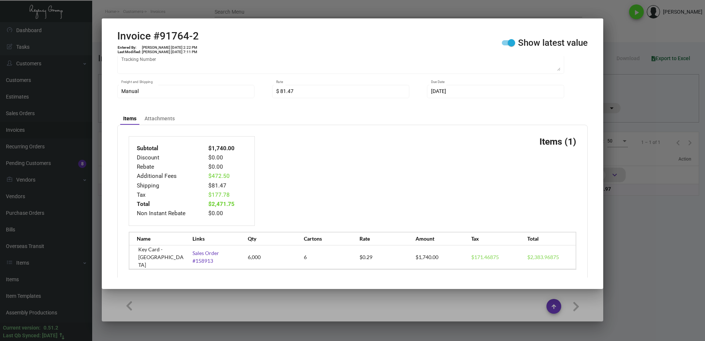
click at [509, 41] on span at bounding box center [511, 42] width 7 height 7
click at [506, 45] on input "Show latest value" at bounding box center [505, 45] width 0 height 0
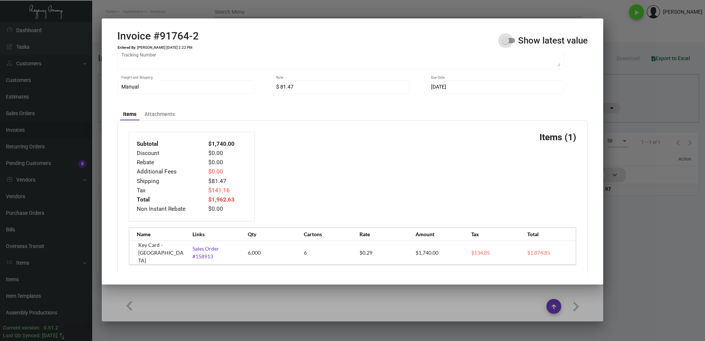
click at [508, 41] on span at bounding box center [505, 40] width 7 height 7
click at [506, 43] on input "Show latest value" at bounding box center [505, 43] width 0 height 0
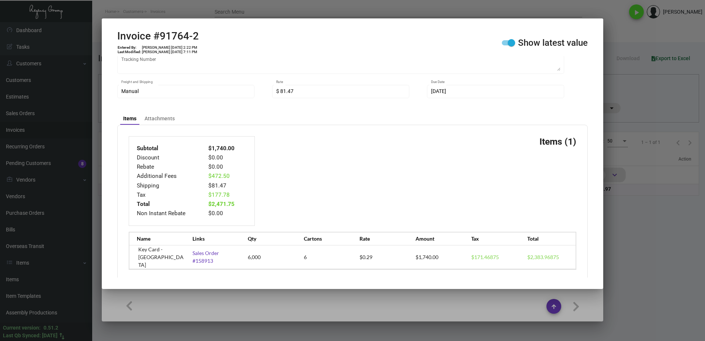
click at [336, 13] on div at bounding box center [352, 170] width 705 height 341
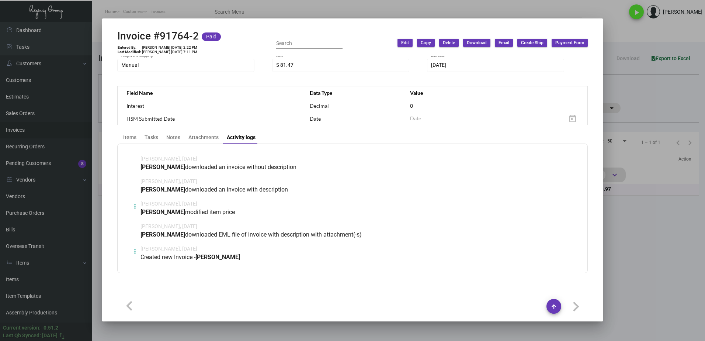
click at [336, 13] on div at bounding box center [352, 170] width 705 height 341
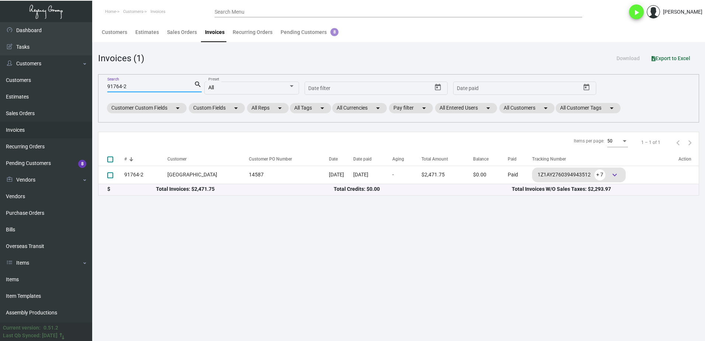
click at [128, 89] on input "91764-2" at bounding box center [150, 87] width 87 height 6
paste input "4720"
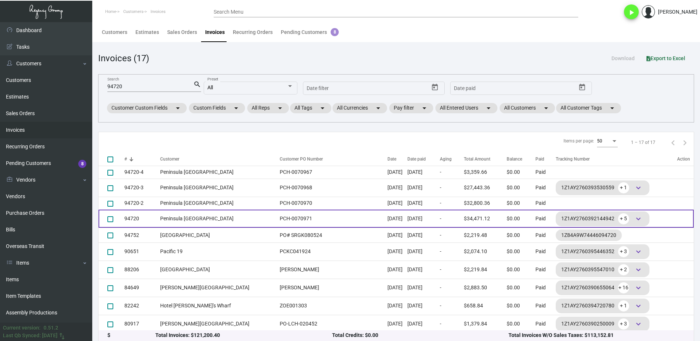
click at [210, 221] on td "Peninsula [GEOGRAPHIC_DATA]" at bounding box center [218, 219] width 116 height 18
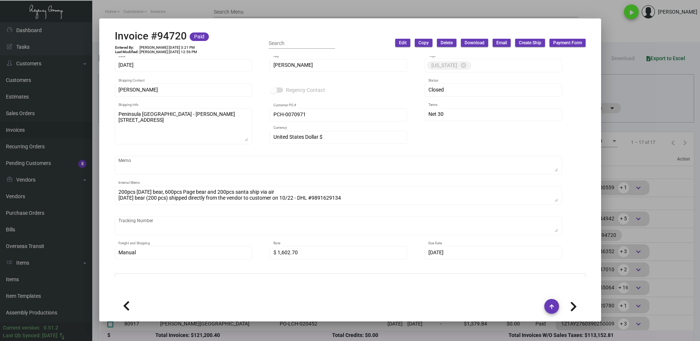
scroll to position [148, 0]
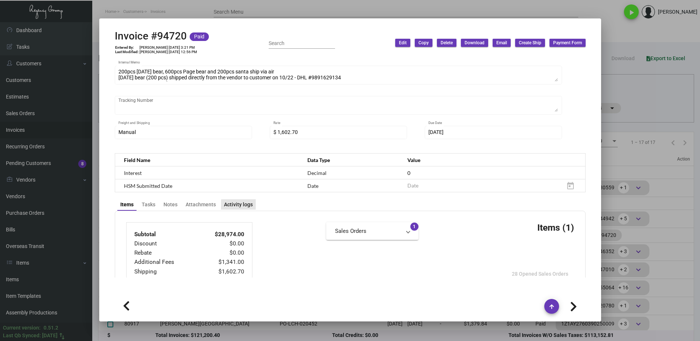
click at [245, 206] on div "Activity logs" at bounding box center [238, 205] width 29 height 8
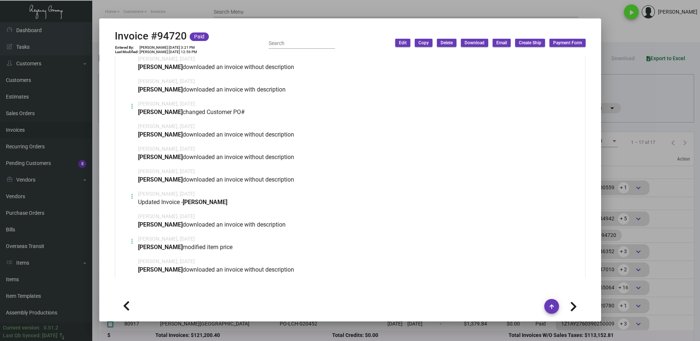
scroll to position [369, 0]
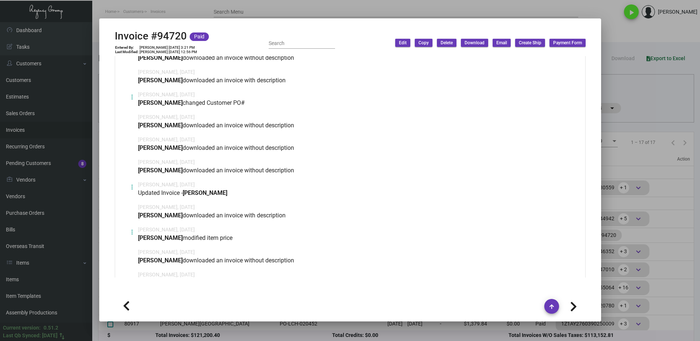
click at [135, 187] on button at bounding box center [132, 187] width 12 height 12
click at [152, 206] on button "View" at bounding box center [146, 204] width 41 height 18
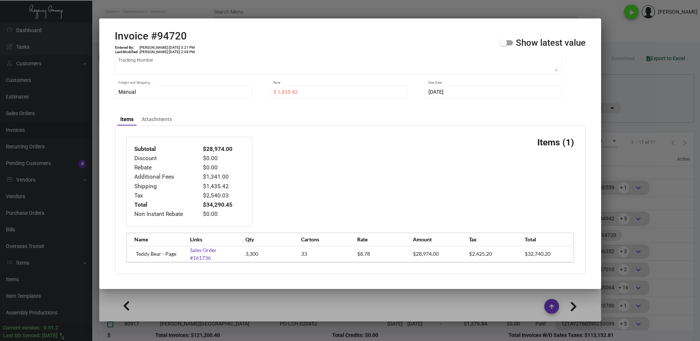
scroll to position [188, 0]
click at [504, 46] on span at bounding box center [502, 42] width 7 height 7
click at [503, 46] on input "Show latest value" at bounding box center [503, 45] width 0 height 0
click at [504, 46] on label "Show latest value" at bounding box center [542, 42] width 86 height 9
click at [503, 46] on input "Show latest value" at bounding box center [503, 45] width 0 height 0
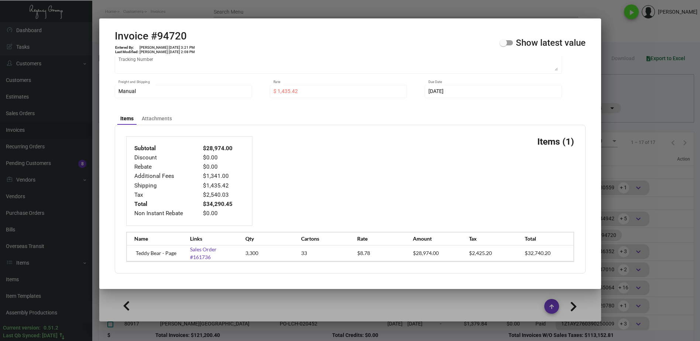
click at [504, 46] on span at bounding box center [502, 42] width 7 height 7
click at [503, 46] on input "Show latest value" at bounding box center [503, 45] width 0 height 0
click at [504, 46] on label "Show latest value" at bounding box center [542, 42] width 86 height 9
click at [503, 46] on input "Show latest value" at bounding box center [503, 45] width 0 height 0
click at [504, 46] on span at bounding box center [502, 42] width 7 height 7
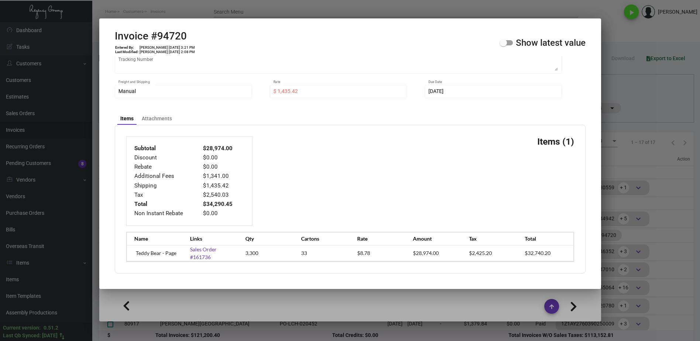
click at [503, 46] on input "Show latest value" at bounding box center [503, 45] width 0 height 0
click at [504, 46] on label "Show latest value" at bounding box center [542, 42] width 86 height 9
click at [503, 46] on input "Show latest value" at bounding box center [503, 45] width 0 height 0
click at [504, 46] on span at bounding box center [502, 42] width 7 height 7
click at [503, 46] on input "Show latest value" at bounding box center [503, 45] width 0 height 0
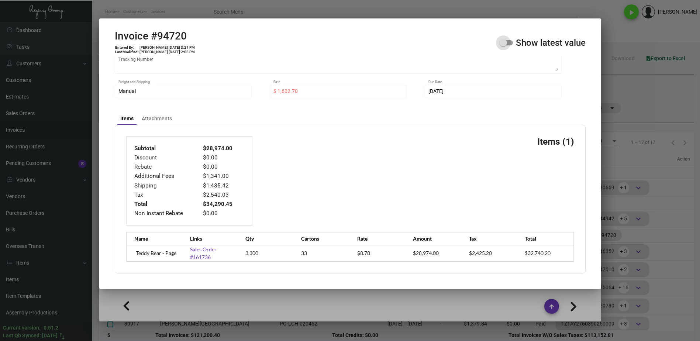
click at [504, 46] on label "Show latest value" at bounding box center [542, 42] width 86 height 9
click at [503, 46] on input "Show latest value" at bounding box center [503, 45] width 0 height 0
click at [504, 46] on span at bounding box center [502, 42] width 7 height 7
click at [503, 46] on input "Show latest value" at bounding box center [503, 45] width 0 height 0
click at [504, 46] on label "Show latest value" at bounding box center [542, 42] width 86 height 9
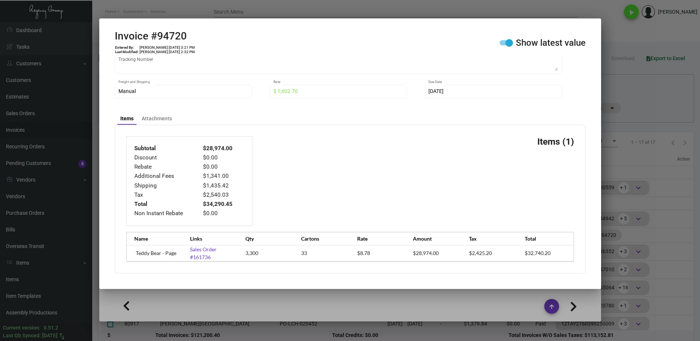
click at [503, 46] on input "Show latest value" at bounding box center [503, 45] width 0 height 0
click at [504, 46] on span at bounding box center [502, 42] width 7 height 7
click at [503, 46] on input "Show latest value" at bounding box center [503, 45] width 0 height 0
click at [511, 41] on span at bounding box center [508, 42] width 7 height 7
click at [503, 45] on input "Show latest value" at bounding box center [503, 45] width 0 height 0
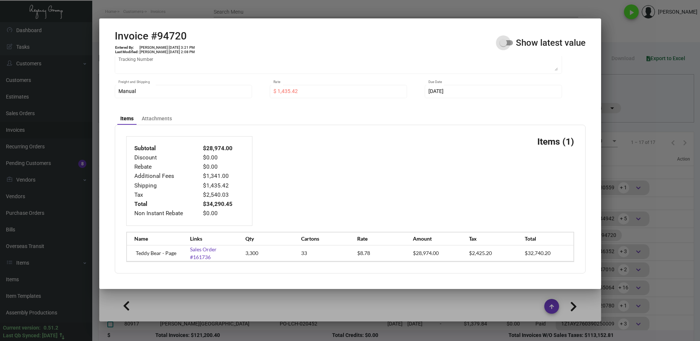
click at [511, 41] on span at bounding box center [505, 42] width 13 height 5
click at [503, 45] on input "Show latest value" at bounding box center [503, 45] width 0 height 0
click at [511, 41] on span at bounding box center [508, 42] width 7 height 7
click at [503, 45] on input "Show latest value" at bounding box center [503, 45] width 0 height 0
click at [511, 41] on span at bounding box center [505, 42] width 13 height 5
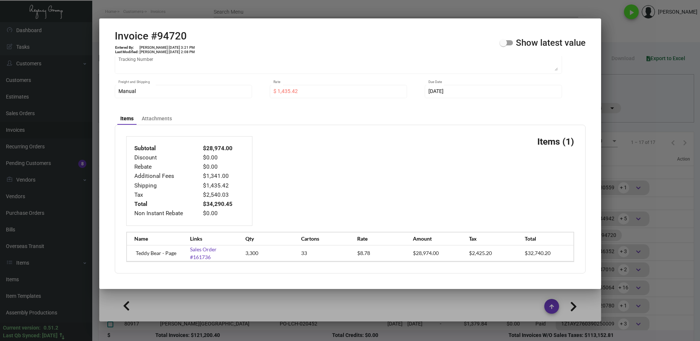
click at [503, 45] on input "Show latest value" at bounding box center [503, 45] width 0 height 0
click at [511, 41] on span at bounding box center [508, 42] width 7 height 7
click at [503, 45] on input "Show latest value" at bounding box center [503, 45] width 0 height 0
click at [506, 44] on span at bounding box center [502, 42] width 7 height 7
click at [503, 45] on input "Show latest value" at bounding box center [503, 45] width 0 height 0
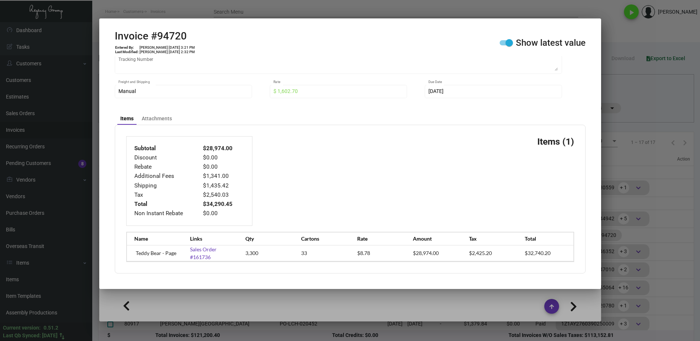
click at [651, 105] on div at bounding box center [350, 170] width 700 height 341
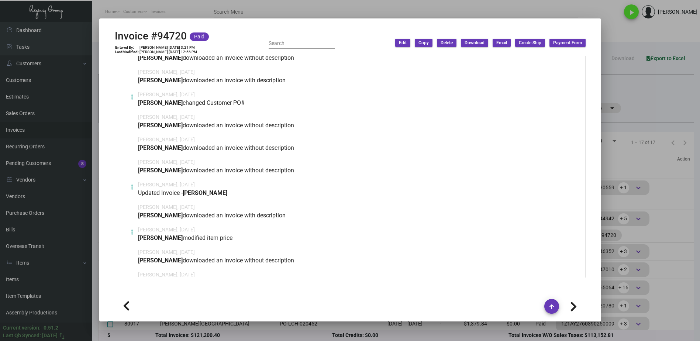
click at [642, 94] on div at bounding box center [350, 170] width 700 height 341
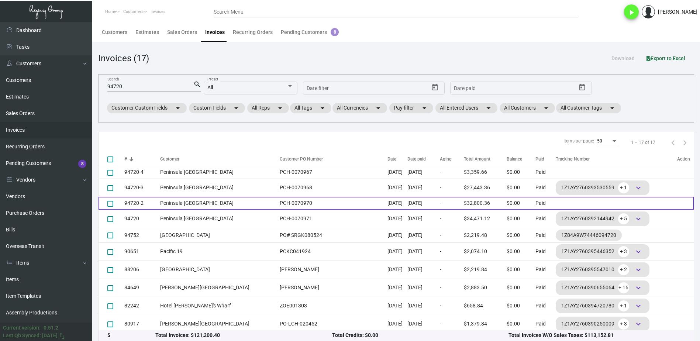
click at [169, 205] on td "Peninsula [GEOGRAPHIC_DATA]" at bounding box center [218, 203] width 116 height 13
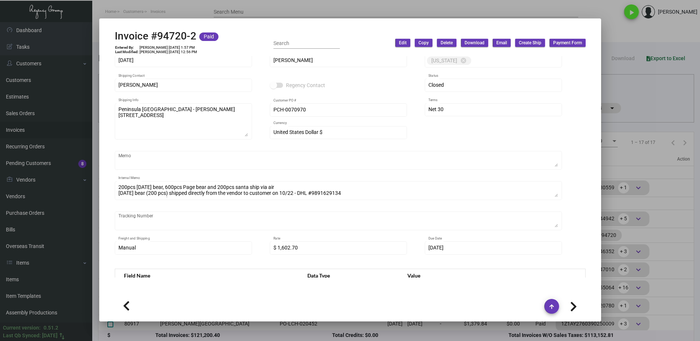
scroll to position [111, 0]
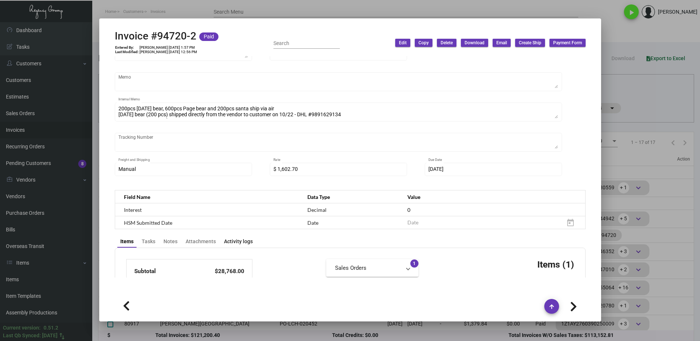
click at [242, 238] on div "Activity logs" at bounding box center [238, 242] width 29 height 8
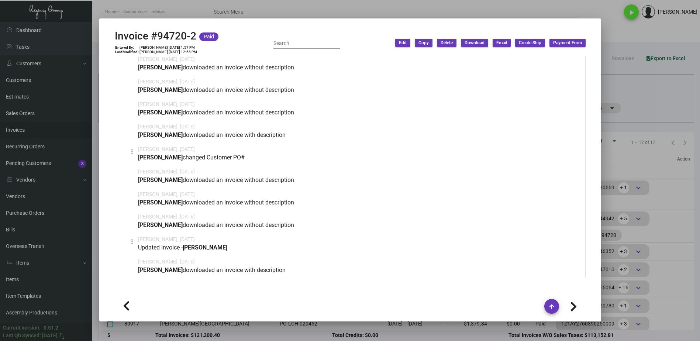
scroll to position [369, 0]
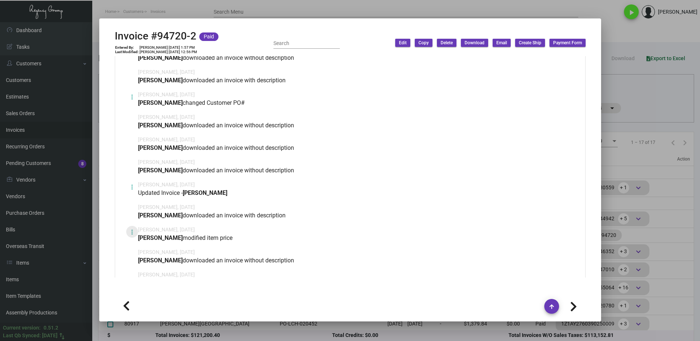
click at [132, 235] on icon at bounding box center [132, 232] width 2 height 9
click at [139, 250] on span "View" at bounding box center [137, 249] width 11 height 6
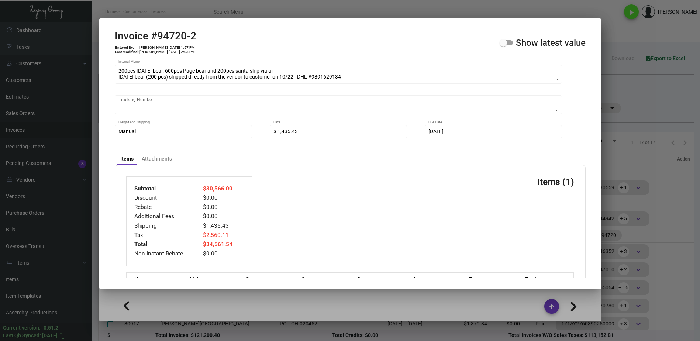
scroll to position [188, 0]
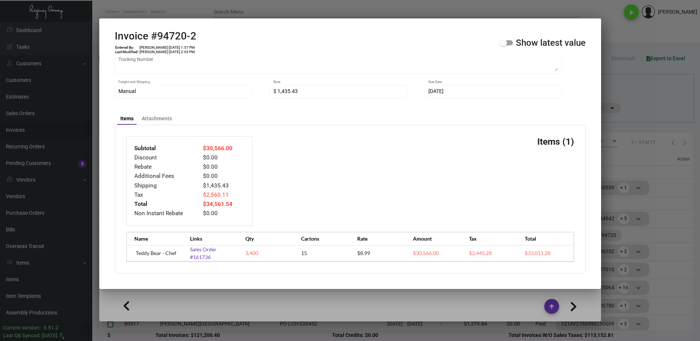
click at [509, 41] on span at bounding box center [505, 42] width 13 height 5
click at [503, 45] on input "Show latest value" at bounding box center [503, 45] width 0 height 0
click at [509, 41] on span at bounding box center [508, 42] width 7 height 7
click at [503, 45] on input "Show latest value" at bounding box center [503, 45] width 0 height 0
click at [509, 41] on span at bounding box center [505, 42] width 13 height 5
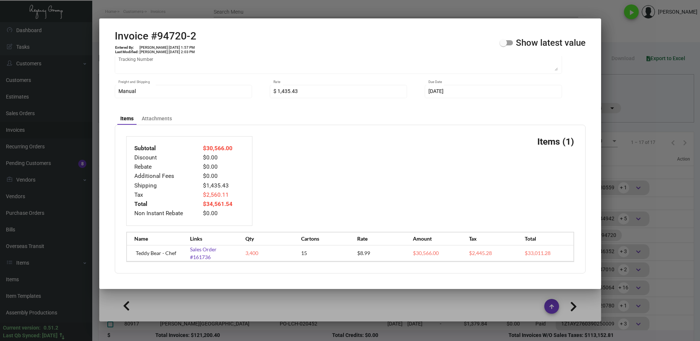
click at [503, 45] on input "Show latest value" at bounding box center [503, 45] width 0 height 0
click at [509, 41] on span at bounding box center [508, 42] width 7 height 7
click at [503, 45] on input "Show latest value" at bounding box center [503, 45] width 0 height 0
click at [509, 41] on span at bounding box center [505, 42] width 13 height 5
click at [503, 45] on input "Show latest value" at bounding box center [503, 45] width 0 height 0
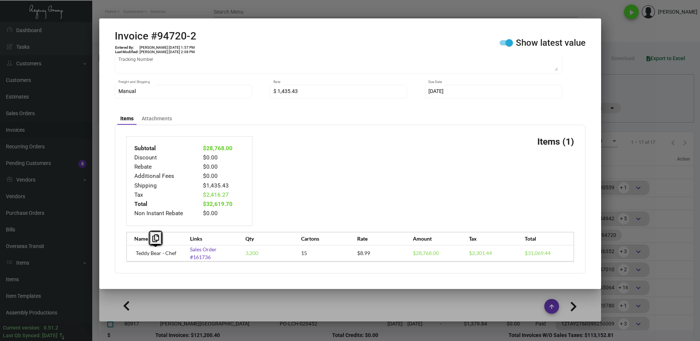
drag, startPoint x: 175, startPoint y: 253, endPoint x: 128, endPoint y: 257, distance: 47.4
click at [128, 257] on div "Name Links Qty Cartons Rate Amount Tax Total Teddy Bear - Chef Sales Order #161…" at bounding box center [350, 247] width 448 height 30
click at [152, 241] on icon at bounding box center [155, 238] width 7 height 8
copy td "Teddy Bear - Chef"
click at [505, 46] on label "Show latest value" at bounding box center [542, 42] width 86 height 9
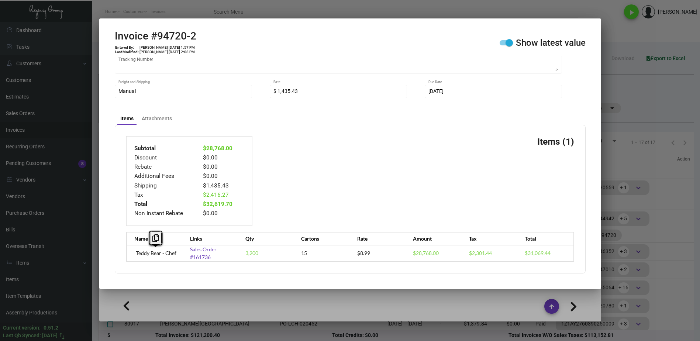
click at [503, 46] on input "Show latest value" at bounding box center [503, 45] width 0 height 0
drag, startPoint x: 644, startPoint y: 107, endPoint x: 649, endPoint y: 107, distance: 5.2
click at [644, 107] on div at bounding box center [350, 170] width 700 height 341
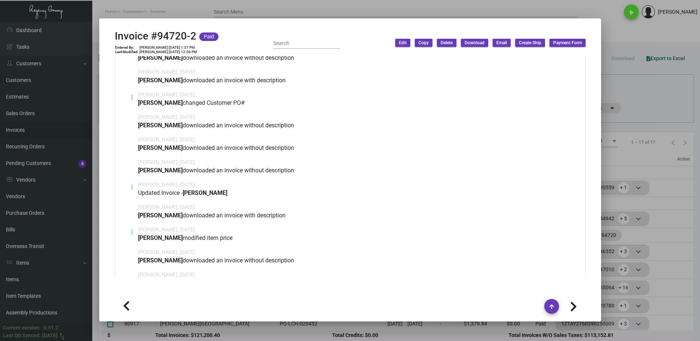
click at [649, 107] on div at bounding box center [350, 170] width 700 height 341
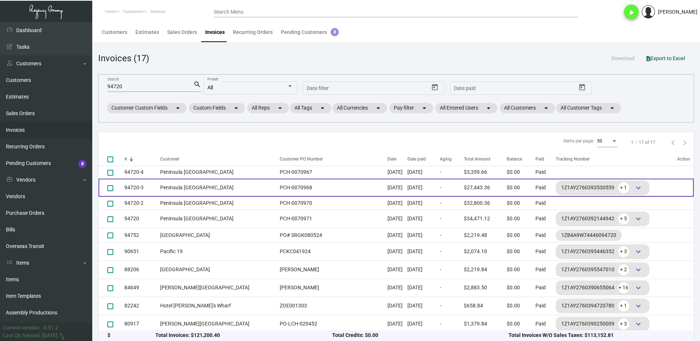
click at [181, 190] on td "Peninsula [GEOGRAPHIC_DATA]" at bounding box center [218, 188] width 116 height 18
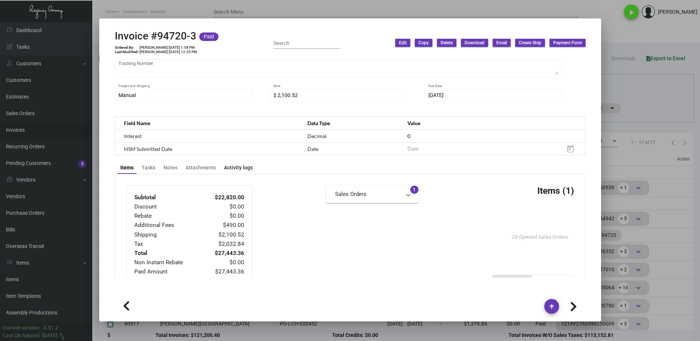
click at [235, 162] on div "Activity logs" at bounding box center [238, 167] width 35 height 10
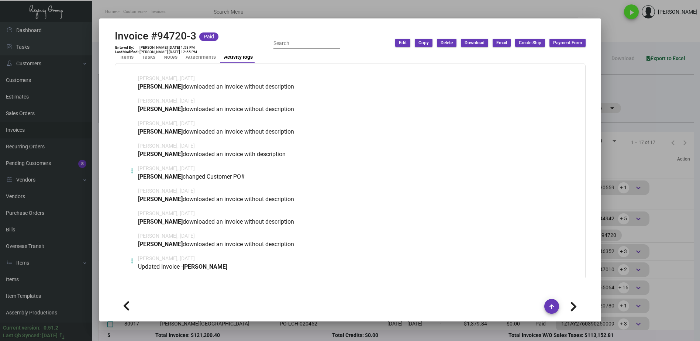
scroll to position [332, 0]
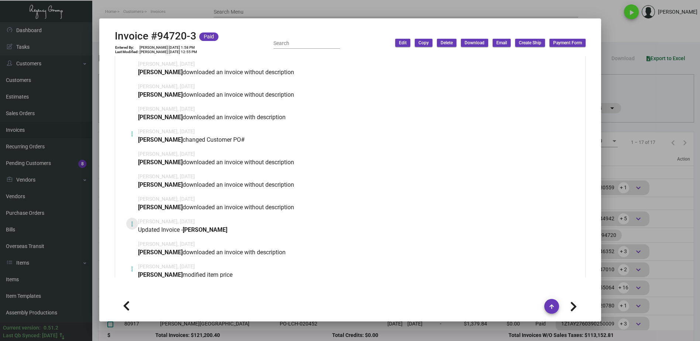
click at [131, 223] on icon at bounding box center [132, 223] width 2 height 9
click at [129, 267] on div at bounding box center [350, 170] width 700 height 341
click at [129, 269] on button at bounding box center [132, 269] width 12 height 12
click at [136, 283] on span "View" at bounding box center [137, 286] width 11 height 6
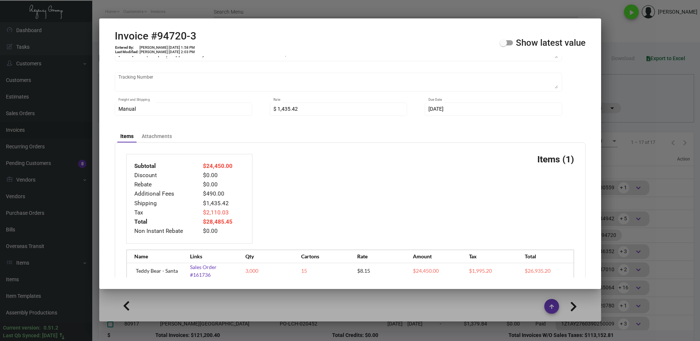
scroll to position [188, 0]
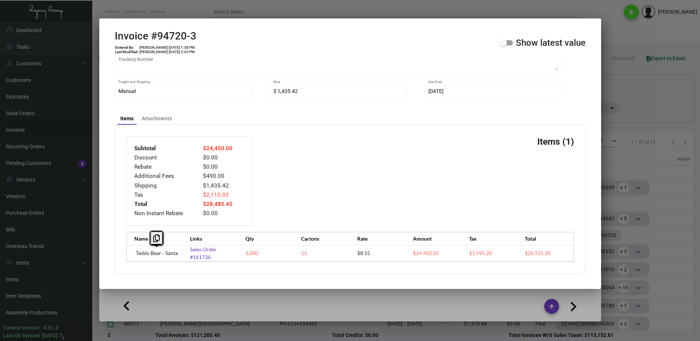
drag, startPoint x: 178, startPoint y: 255, endPoint x: 136, endPoint y: 252, distance: 42.5
click at [136, 252] on div "Name Links Qty Cartons Rate Amount Tax Total Teddy Bear - Santa Sales Order #16…" at bounding box center [350, 247] width 448 height 30
click at [159, 238] on icon at bounding box center [156, 238] width 7 height 8
copy td "Teddy Bear - Santa"
click at [506, 46] on span at bounding box center [502, 42] width 7 height 7
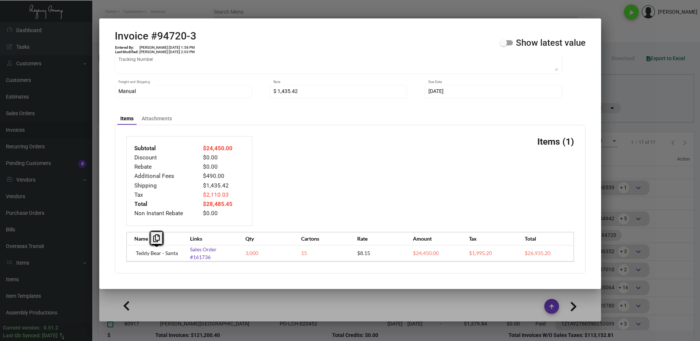
click at [503, 46] on input "Show latest value" at bounding box center [503, 45] width 0 height 0
click at [631, 84] on div at bounding box center [350, 170] width 700 height 341
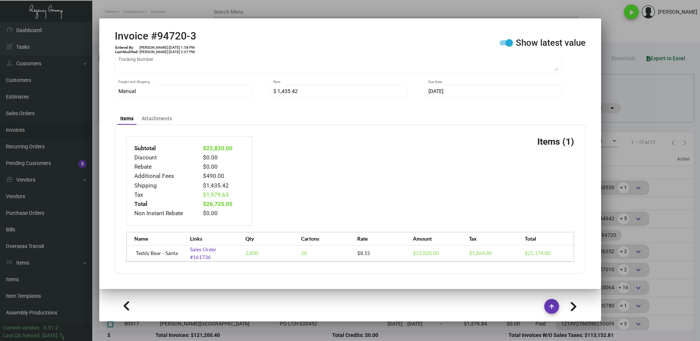
click at [631, 84] on div at bounding box center [350, 170] width 700 height 341
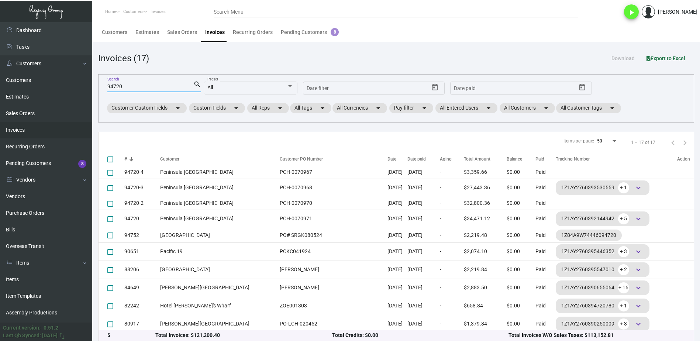
click at [150, 86] on input "94720" at bounding box center [150, 87] width 86 height 6
paste input "7957"
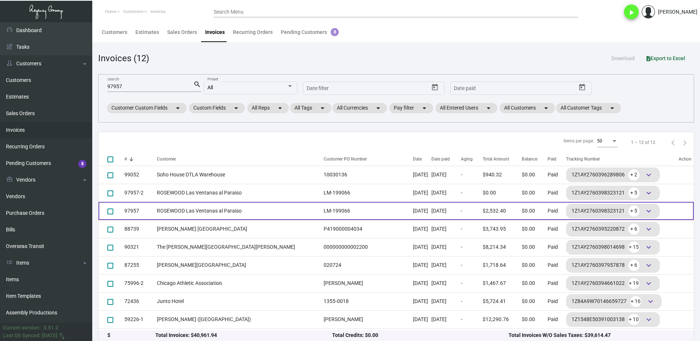
click at [198, 213] on td "ROSEWOOD Las Ventanas al Paraiso" at bounding box center [238, 211] width 163 height 18
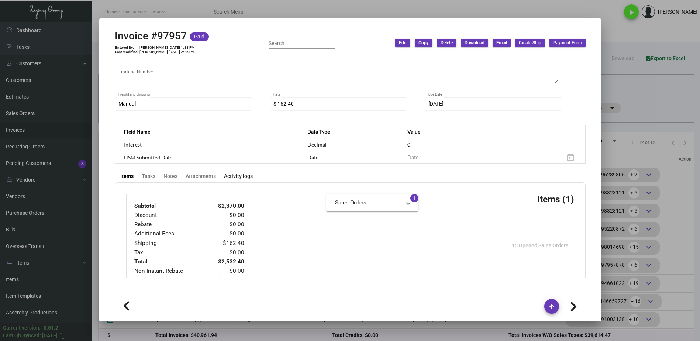
click at [240, 177] on div "Activity logs" at bounding box center [238, 176] width 29 height 8
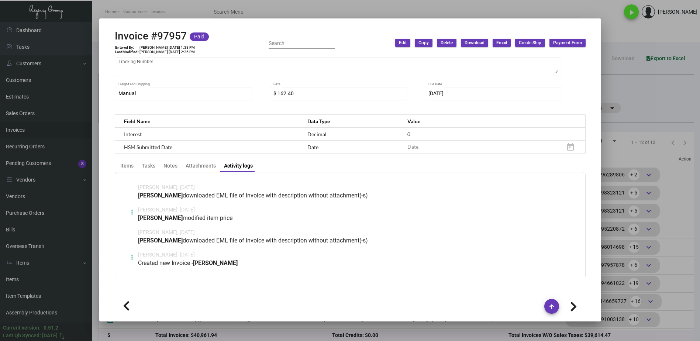
scroll to position [201, 0]
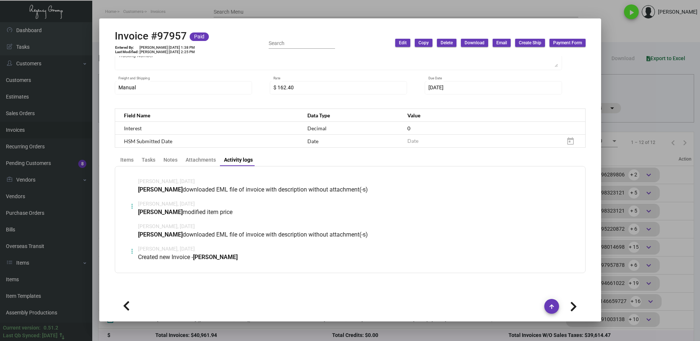
click at [133, 208] on icon at bounding box center [132, 206] width 2 height 9
click at [139, 221] on span "View" at bounding box center [137, 224] width 11 height 6
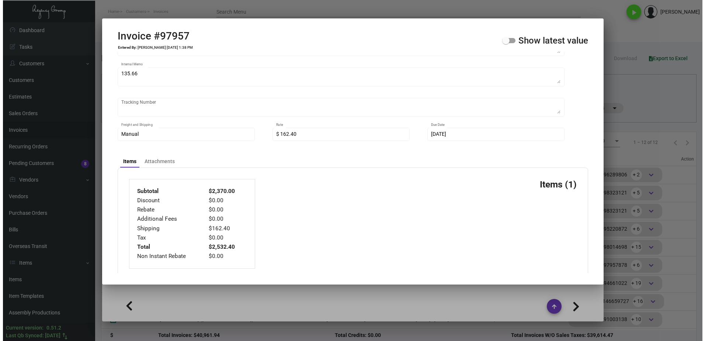
scroll to position [197, 0]
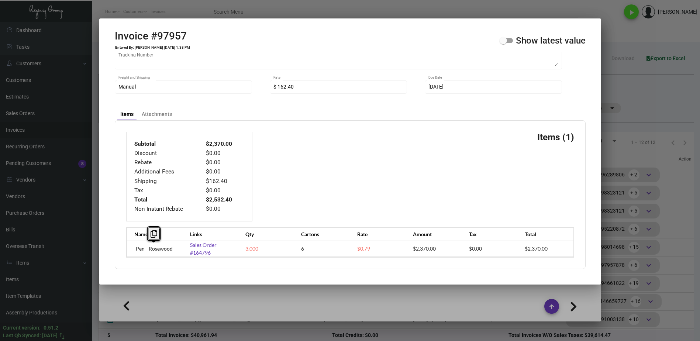
drag, startPoint x: 176, startPoint y: 250, endPoint x: 133, endPoint y: 244, distance: 43.2
click at [129, 244] on div "Name Links Qty Cartons Rate Amount Tax Total Pen - Rosewood Sales Order #164796…" at bounding box center [350, 242] width 448 height 30
click at [159, 236] on button at bounding box center [154, 233] width 12 height 13
click at [508, 42] on span at bounding box center [505, 40] width 13 height 5
click at [503, 43] on input "Show latest value" at bounding box center [503, 43] width 0 height 0
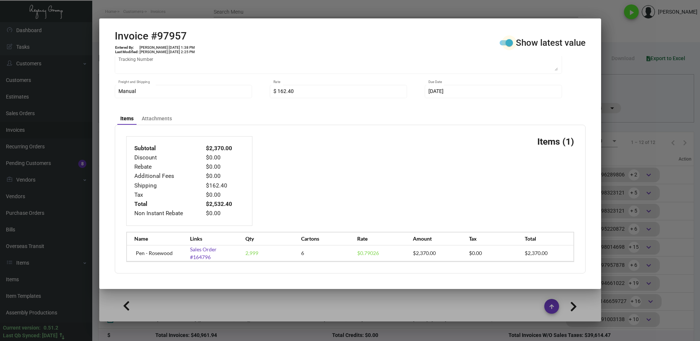
click at [508, 42] on span at bounding box center [508, 42] width 7 height 7
click at [503, 45] on input "Show latest value" at bounding box center [503, 45] width 0 height 0
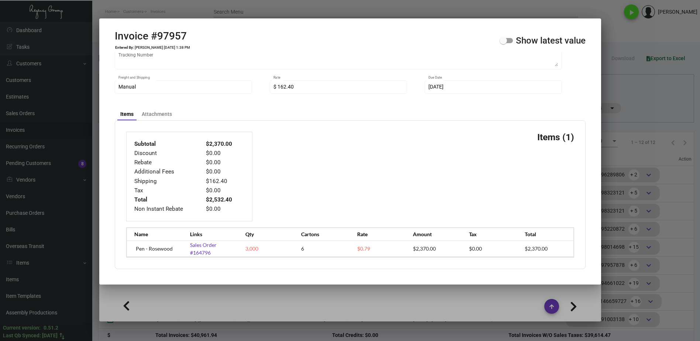
click at [509, 42] on span at bounding box center [505, 40] width 13 height 5
click at [503, 43] on input "Show latest value" at bounding box center [503, 43] width 0 height 0
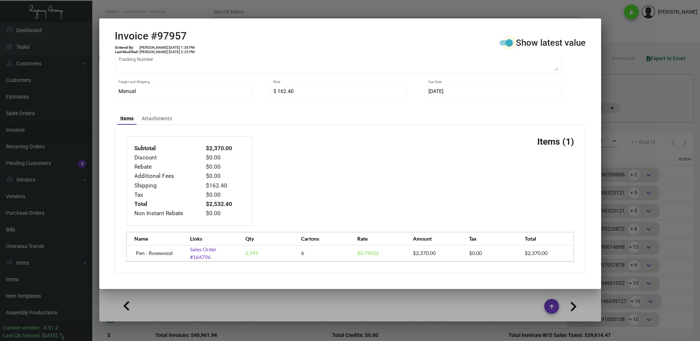
click at [509, 42] on span at bounding box center [508, 42] width 7 height 7
click at [503, 45] on input "Show latest value" at bounding box center [503, 45] width 0 height 0
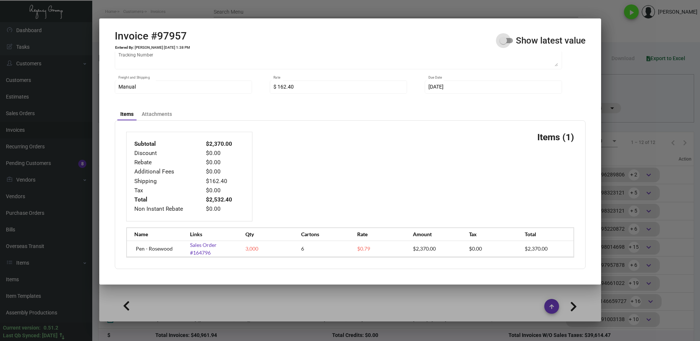
click at [509, 42] on span at bounding box center [505, 40] width 13 height 5
click at [503, 43] on input "Show latest value" at bounding box center [503, 43] width 0 height 0
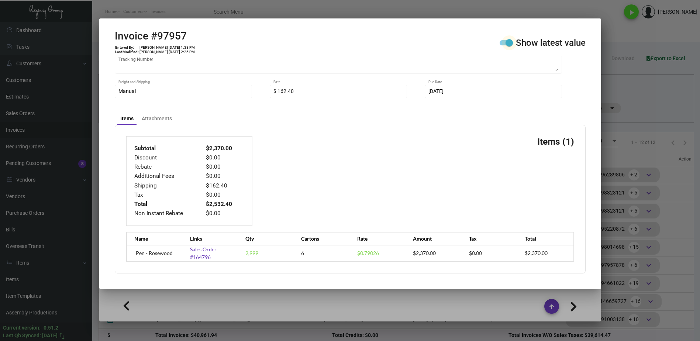
click at [509, 42] on span at bounding box center [508, 42] width 7 height 7
click at [503, 45] on input "Show latest value" at bounding box center [503, 45] width 0 height 0
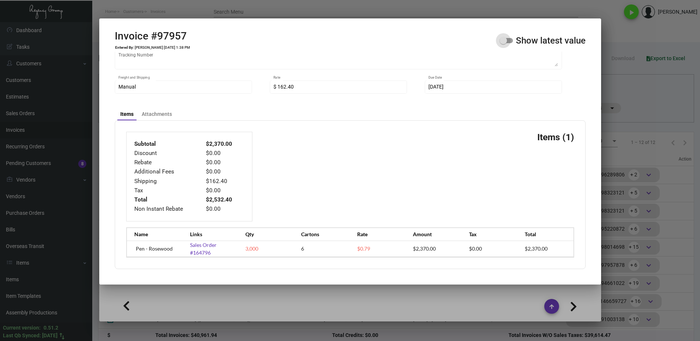
click at [509, 42] on span at bounding box center [505, 40] width 13 height 5
click at [503, 43] on input "Show latest value" at bounding box center [503, 43] width 0 height 0
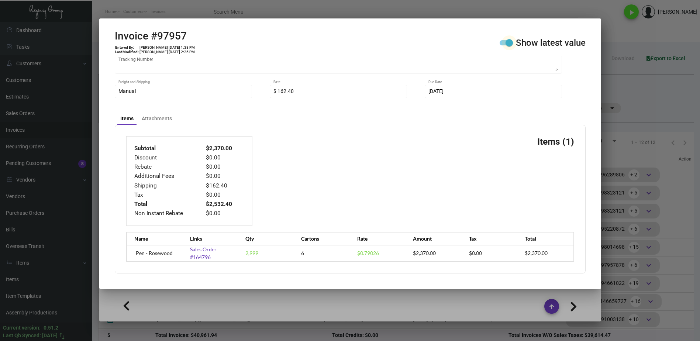
click at [509, 42] on span at bounding box center [508, 42] width 7 height 7
click at [503, 45] on input "Show latest value" at bounding box center [503, 45] width 0 height 0
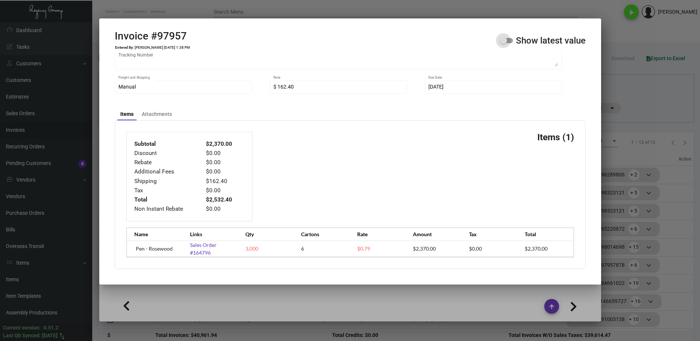
click at [509, 42] on span at bounding box center [505, 40] width 13 height 5
click at [503, 43] on input "Show latest value" at bounding box center [503, 43] width 0 height 0
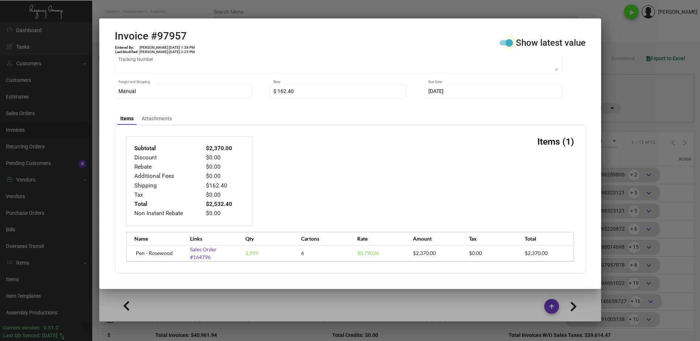
click at [509, 42] on span at bounding box center [508, 42] width 7 height 7
click at [503, 45] on input "Show latest value" at bounding box center [503, 45] width 0 height 0
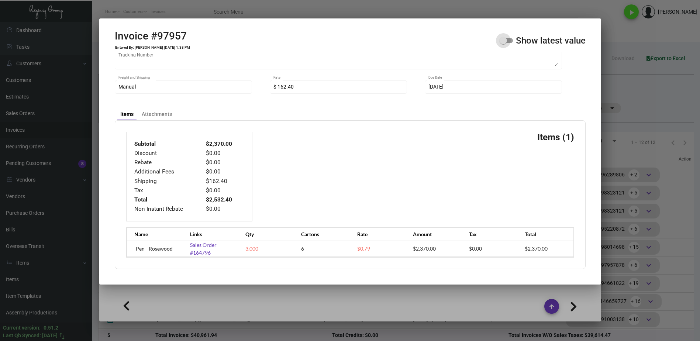
click at [509, 42] on span at bounding box center [505, 40] width 13 height 5
click at [503, 43] on input "Show latest value" at bounding box center [503, 43] width 0 height 0
click at [507, 42] on span at bounding box center [502, 40] width 7 height 7
click at [503, 43] on input "Show latest value" at bounding box center [503, 43] width 0 height 0
click at [509, 42] on span at bounding box center [505, 40] width 13 height 5
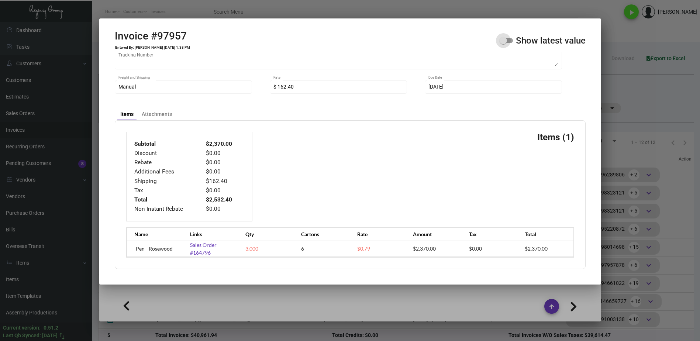
click at [503, 43] on input "Show latest value" at bounding box center [503, 43] width 0 height 0
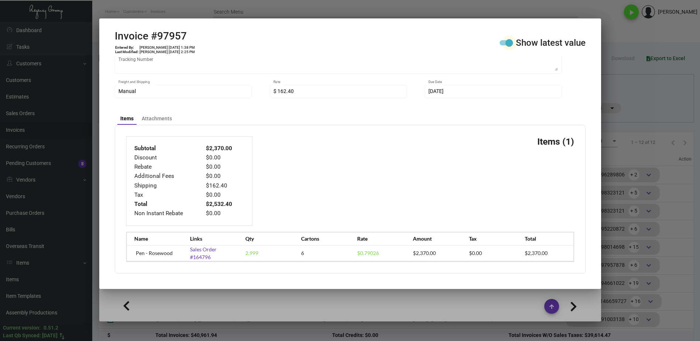
click at [509, 42] on span at bounding box center [508, 42] width 7 height 7
click at [503, 45] on input "Show latest value" at bounding box center [503, 45] width 0 height 0
click at [509, 42] on span at bounding box center [505, 42] width 13 height 5
click at [503, 45] on input "Show latest value" at bounding box center [503, 45] width 0 height 0
click at [509, 42] on span at bounding box center [508, 42] width 7 height 7
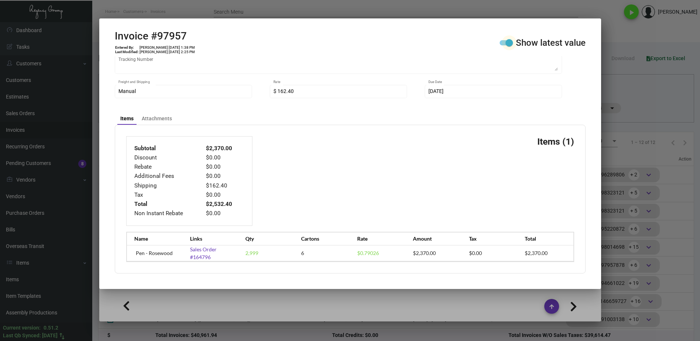
click at [503, 45] on input "Show latest value" at bounding box center [503, 45] width 0 height 0
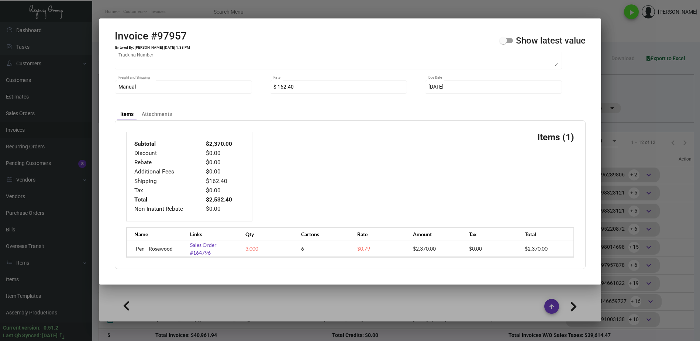
click at [509, 42] on span at bounding box center [505, 40] width 13 height 5
click at [503, 43] on input "Show latest value" at bounding box center [503, 43] width 0 height 0
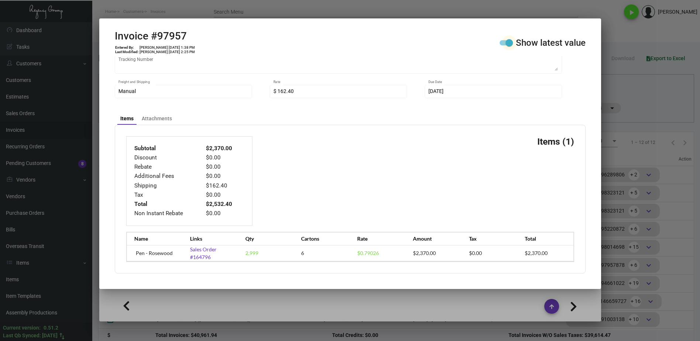
click at [509, 42] on span at bounding box center [508, 42] width 7 height 7
click at [503, 45] on input "Show latest value" at bounding box center [503, 45] width 0 height 0
click at [509, 42] on span at bounding box center [505, 42] width 13 height 5
click at [503, 45] on input "Show latest value" at bounding box center [503, 45] width 0 height 0
click at [509, 42] on span at bounding box center [508, 42] width 7 height 7
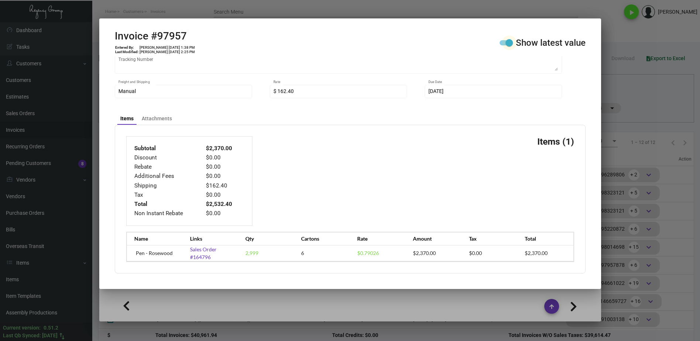
click at [503, 45] on input "Show latest value" at bounding box center [503, 45] width 0 height 0
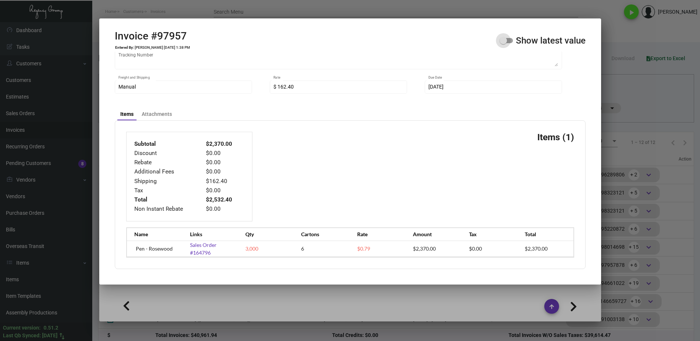
click at [509, 42] on span at bounding box center [505, 40] width 13 height 5
click at [503, 43] on input "Show latest value" at bounding box center [503, 43] width 0 height 0
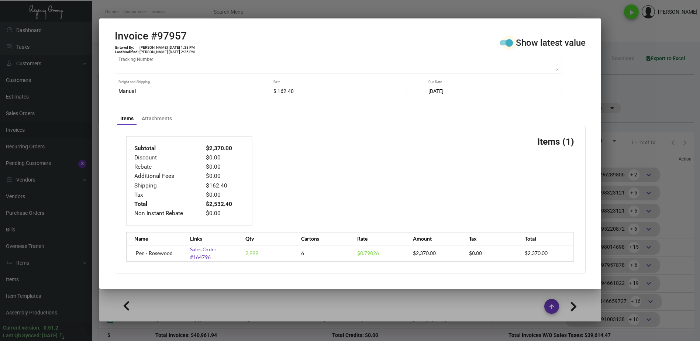
click at [509, 42] on span at bounding box center [508, 42] width 7 height 7
click at [503, 45] on input "Show latest value" at bounding box center [503, 45] width 0 height 0
click at [509, 42] on span at bounding box center [505, 42] width 13 height 5
click at [503, 45] on input "Show latest value" at bounding box center [503, 45] width 0 height 0
click at [509, 42] on span at bounding box center [508, 42] width 7 height 7
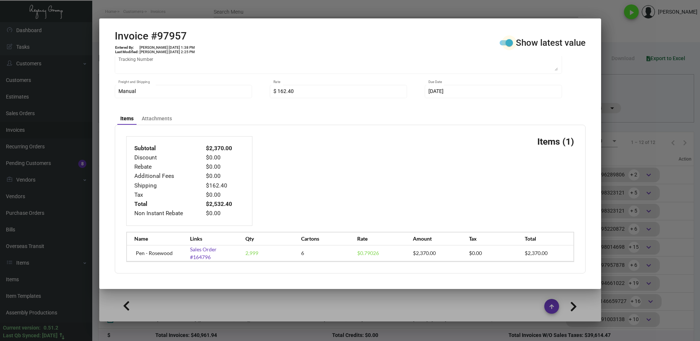
click at [503, 45] on input "Show latest value" at bounding box center [503, 45] width 0 height 0
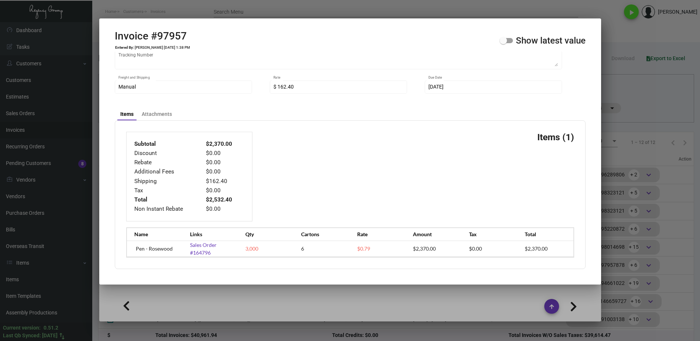
click at [509, 42] on span at bounding box center [505, 40] width 13 height 5
click at [503, 43] on input "Show latest value" at bounding box center [503, 43] width 0 height 0
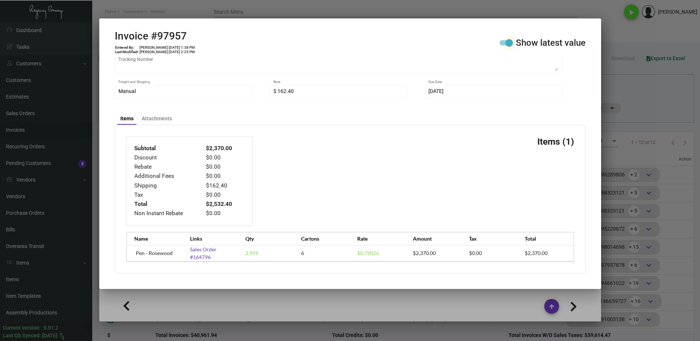
click at [509, 42] on span at bounding box center [508, 42] width 7 height 7
click at [503, 45] on input "Show latest value" at bounding box center [503, 45] width 0 height 0
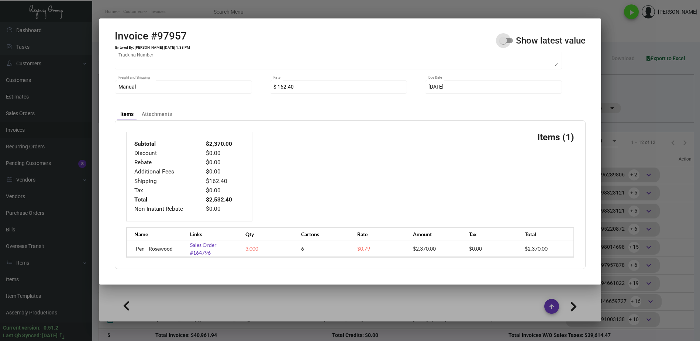
click at [509, 42] on span at bounding box center [505, 40] width 13 height 5
click at [503, 43] on input "Show latest value" at bounding box center [503, 43] width 0 height 0
click at [507, 42] on span at bounding box center [502, 40] width 7 height 7
click at [503, 43] on input "Show latest value" at bounding box center [503, 43] width 0 height 0
click at [509, 42] on span at bounding box center [505, 40] width 13 height 5
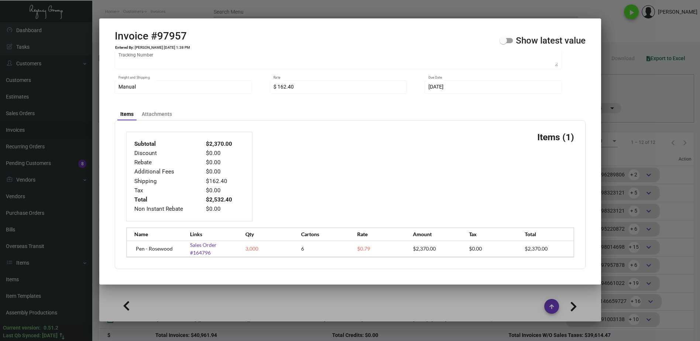
click at [503, 43] on input "Show latest value" at bounding box center [503, 43] width 0 height 0
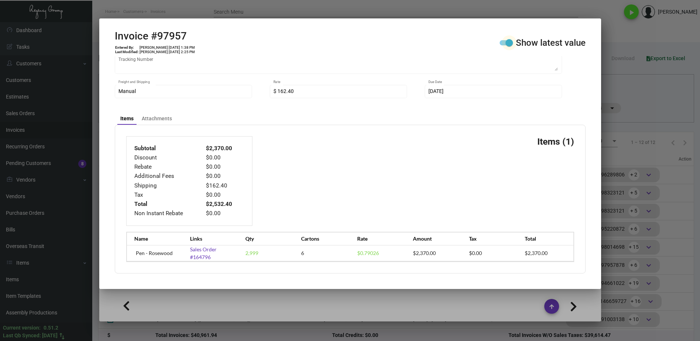
click at [509, 42] on span at bounding box center [508, 42] width 7 height 7
click at [503, 45] on input "Show latest value" at bounding box center [503, 45] width 0 height 0
click at [509, 42] on span at bounding box center [505, 42] width 13 height 5
click at [503, 45] on input "Show latest value" at bounding box center [503, 45] width 0 height 0
click at [509, 42] on span at bounding box center [508, 42] width 7 height 7
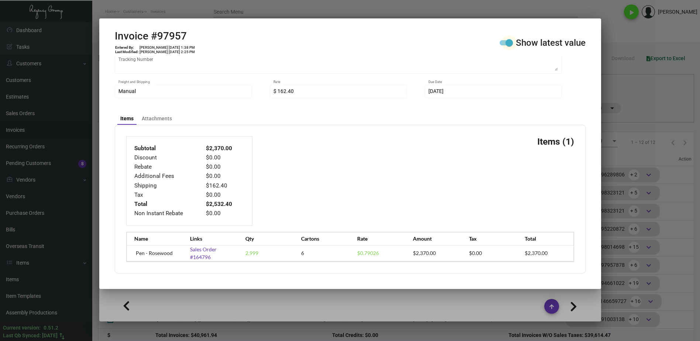
click at [503, 45] on input "Show latest value" at bounding box center [503, 45] width 0 height 0
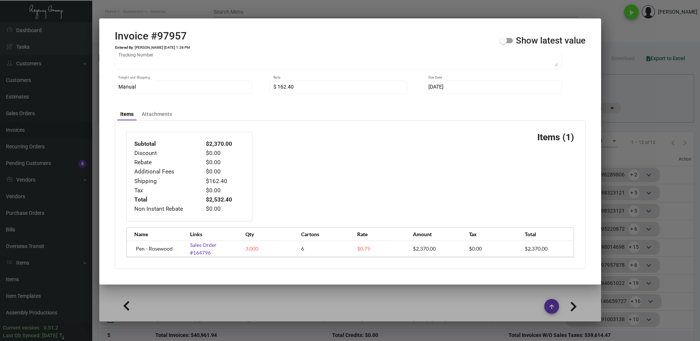
click at [509, 42] on span at bounding box center [505, 40] width 13 height 5
click at [503, 43] on input "Show latest value" at bounding box center [503, 43] width 0 height 0
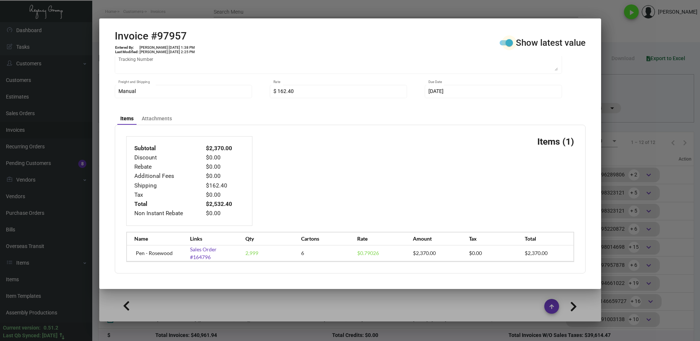
click at [509, 42] on span at bounding box center [508, 42] width 7 height 7
click at [503, 45] on input "Show latest value" at bounding box center [503, 45] width 0 height 0
click at [509, 42] on span at bounding box center [505, 42] width 13 height 5
click at [503, 45] on input "Show latest value" at bounding box center [503, 45] width 0 height 0
click at [509, 42] on span at bounding box center [508, 42] width 7 height 7
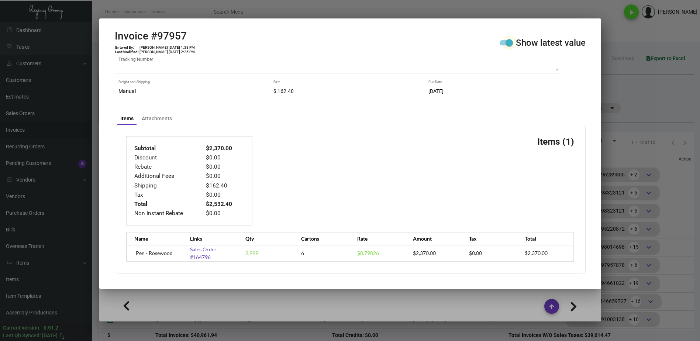
click at [503, 45] on input "Show latest value" at bounding box center [503, 45] width 0 height 0
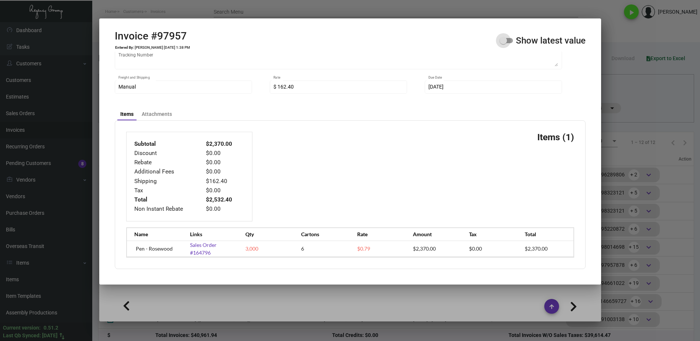
click at [509, 42] on span at bounding box center [505, 40] width 13 height 5
click at [503, 43] on input "Show latest value" at bounding box center [503, 43] width 0 height 0
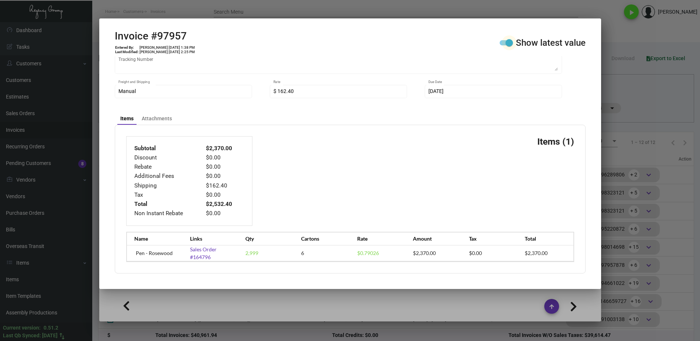
click at [509, 42] on span at bounding box center [508, 42] width 7 height 7
click at [503, 45] on input "Show latest value" at bounding box center [503, 45] width 0 height 0
click at [509, 42] on span at bounding box center [505, 42] width 13 height 5
click at [503, 45] on input "Show latest value" at bounding box center [503, 45] width 0 height 0
click at [665, 91] on div at bounding box center [350, 170] width 700 height 341
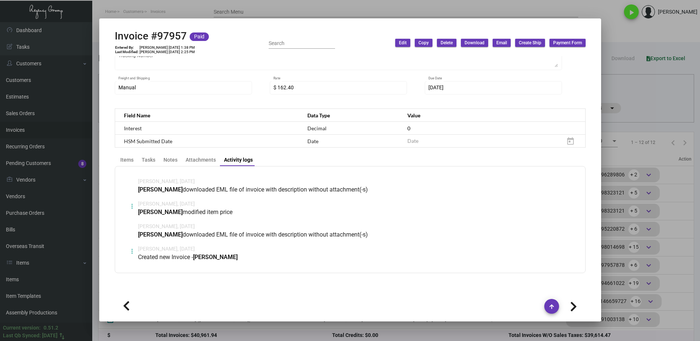
click at [665, 91] on div at bounding box center [350, 170] width 700 height 341
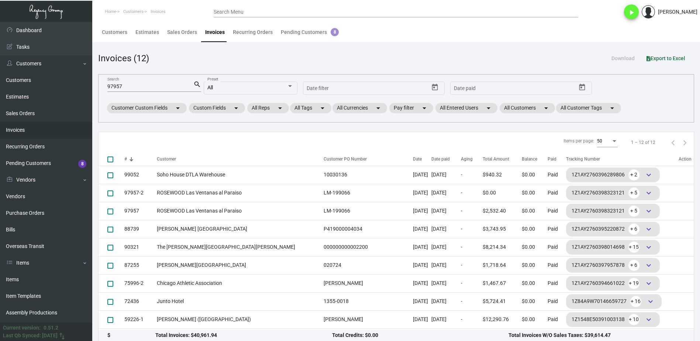
drag, startPoint x: 297, startPoint y: 61, endPoint x: 240, endPoint y: 66, distance: 57.4
click at [297, 61] on div "Invoices (12) Download Export to Excel" at bounding box center [396, 58] width 596 height 13
click at [157, 89] on input "97957" at bounding box center [150, 87] width 86 height 6
click at [156, 89] on input "97957" at bounding box center [150, 87] width 86 height 6
click at [156, 88] on input "97957" at bounding box center [150, 87] width 86 height 6
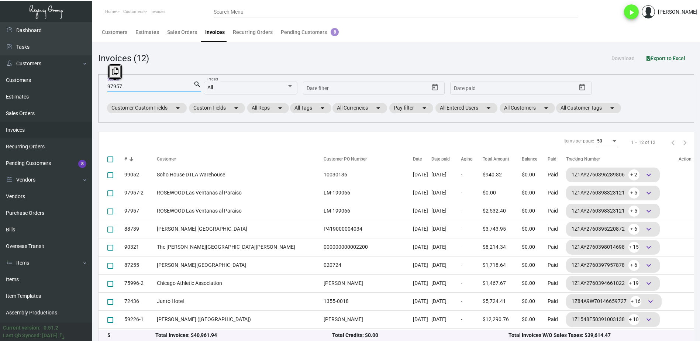
paste input "82125-3"
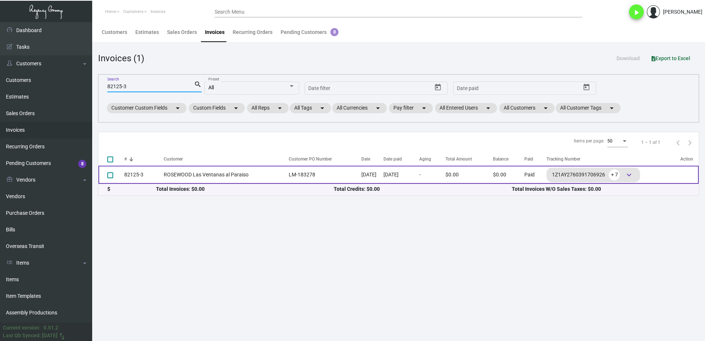
click at [184, 173] on td "ROSEWOOD Las Ventanas al Paraiso" at bounding box center [224, 175] width 121 height 18
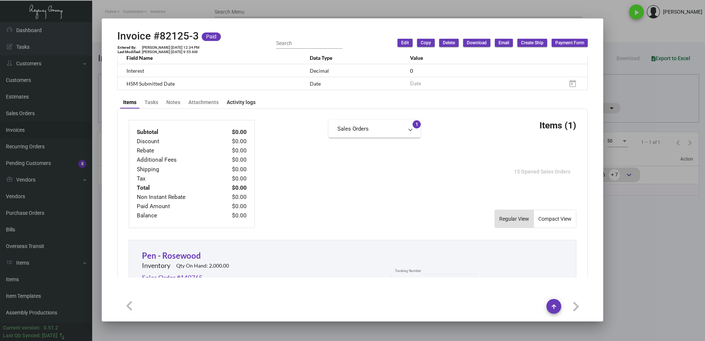
click at [243, 105] on div "Activity logs" at bounding box center [241, 102] width 29 height 8
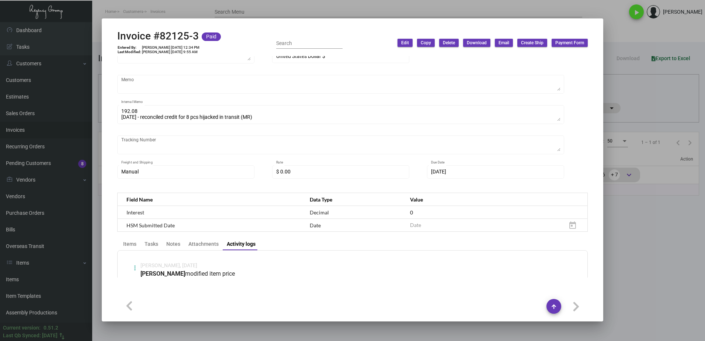
scroll to position [156, 0]
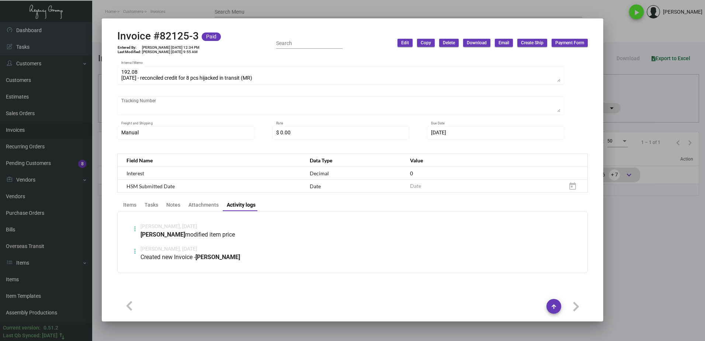
click at [129, 230] on button at bounding box center [135, 228] width 12 height 12
click at [143, 246] on span "View" at bounding box center [140, 246] width 11 height 6
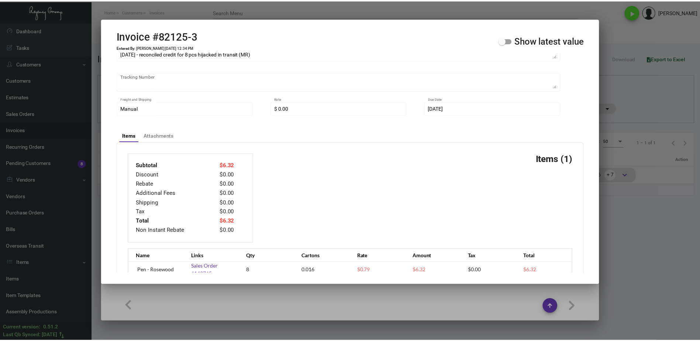
scroll to position [197, 0]
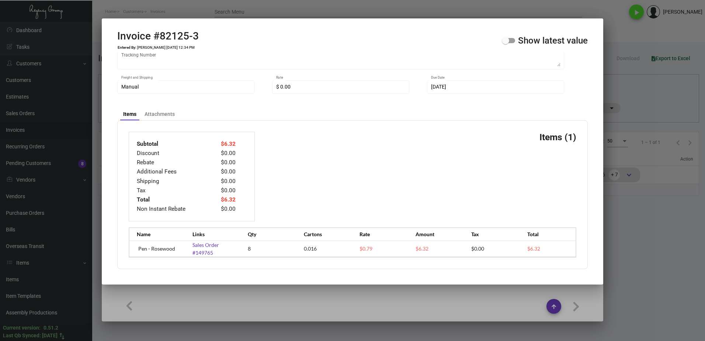
click at [510, 40] on span at bounding box center [508, 40] width 13 height 5
click at [506, 43] on input "Show latest value" at bounding box center [505, 43] width 0 height 0
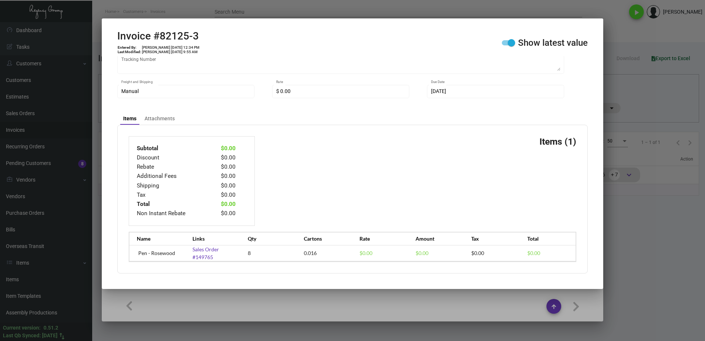
click at [510, 40] on span at bounding box center [511, 42] width 7 height 7
click at [506, 45] on input "Show latest value" at bounding box center [505, 45] width 0 height 0
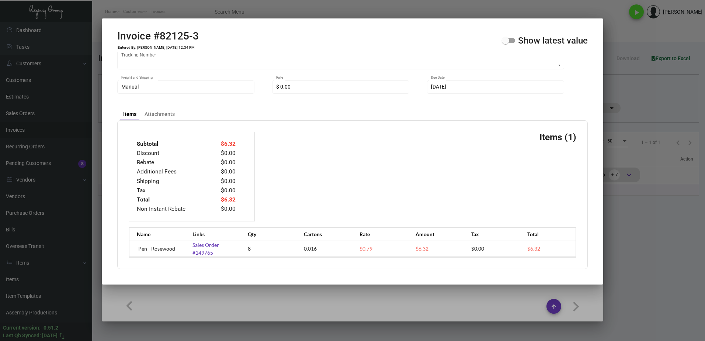
click at [506, 42] on span at bounding box center [505, 40] width 7 height 7
click at [506, 43] on input "Show latest value" at bounding box center [505, 43] width 0 height 0
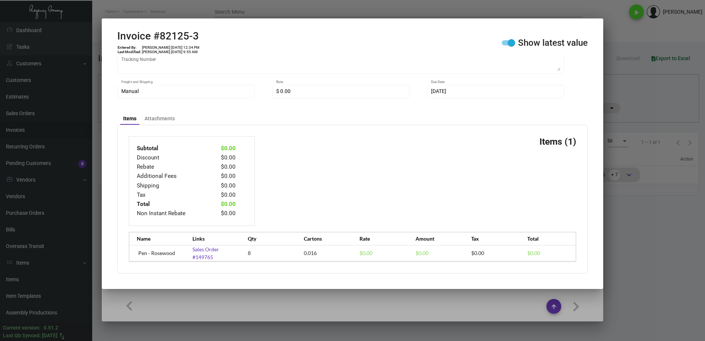
click at [513, 45] on span at bounding box center [511, 42] width 7 height 7
click at [506, 45] on input "Show latest value" at bounding box center [505, 45] width 0 height 0
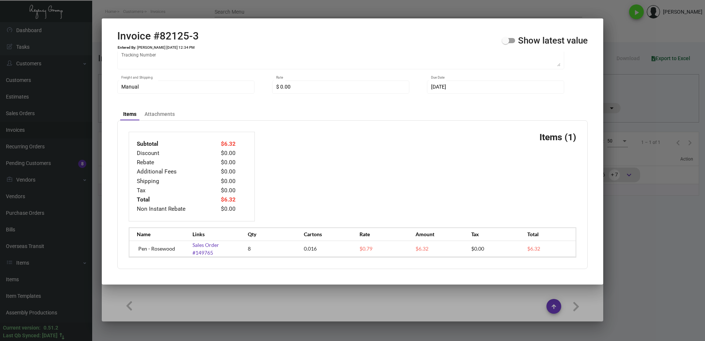
click at [156, 302] on div at bounding box center [352, 170] width 705 height 341
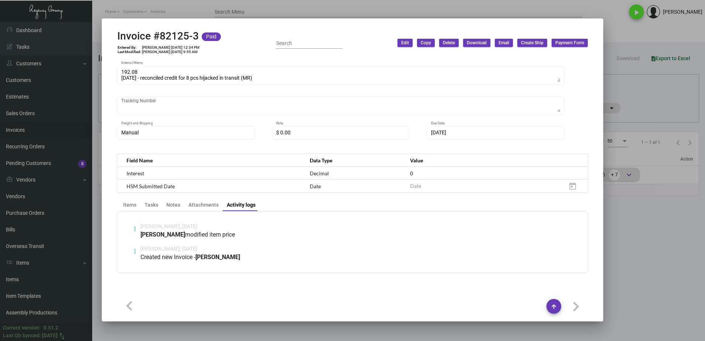
drag, startPoint x: 239, startPoint y: 9, endPoint x: 241, endPoint y: 16, distance: 6.8
click at [239, 9] on div at bounding box center [352, 170] width 705 height 341
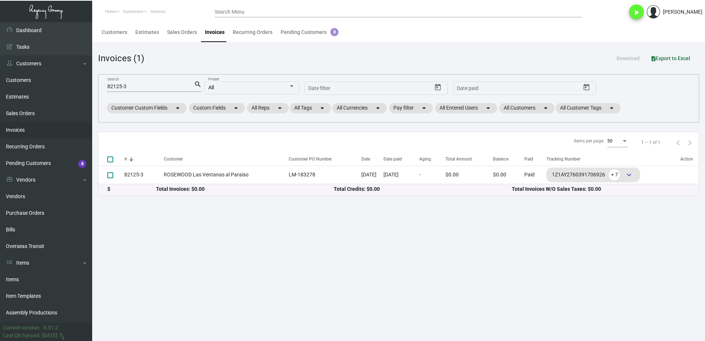
click at [140, 82] on div "82125-3 Search" at bounding box center [150, 85] width 87 height 11
click at [139, 85] on input "82125-3" at bounding box center [150, 87] width 87 height 6
paste input "93716"
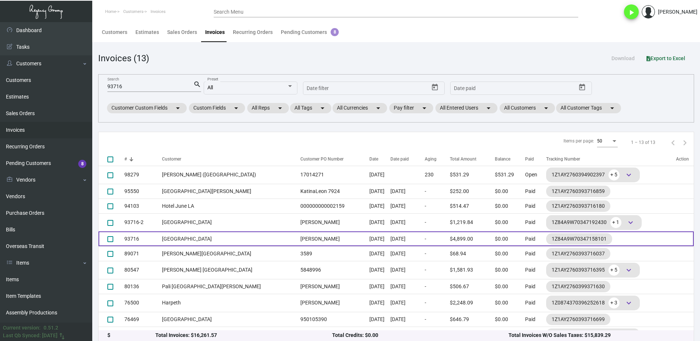
click at [214, 233] on td "[GEOGRAPHIC_DATA]" at bounding box center [229, 238] width 135 height 15
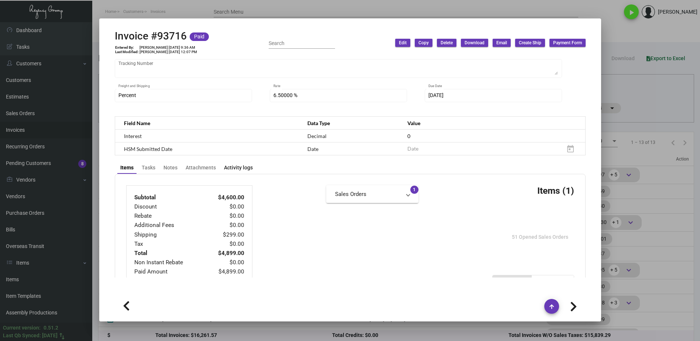
click at [247, 165] on div "Activity logs" at bounding box center [238, 168] width 29 height 8
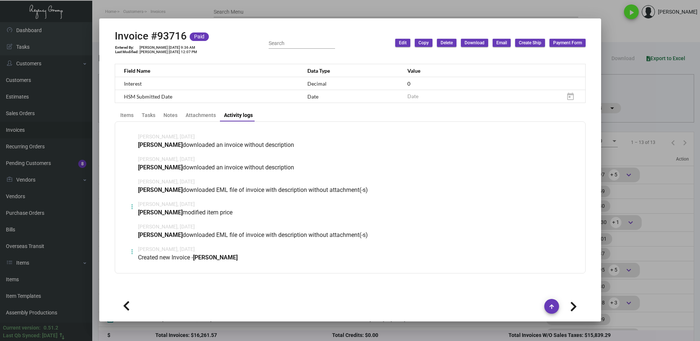
scroll to position [237, 0]
click at [131, 203] on icon at bounding box center [132, 206] width 2 height 9
click at [138, 219] on button "View" at bounding box center [146, 224] width 41 height 18
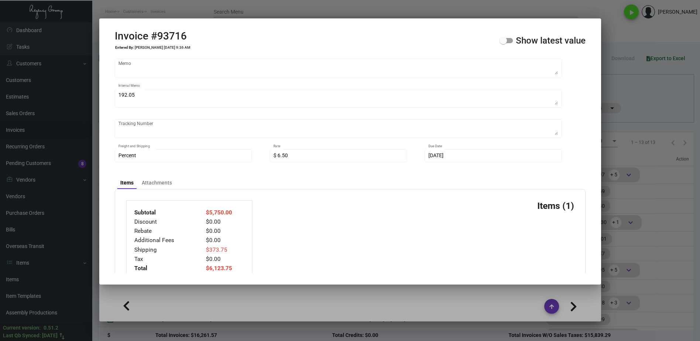
scroll to position [188, 0]
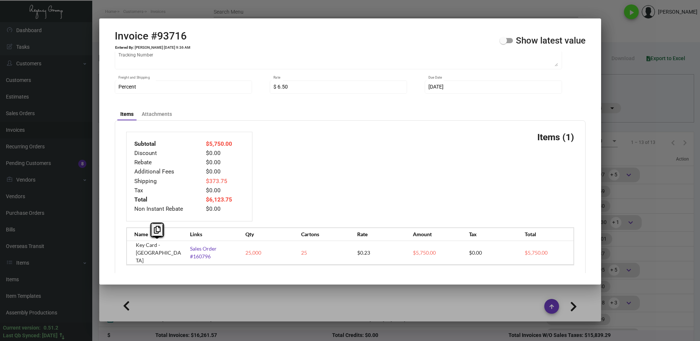
drag, startPoint x: 153, startPoint y: 254, endPoint x: 131, endPoint y: 243, distance: 24.9
click at [131, 243] on div "Name Links Qty Cartons Rate Amount Tax Total Key Card - Winstar Hotel Sales Ord…" at bounding box center [350, 246] width 448 height 38
click at [154, 231] on icon at bounding box center [157, 230] width 7 height 8
copy td "Key Card - [GEOGRAPHIC_DATA]"
click at [503, 42] on span at bounding box center [502, 40] width 7 height 7
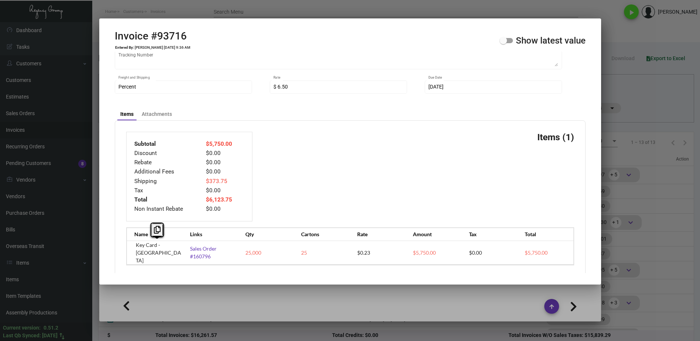
click at [503, 43] on input "Show latest value" at bounding box center [503, 43] width 0 height 0
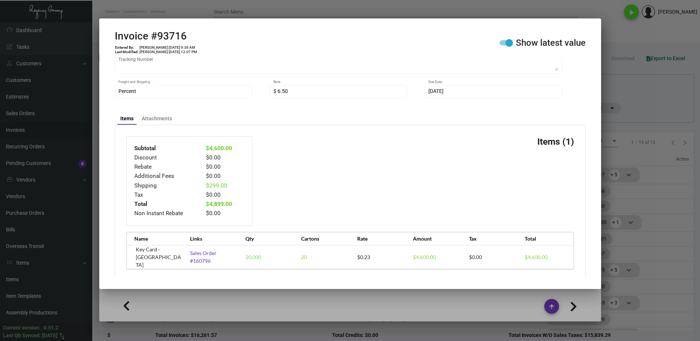
click at [503, 42] on span at bounding box center [505, 42] width 13 height 5
click at [503, 45] on input "Show latest value" at bounding box center [503, 45] width 0 height 0
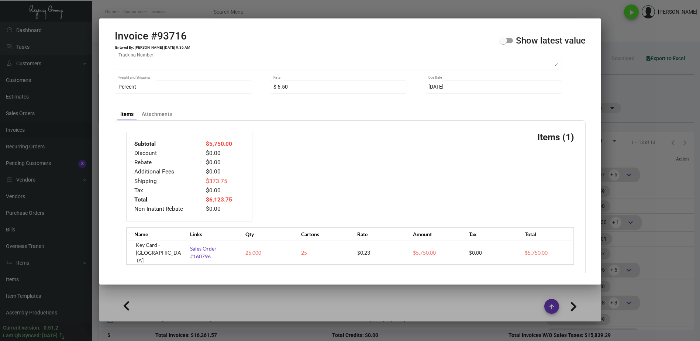
drag, startPoint x: 633, startPoint y: 123, endPoint x: 638, endPoint y: 120, distance: 5.4
click at [633, 123] on div at bounding box center [350, 170] width 700 height 341
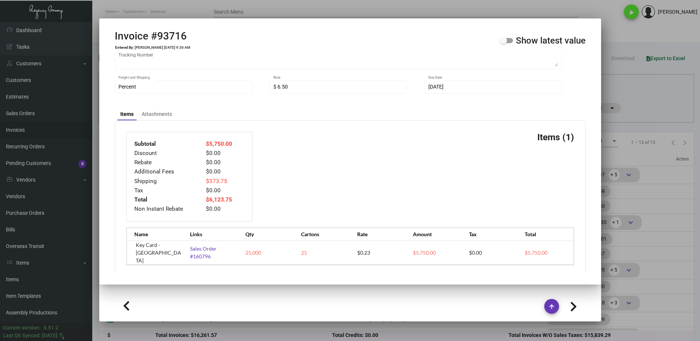
click at [641, 117] on div at bounding box center [350, 170] width 700 height 341
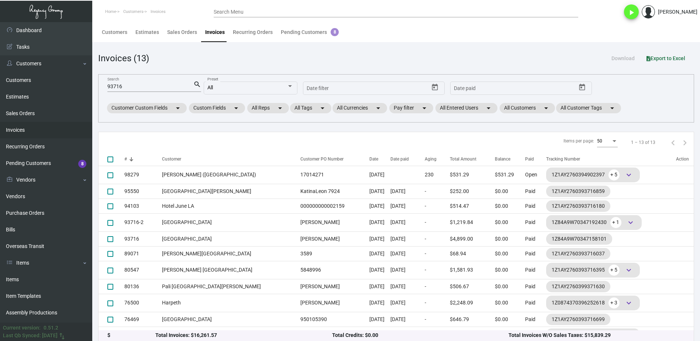
click at [148, 86] on input "93716" at bounding box center [150, 87] width 86 height 6
paste input "5047"
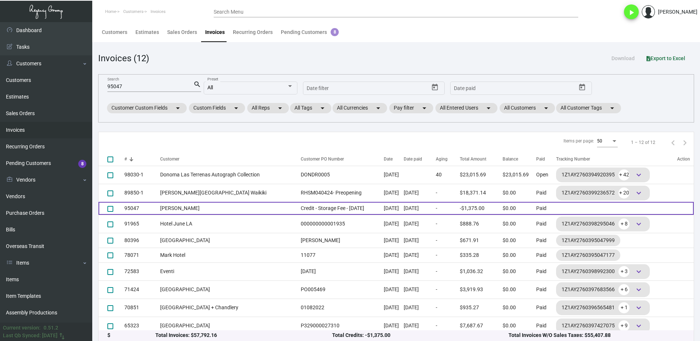
click at [219, 209] on td "[PERSON_NAME]" at bounding box center [228, 208] width 137 height 13
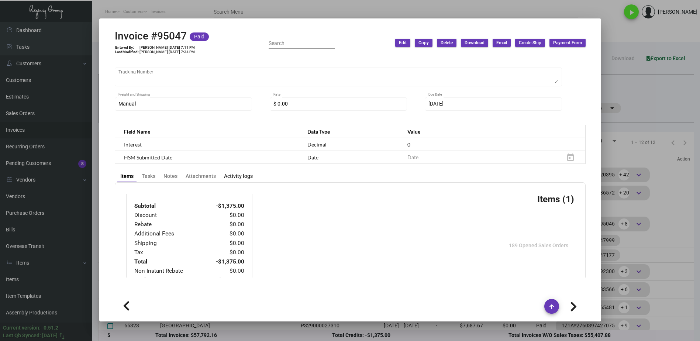
click at [235, 176] on div "Activity logs" at bounding box center [238, 176] width 29 height 8
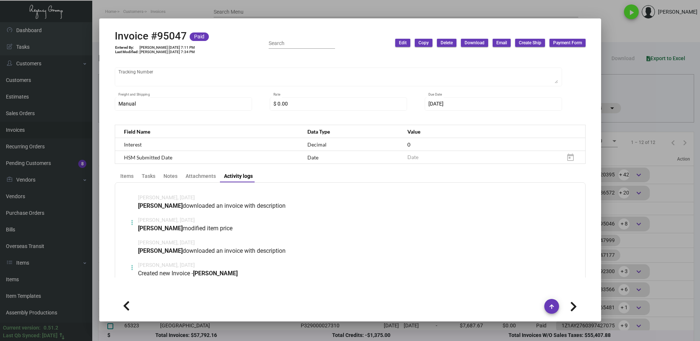
scroll to position [201, 0]
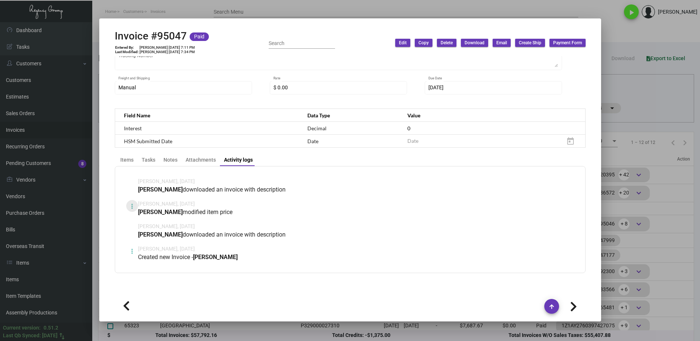
click at [135, 206] on button at bounding box center [132, 206] width 12 height 12
click at [152, 224] on button "View" at bounding box center [146, 224] width 41 height 18
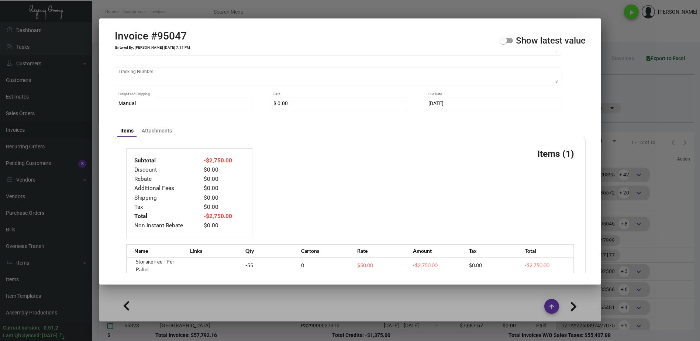
scroll to position [197, 0]
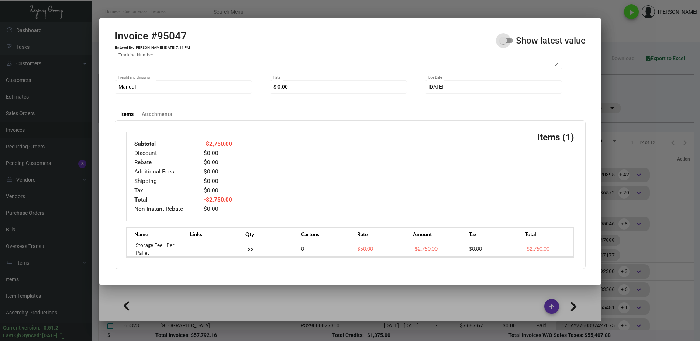
click at [506, 43] on span at bounding box center [502, 40] width 7 height 7
click at [503, 43] on input "Show latest value" at bounding box center [503, 43] width 0 height 0
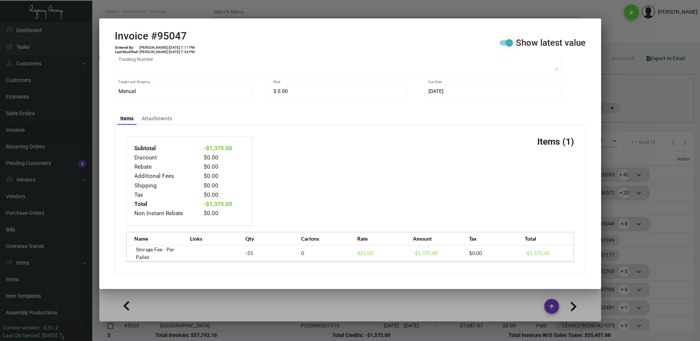
click at [506, 43] on span at bounding box center [508, 42] width 7 height 7
click at [503, 45] on input "Show latest value" at bounding box center [503, 45] width 0 height 0
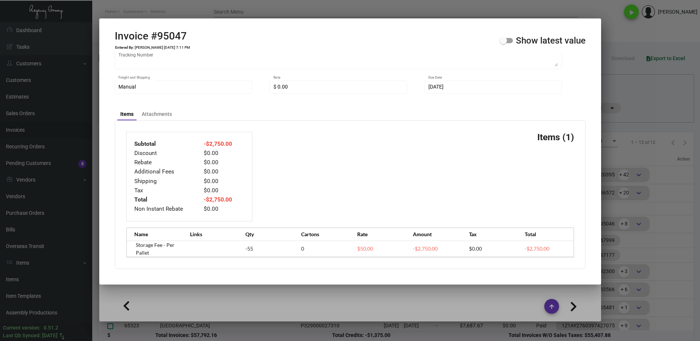
click at [670, 99] on div at bounding box center [350, 170] width 700 height 341
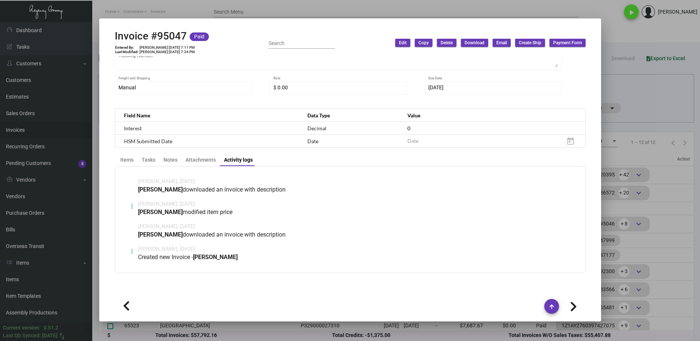
click at [669, 96] on div at bounding box center [350, 170] width 700 height 341
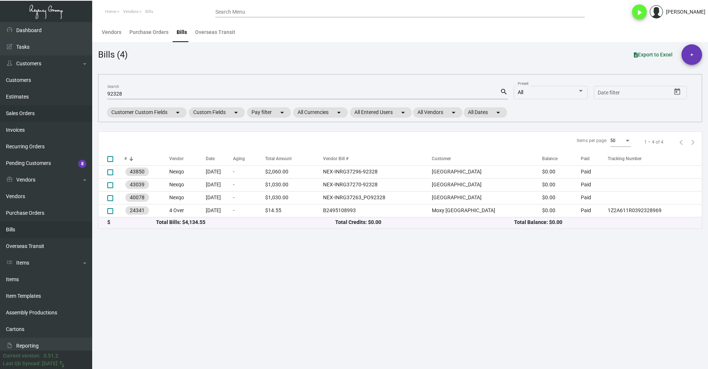
click at [36, 109] on link "Sales Orders" at bounding box center [46, 113] width 92 height 17
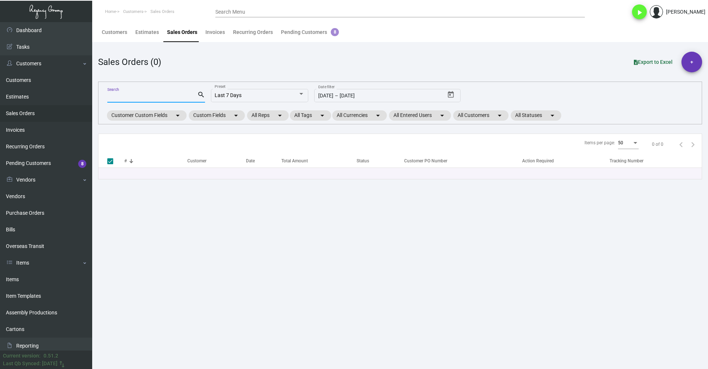
click at [140, 98] on input "Search" at bounding box center [152, 97] width 90 height 6
type input "157533"
checkbox input "false"
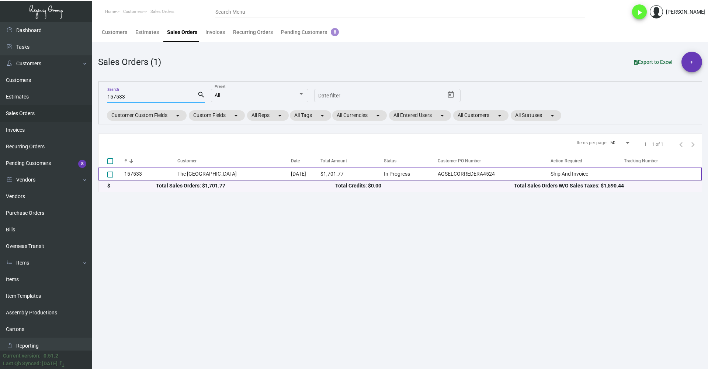
click at [369, 173] on td "$1,701.77" at bounding box center [352, 173] width 63 height 13
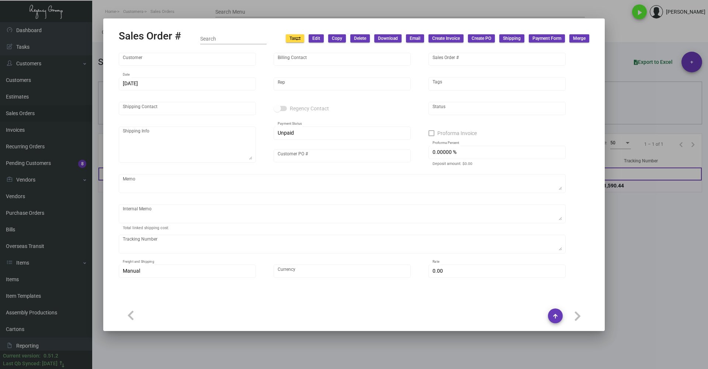
type input "The [GEOGRAPHIC_DATA]"
type input "Donna Hassett"
type input "157533"
type input "3/1/2025"
type input "[PERSON_NAME]"
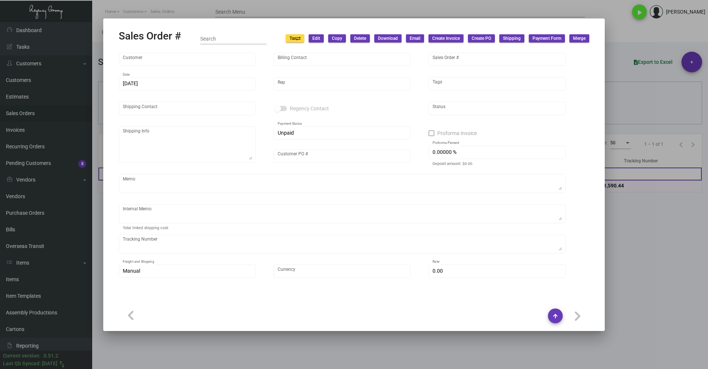
type input "Agsel Corredera"
type textarea "AGSEL CORREDERA | General Manager The Meridian Hotel Miami Beach 418 Meridian A…"
type input "AGSELCORREDERA4524"
type input "United States Dollar $"
type input "$ 185.00"
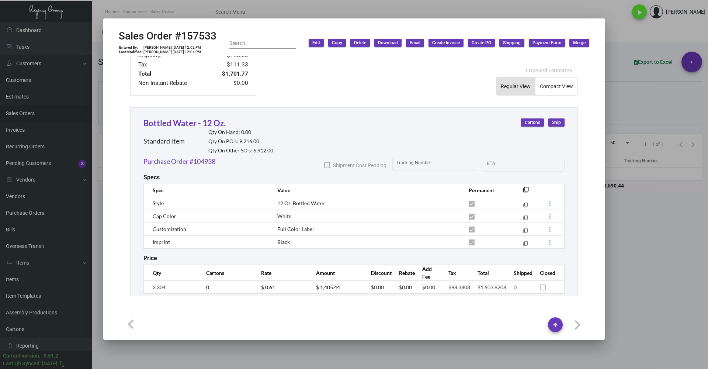
scroll to position [374, 0]
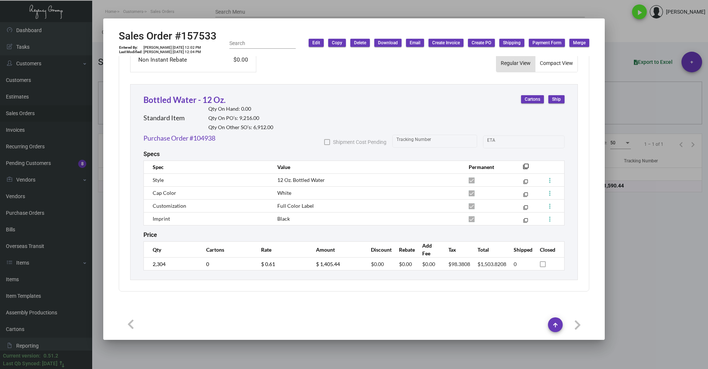
click at [494, 280] on div at bounding box center [354, 184] width 708 height 369
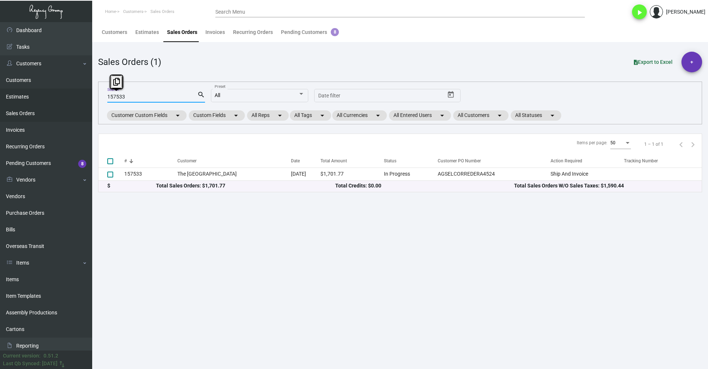
drag, startPoint x: 135, startPoint y: 97, endPoint x: 88, endPoint y: 96, distance: 46.5
click at [88, 96] on div "Dashboard Dashboard Tasks Customers Customers Estimates Sales Orders Invoices R…" at bounding box center [354, 195] width 708 height 347
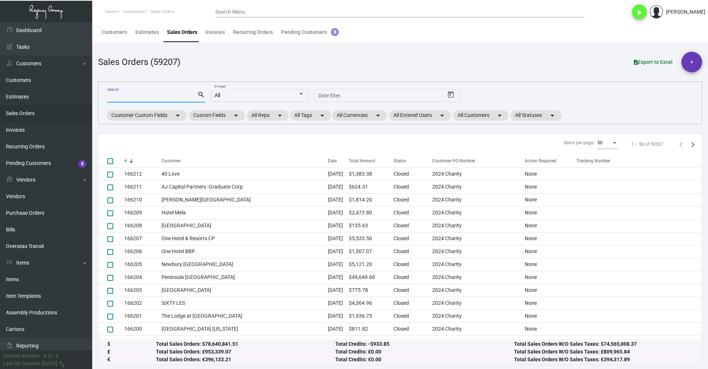
click at [280, 87] on mat-form-field "All Preset" at bounding box center [260, 96] width 98 height 28
click at [278, 96] on div "All" at bounding box center [256, 96] width 83 height 6
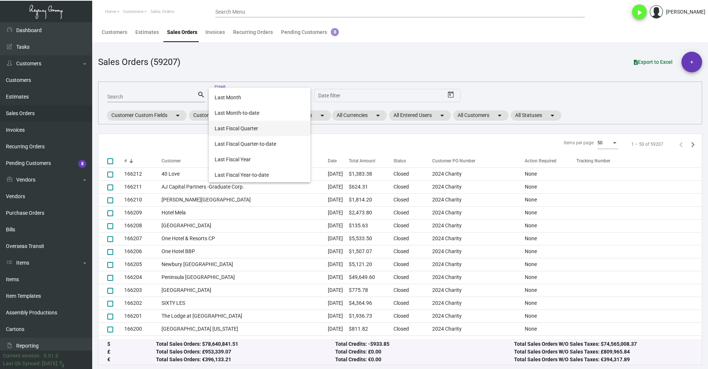
scroll to position [246, 0]
click at [254, 158] on span "Last Fiscal Year" at bounding box center [260, 158] width 90 height 15
type input "[DATE]"
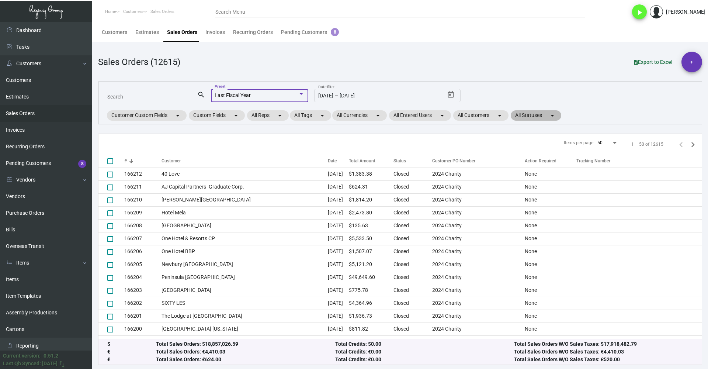
click at [494, 113] on mat-chip "All Statuses arrow_drop_down" at bounding box center [536, 115] width 51 height 10
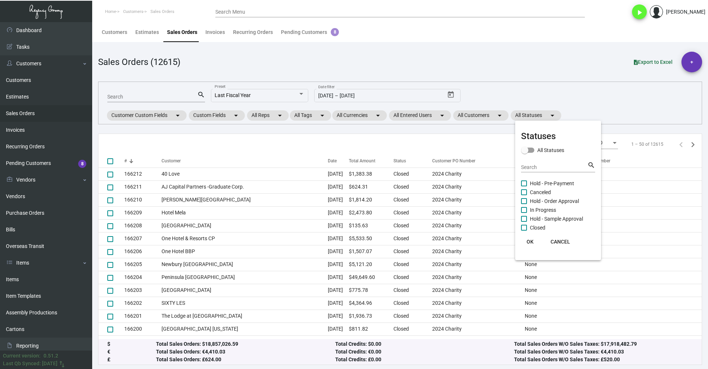
click at [494, 142] on mat-card-title "Statuses" at bounding box center [558, 135] width 74 height 13
click at [494, 150] on span at bounding box center [527, 150] width 13 height 5
click at [494, 153] on input "All Statuses" at bounding box center [525, 153] width 0 height 0
checkbox input "true"
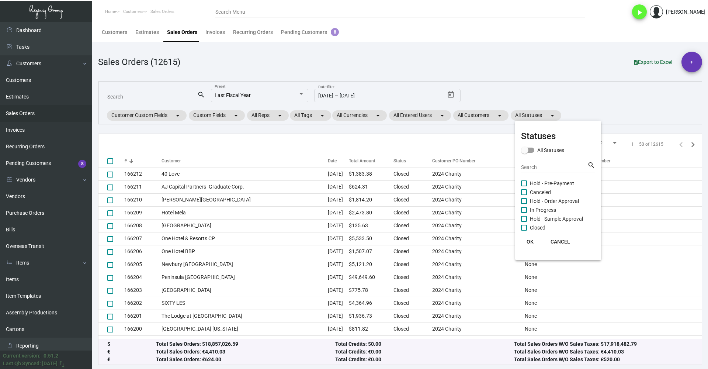
checkbox input "true"
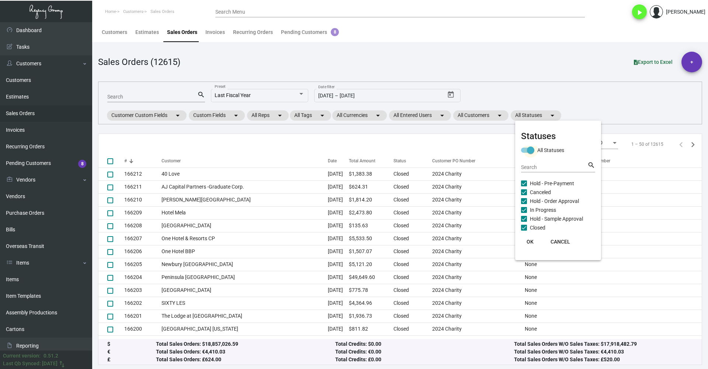
click at [494, 150] on span at bounding box center [530, 149] width 7 height 7
click at [494, 153] on input "All Statuses" at bounding box center [525, 153] width 0 height 0
checkbox input "false"
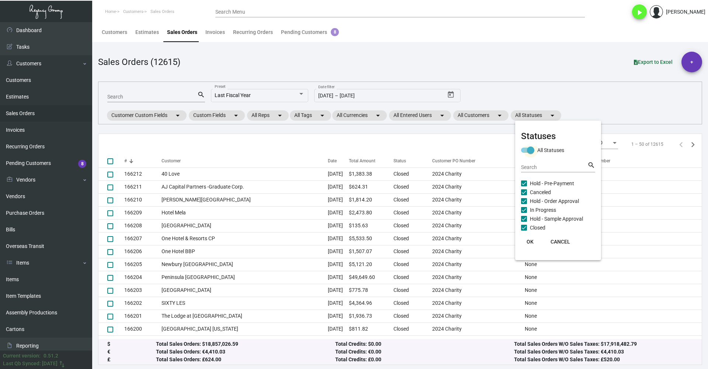
checkbox input "false"
click at [457, 67] on div at bounding box center [354, 184] width 708 height 369
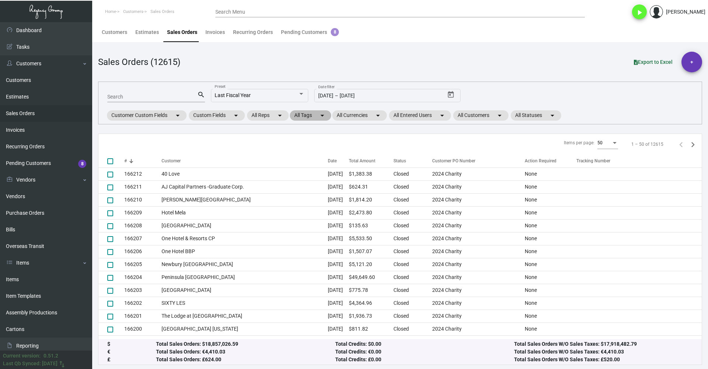
click at [315, 114] on mat-chip "All Tags arrow_drop_down" at bounding box center [310, 115] width 41 height 10
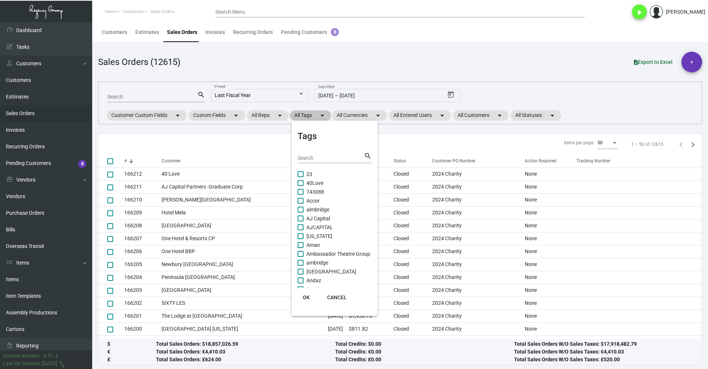
click at [315, 114] on div at bounding box center [354, 184] width 708 height 369
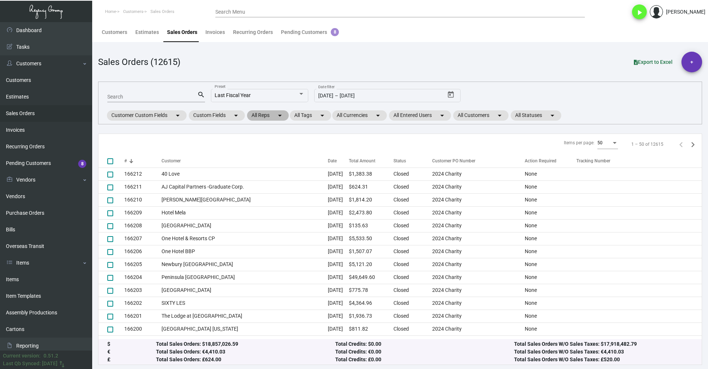
click at [267, 115] on mat-chip "All Reps arrow_drop_down" at bounding box center [268, 115] width 42 height 10
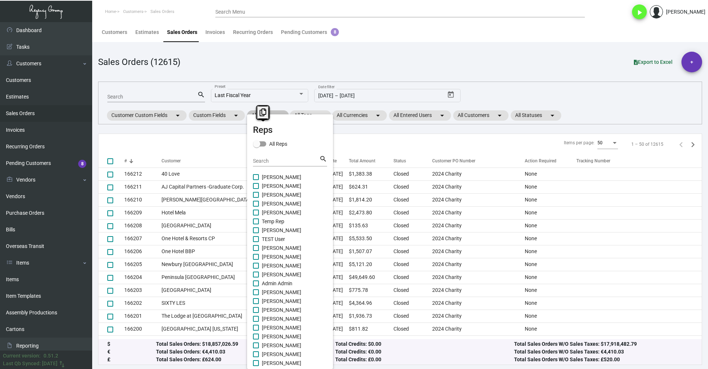
click at [267, 115] on body "Home Customers Sales Orders Search Menu play_arrow Yosef Rosenthal Dashboard Da…" at bounding box center [354, 184] width 708 height 369
click at [350, 55] on div at bounding box center [354, 184] width 708 height 369
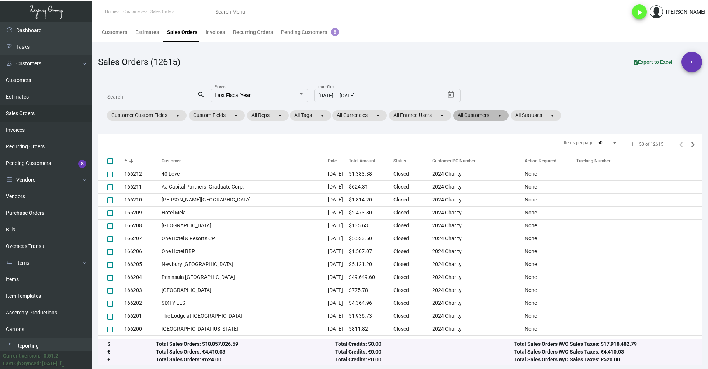
click at [493, 117] on mat-chip "All Customers arrow_drop_down" at bounding box center [480, 115] width 55 height 10
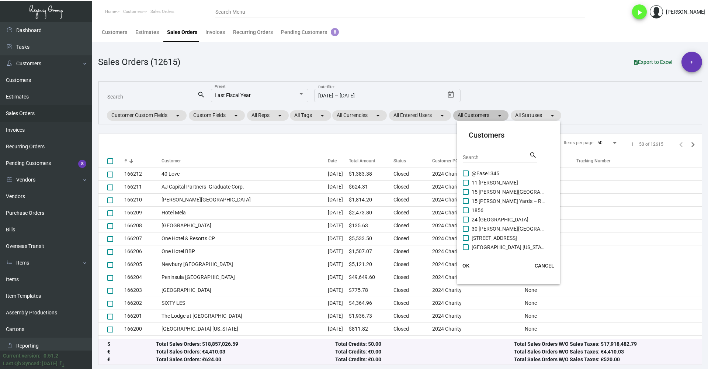
click at [493, 117] on div at bounding box center [354, 184] width 708 height 369
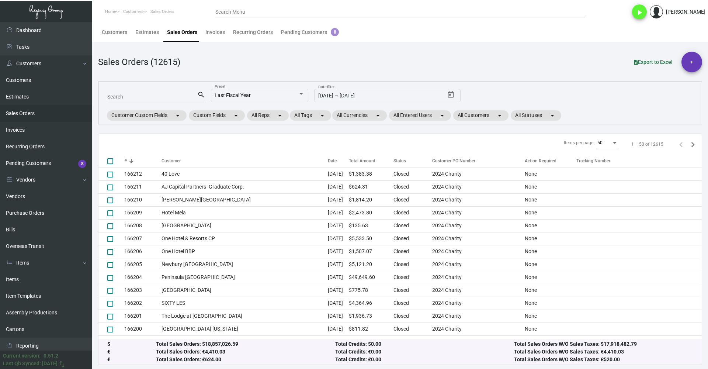
click at [494, 62] on span "Export to Excel" at bounding box center [653, 62] width 39 height 6
